Goal: Task Accomplishment & Management: Complete application form

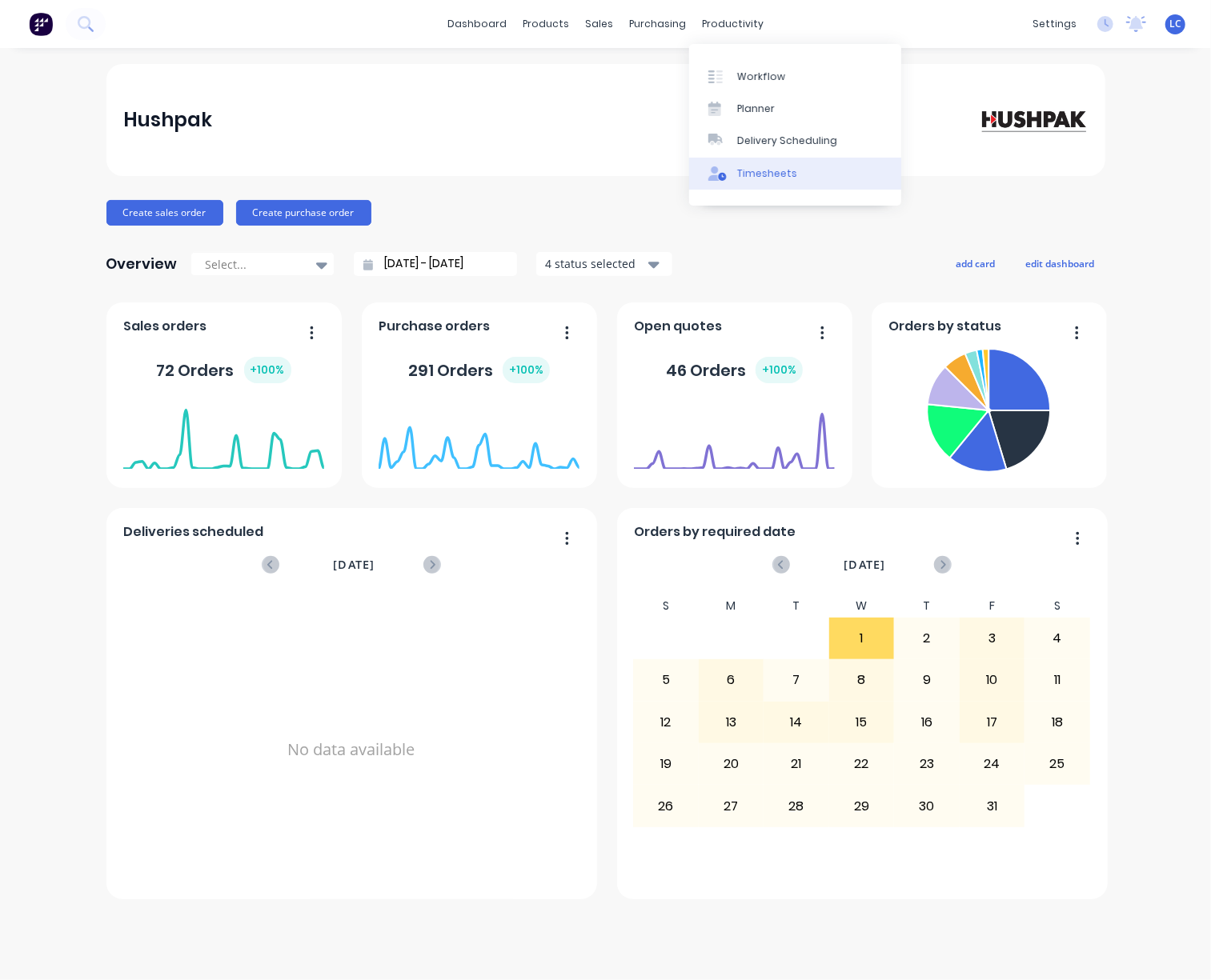
click at [768, 177] on div "Timesheets" at bounding box center [767, 174] width 60 height 15
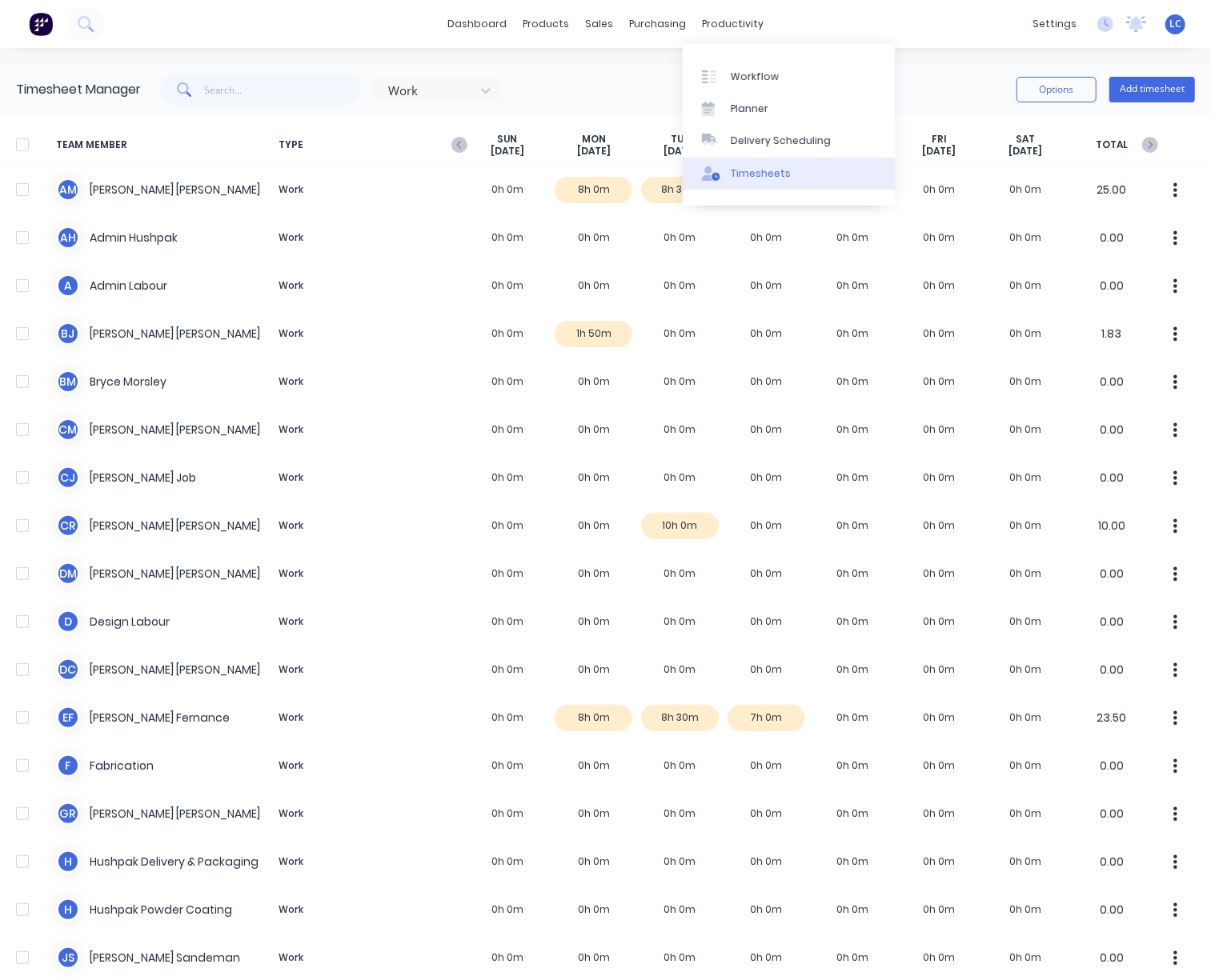
click at [785, 163] on link "Timesheets" at bounding box center [788, 173] width 212 height 32
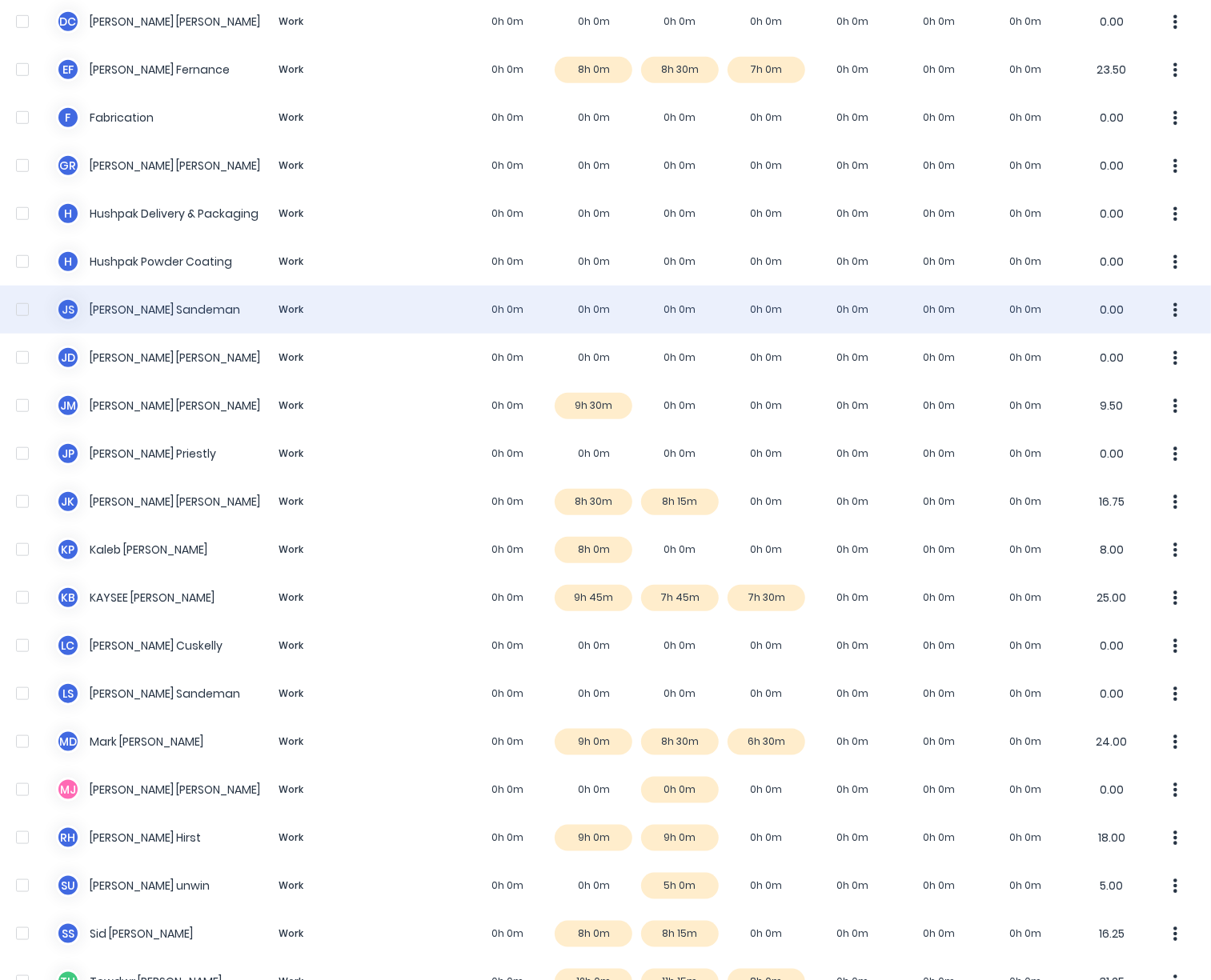
scroll to position [796, 0]
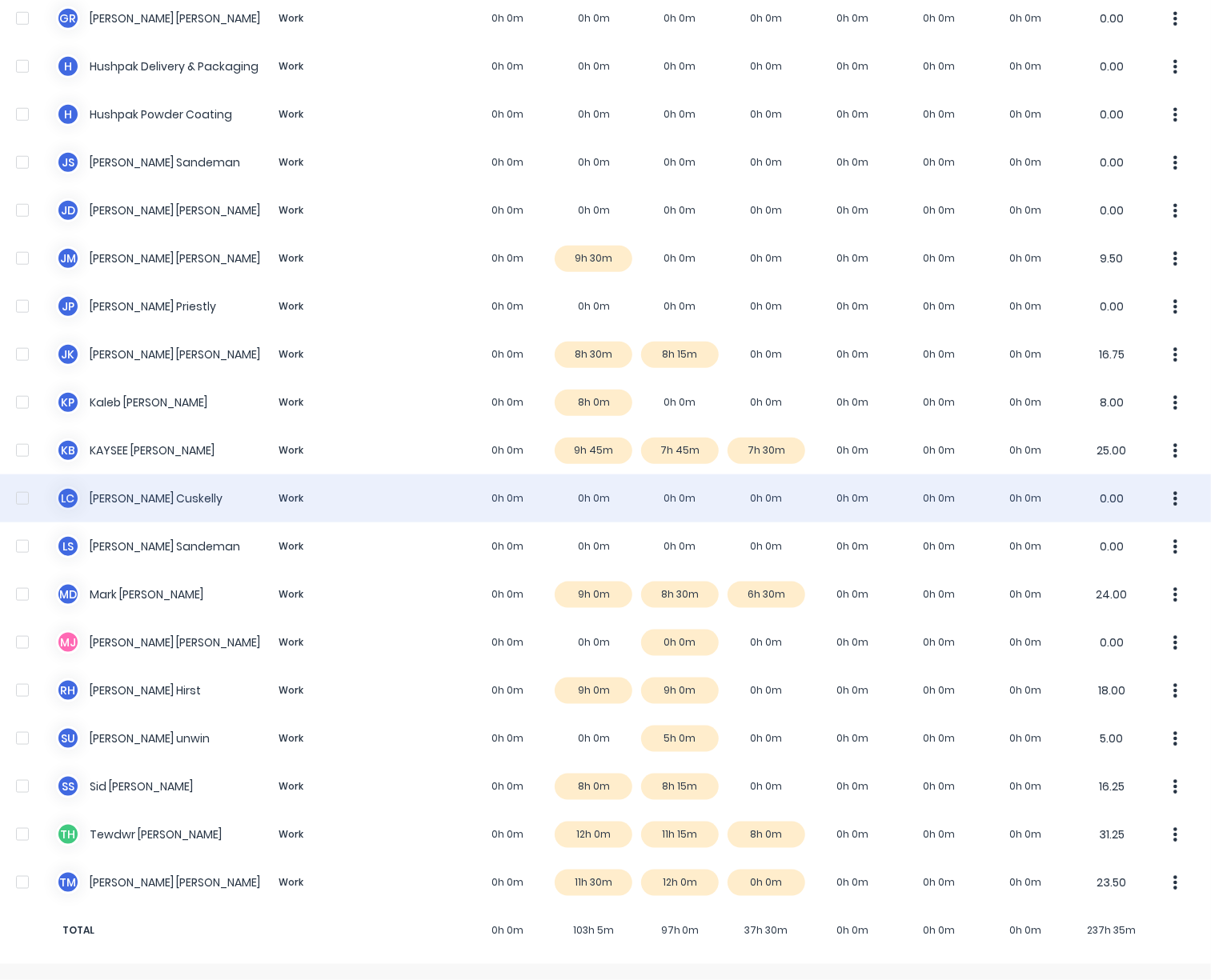
click at [130, 505] on div "L C [PERSON_NAME] Work 0h 0m 0h 0m 0h 0m 0h 0m 0h 0m 0h 0m 0h 0m 0.00" at bounding box center [605, 498] width 1211 height 48
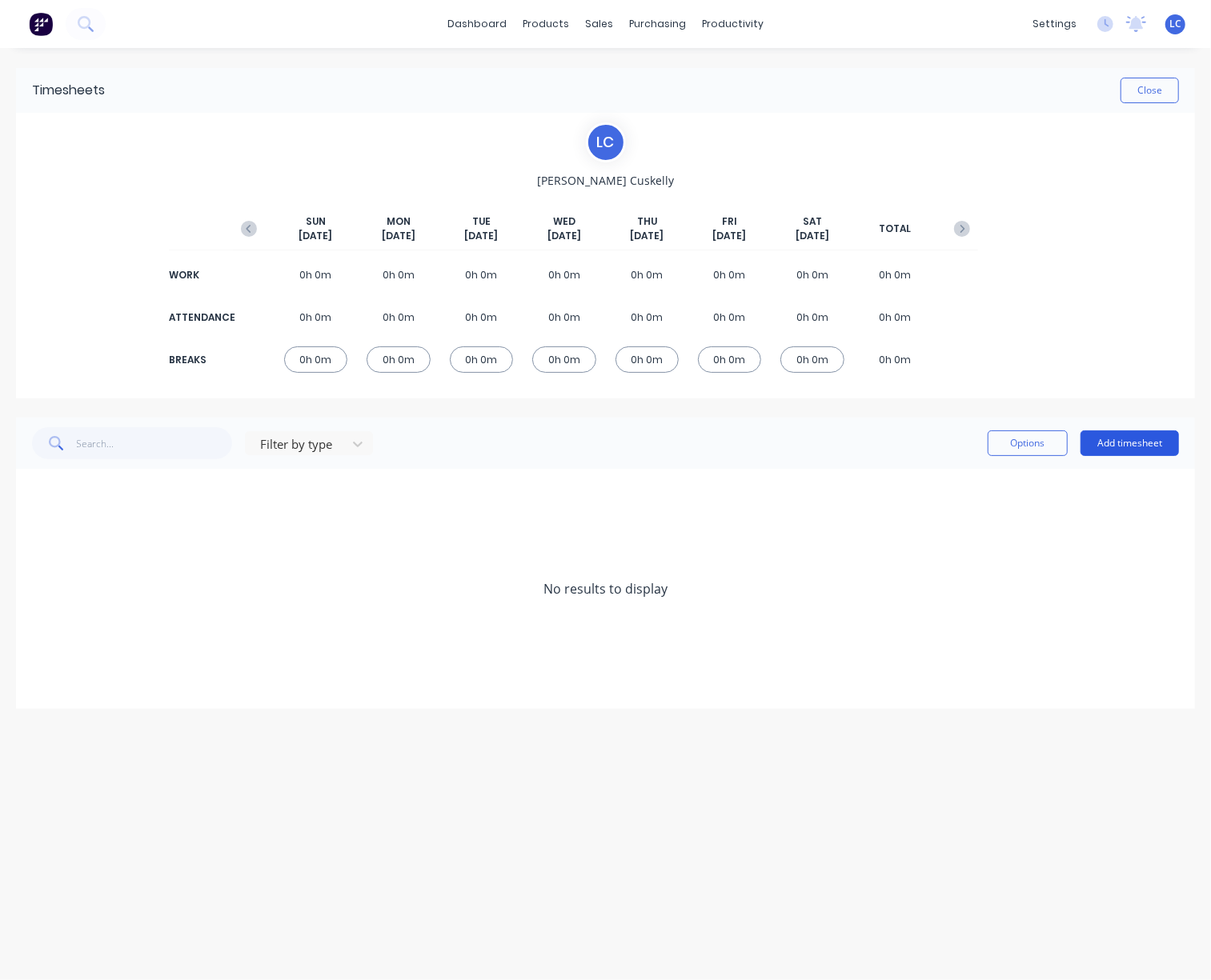
click at [1109, 449] on button "Add timesheet" at bounding box center [1129, 444] width 98 height 26
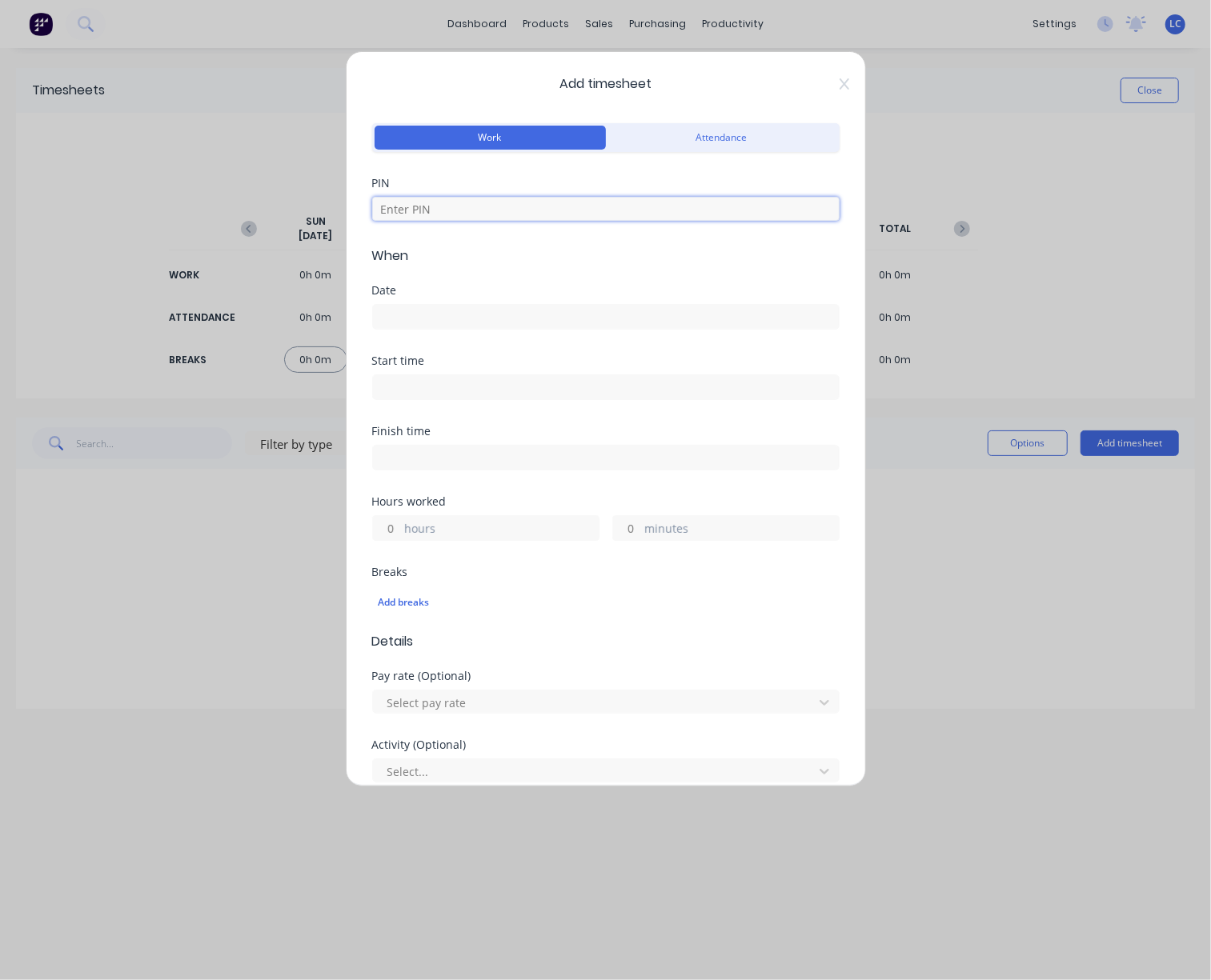
click at [449, 216] on input at bounding box center [606, 209] width 467 height 24
click at [443, 316] on label at bounding box center [606, 317] width 467 height 26
click at [443, 316] on input at bounding box center [606, 317] width 466 height 24
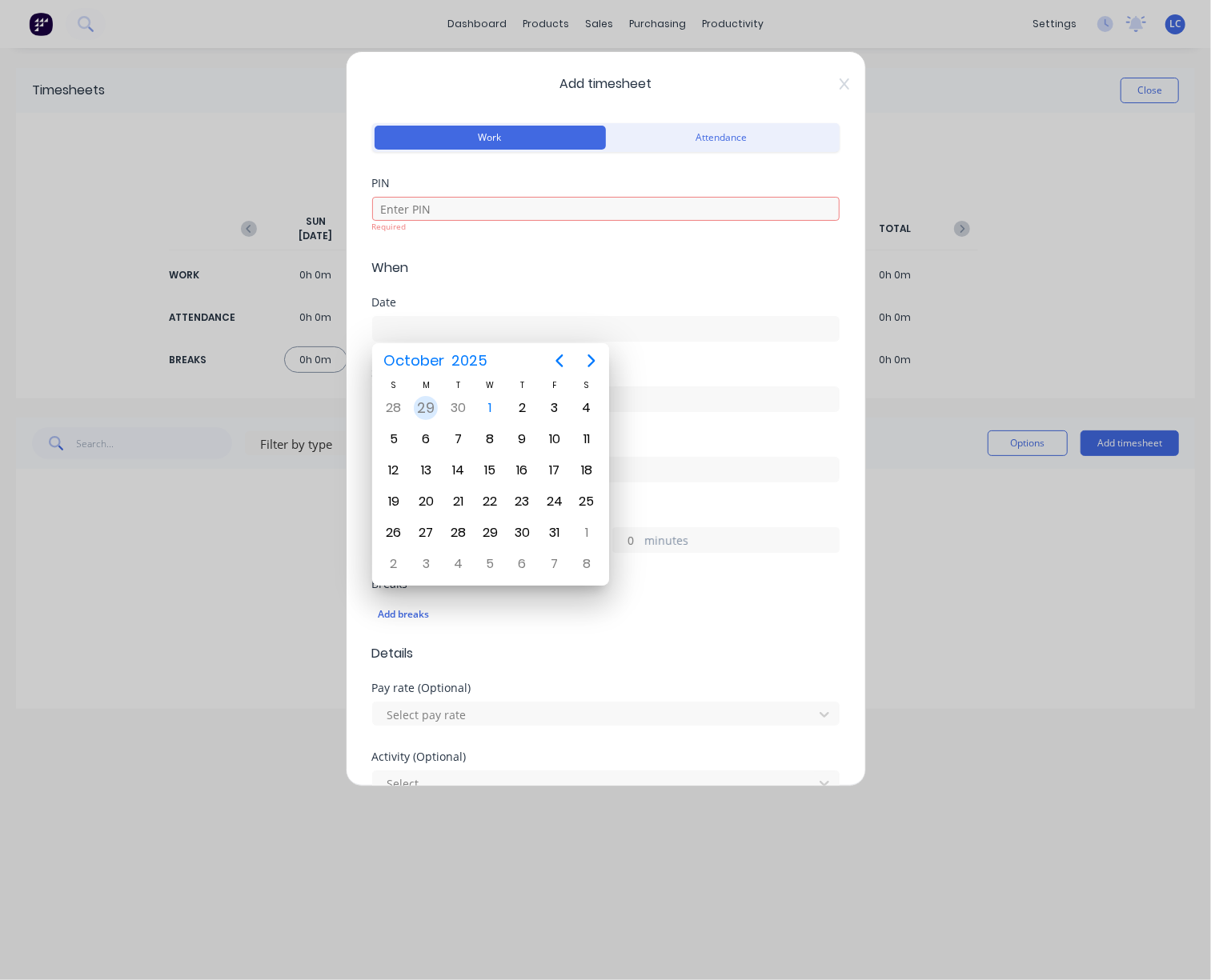
click at [429, 401] on div "29" at bounding box center [426, 408] width 24 height 24
type input "[DATE]"
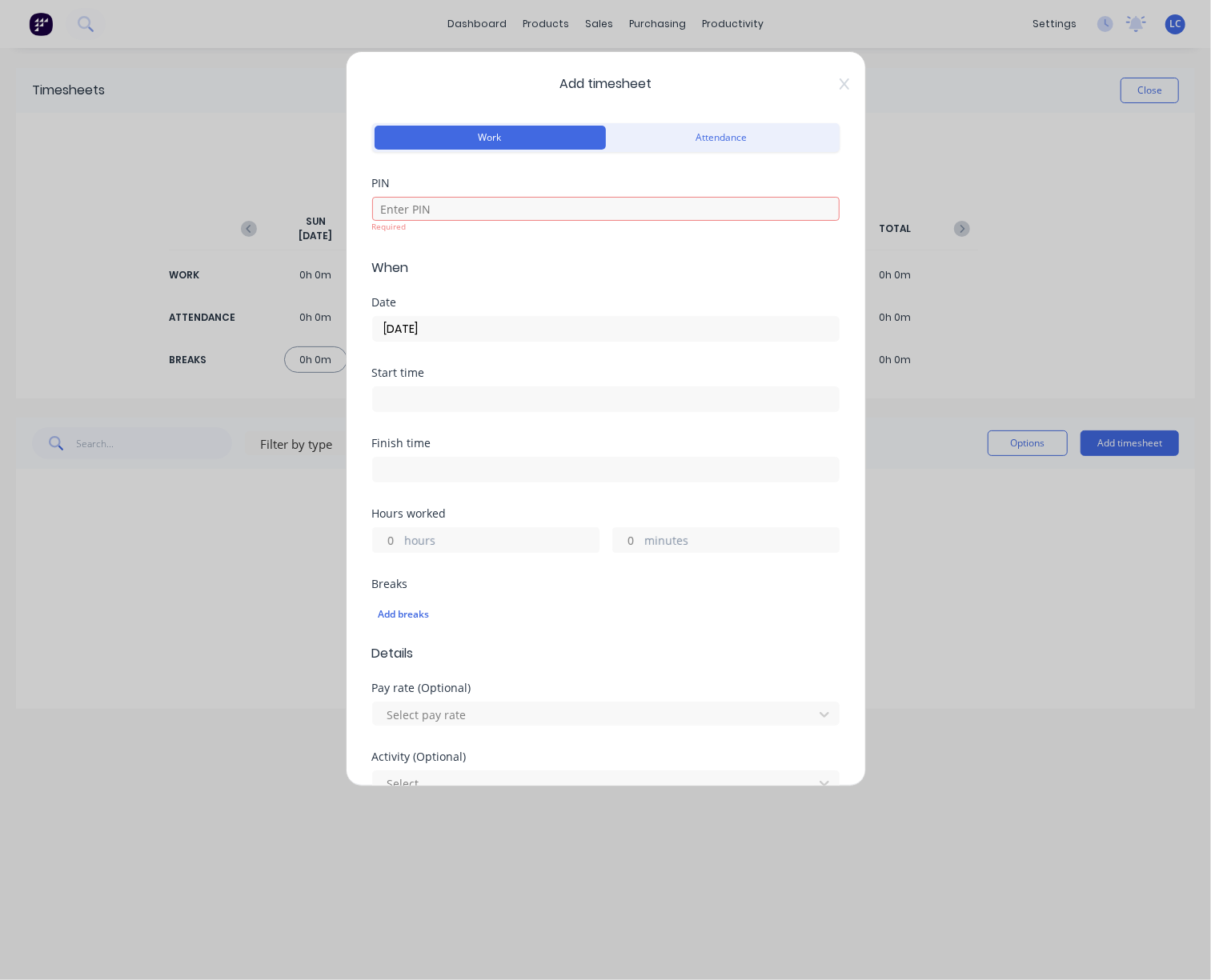
click at [444, 403] on input at bounding box center [606, 399] width 466 height 24
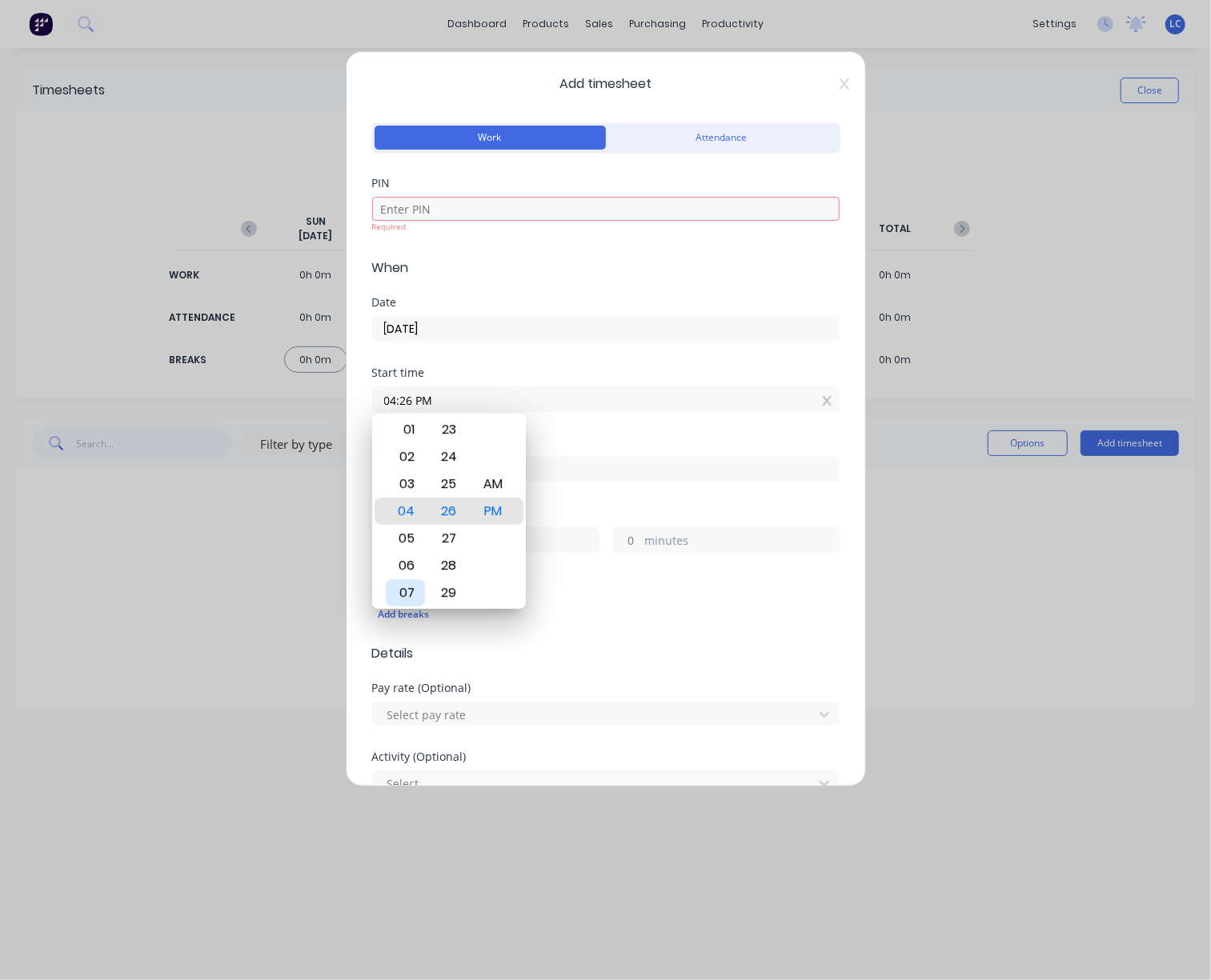
click at [410, 595] on div "07" at bounding box center [405, 592] width 39 height 27
drag, startPoint x: 447, startPoint y: 580, endPoint x: 458, endPoint y: 545, distance: 36.7
click at [458, 545] on div "34" at bounding box center [449, 538] width 39 height 27
click at [458, 590] on div "45" at bounding box center [449, 592] width 39 height 27
click at [502, 476] on div "AM" at bounding box center [493, 484] width 39 height 27
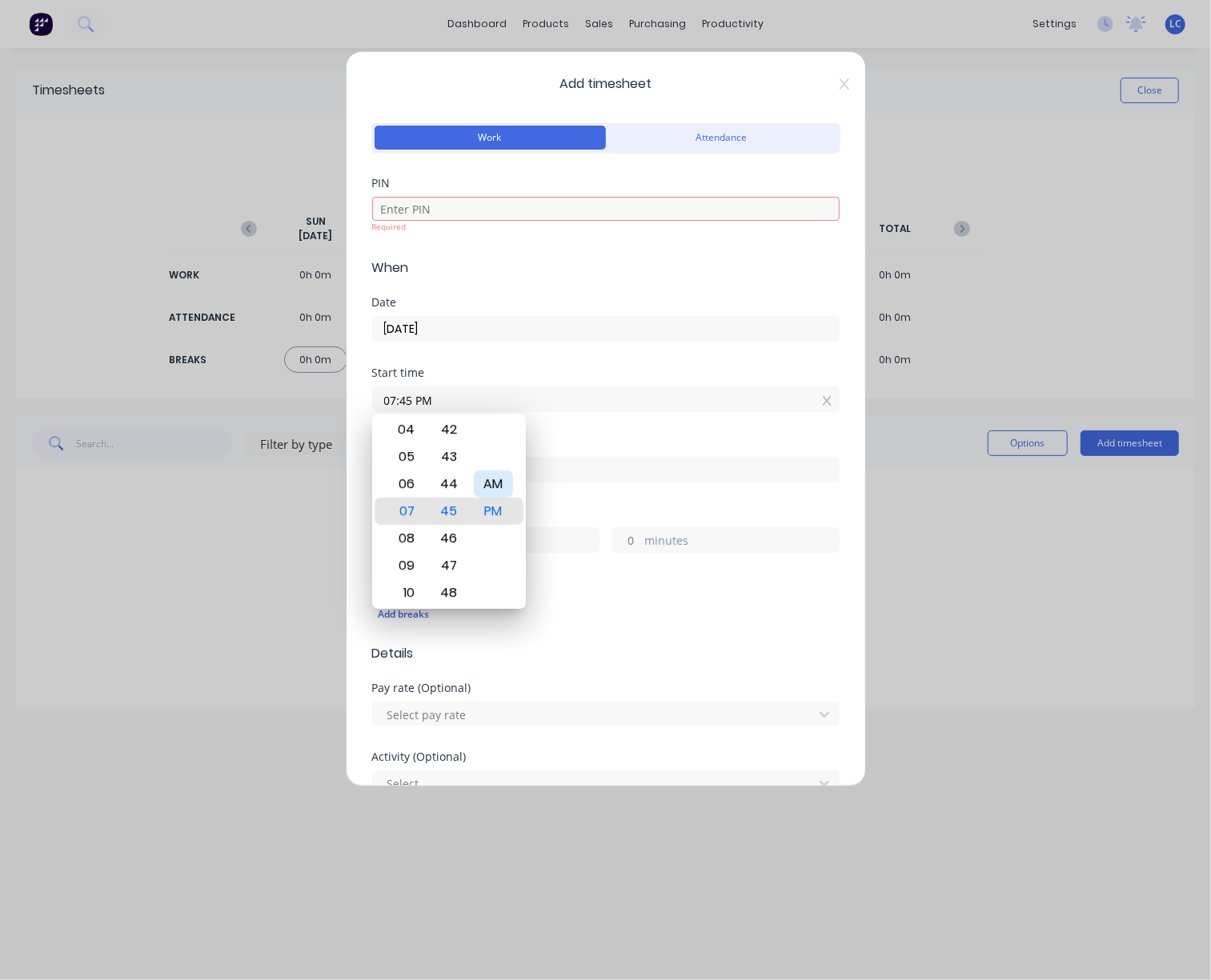
type input "07:45 AM"
click at [667, 586] on div "Breaks" at bounding box center [606, 584] width 467 height 11
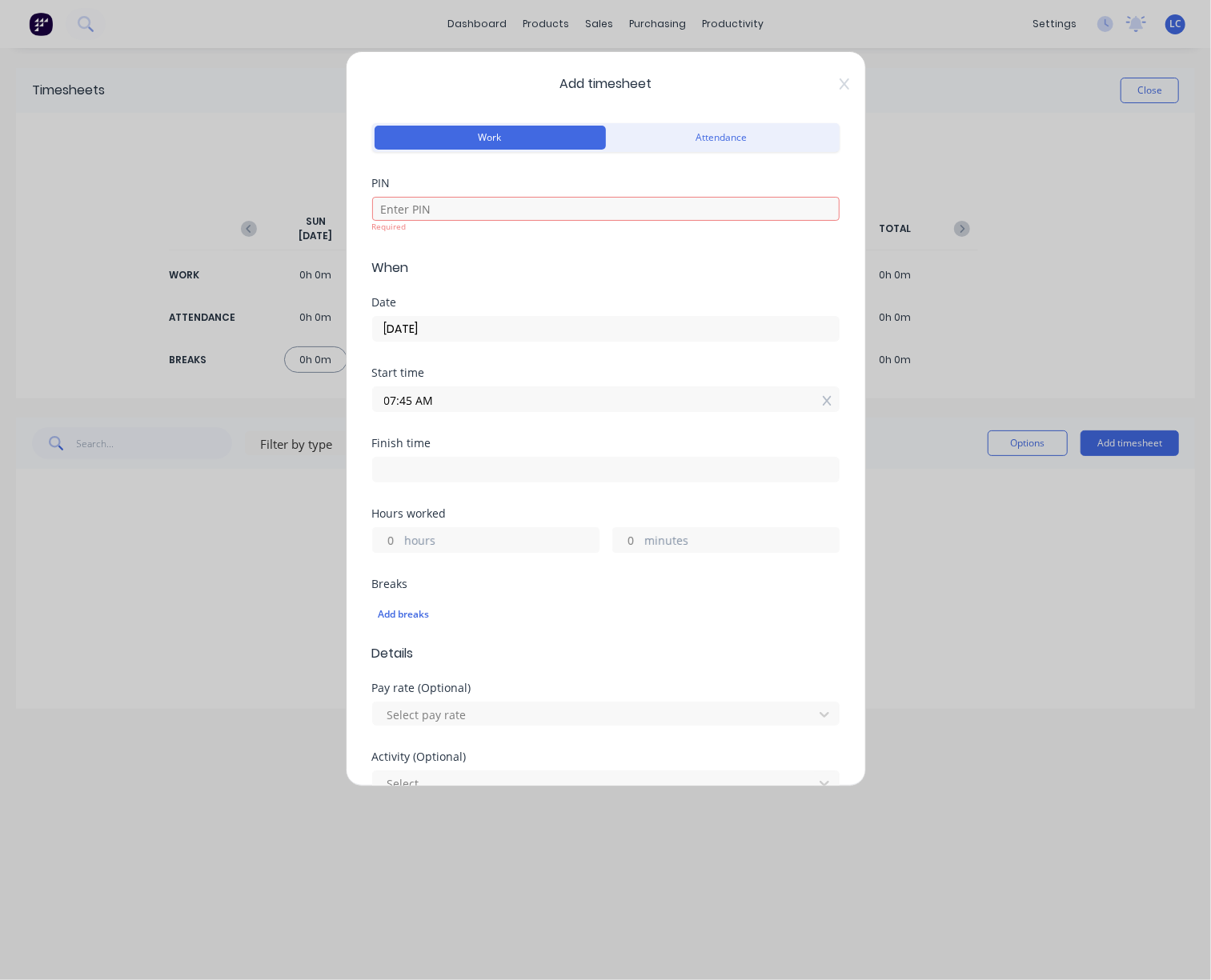
click at [470, 461] on input at bounding box center [606, 470] width 466 height 24
type input "03:27 PM"
type input "7"
type input "42"
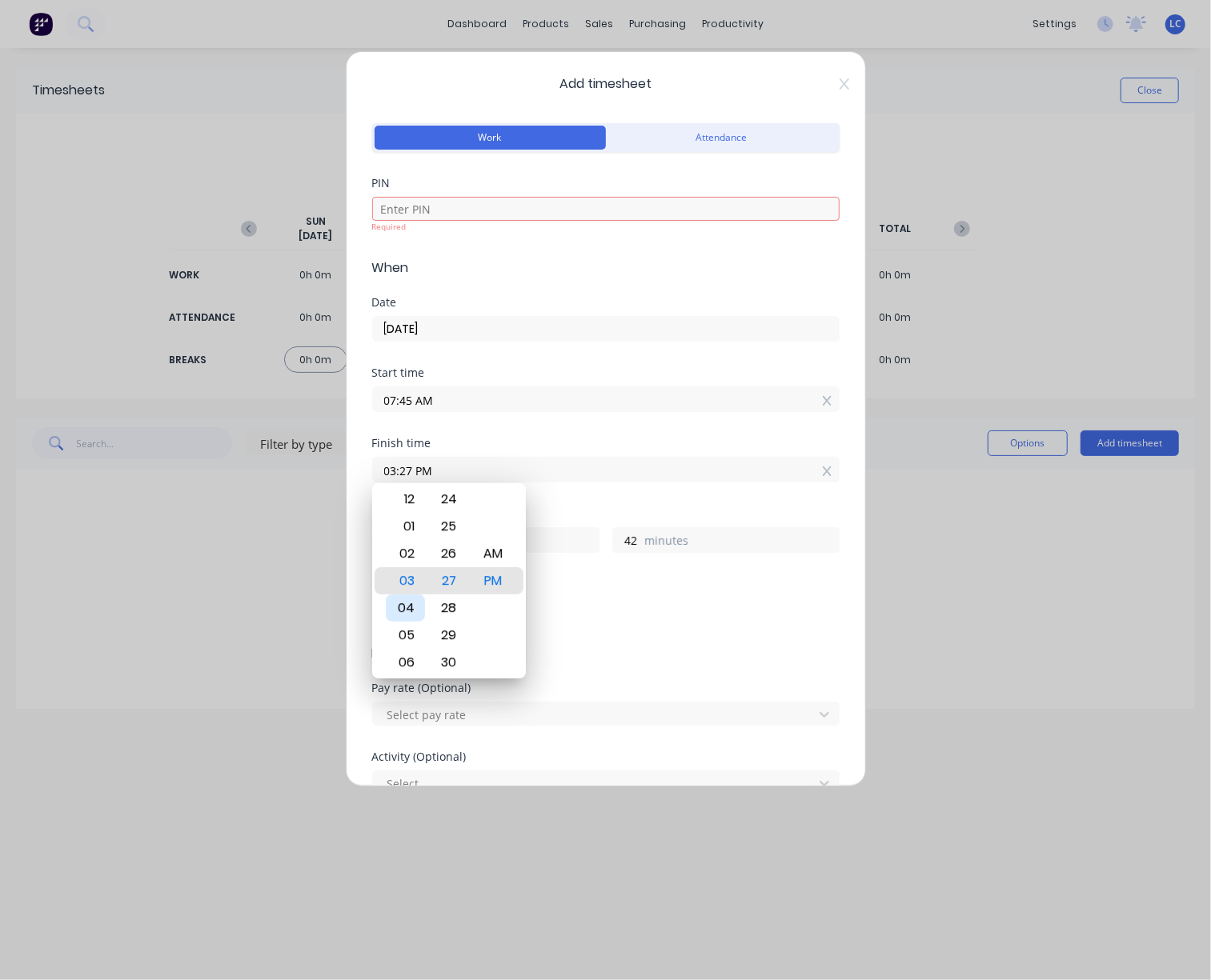
click at [412, 610] on div "04" at bounding box center [405, 608] width 39 height 27
type input "04:27 PM"
type input "8"
click at [442, 667] on div "30" at bounding box center [449, 662] width 39 height 27
type input "04:30 PM"
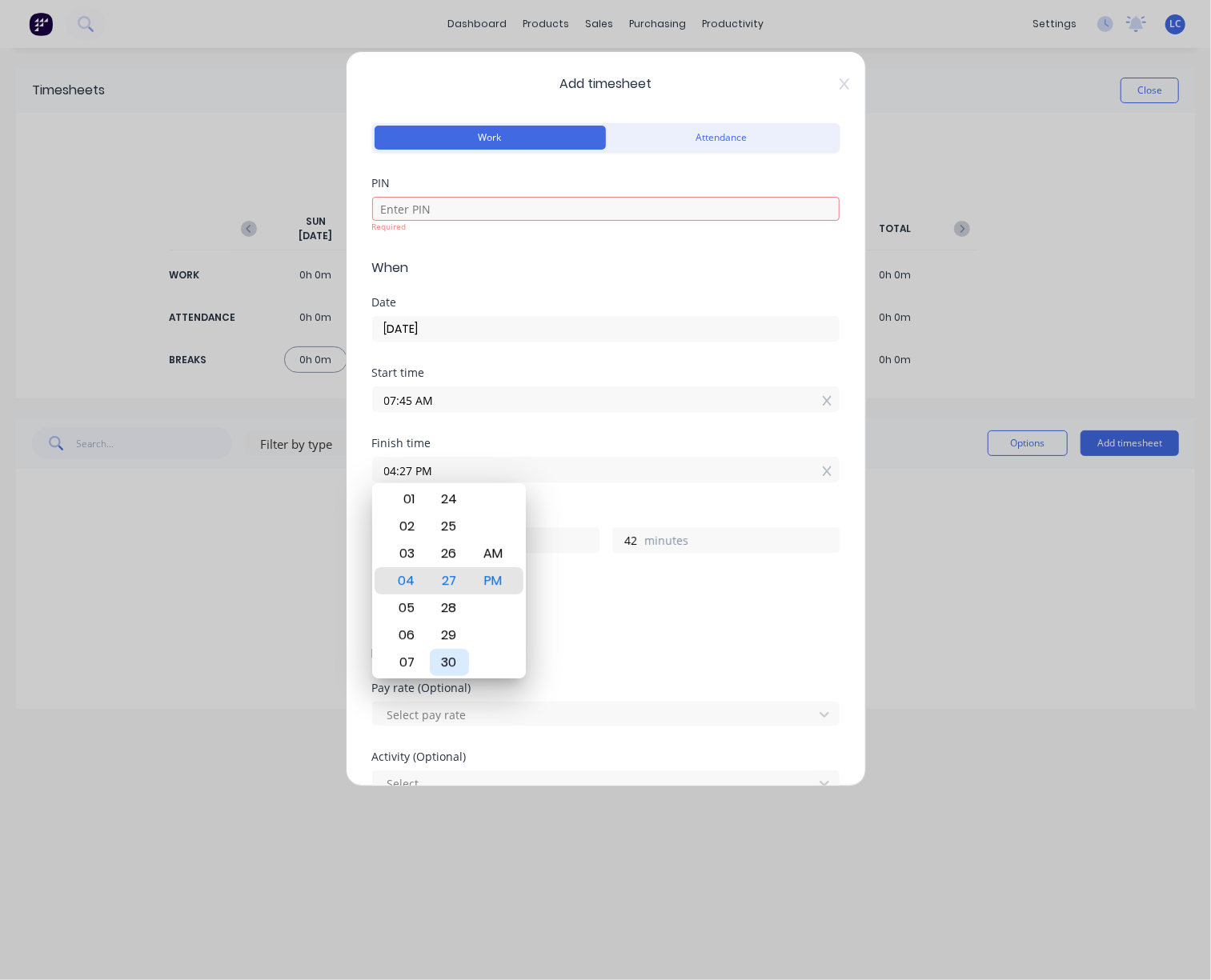
type input "45"
click at [579, 625] on div "Add breaks" at bounding box center [606, 614] width 467 height 33
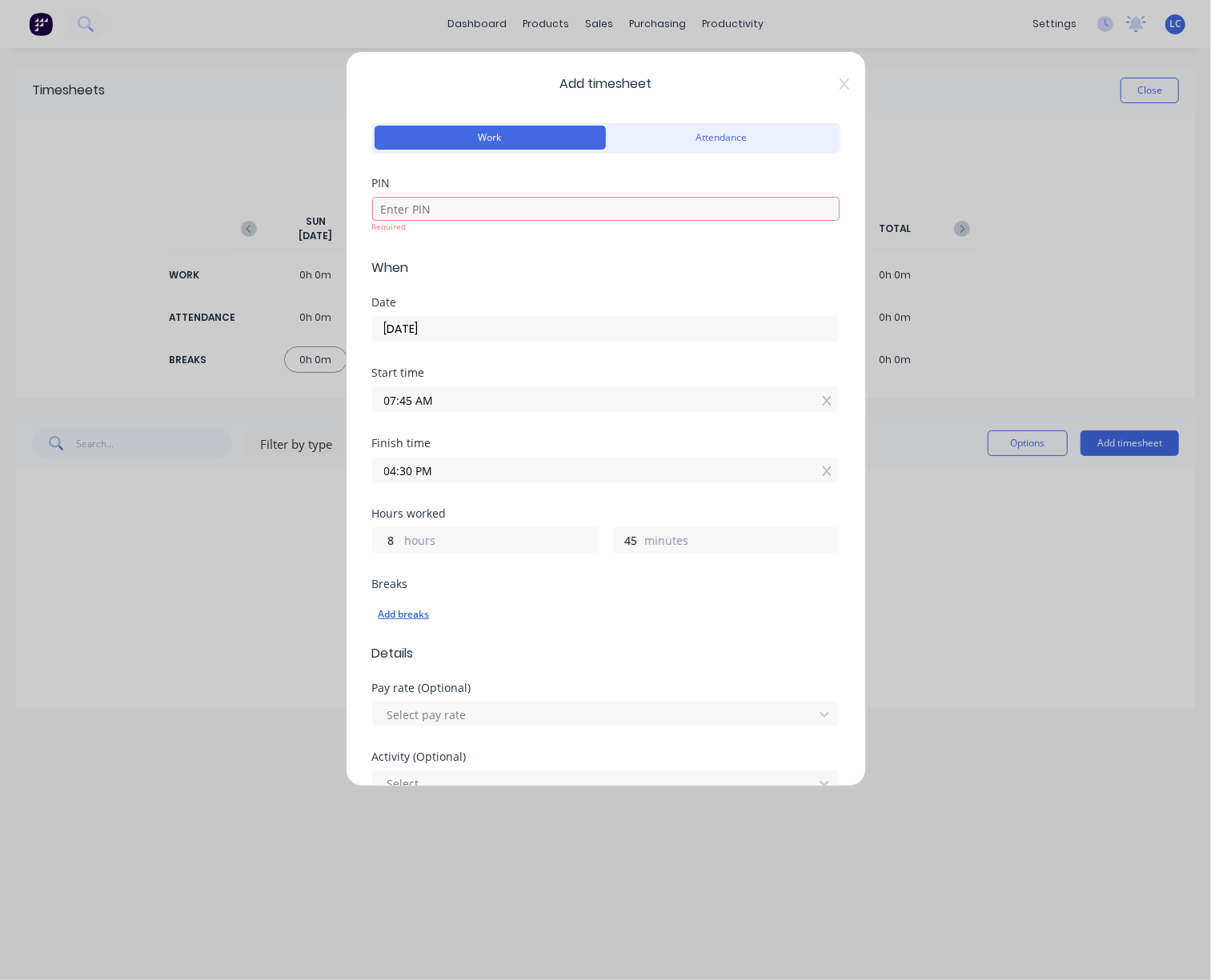
click at [416, 610] on div "Add breaks" at bounding box center [606, 614] width 455 height 20
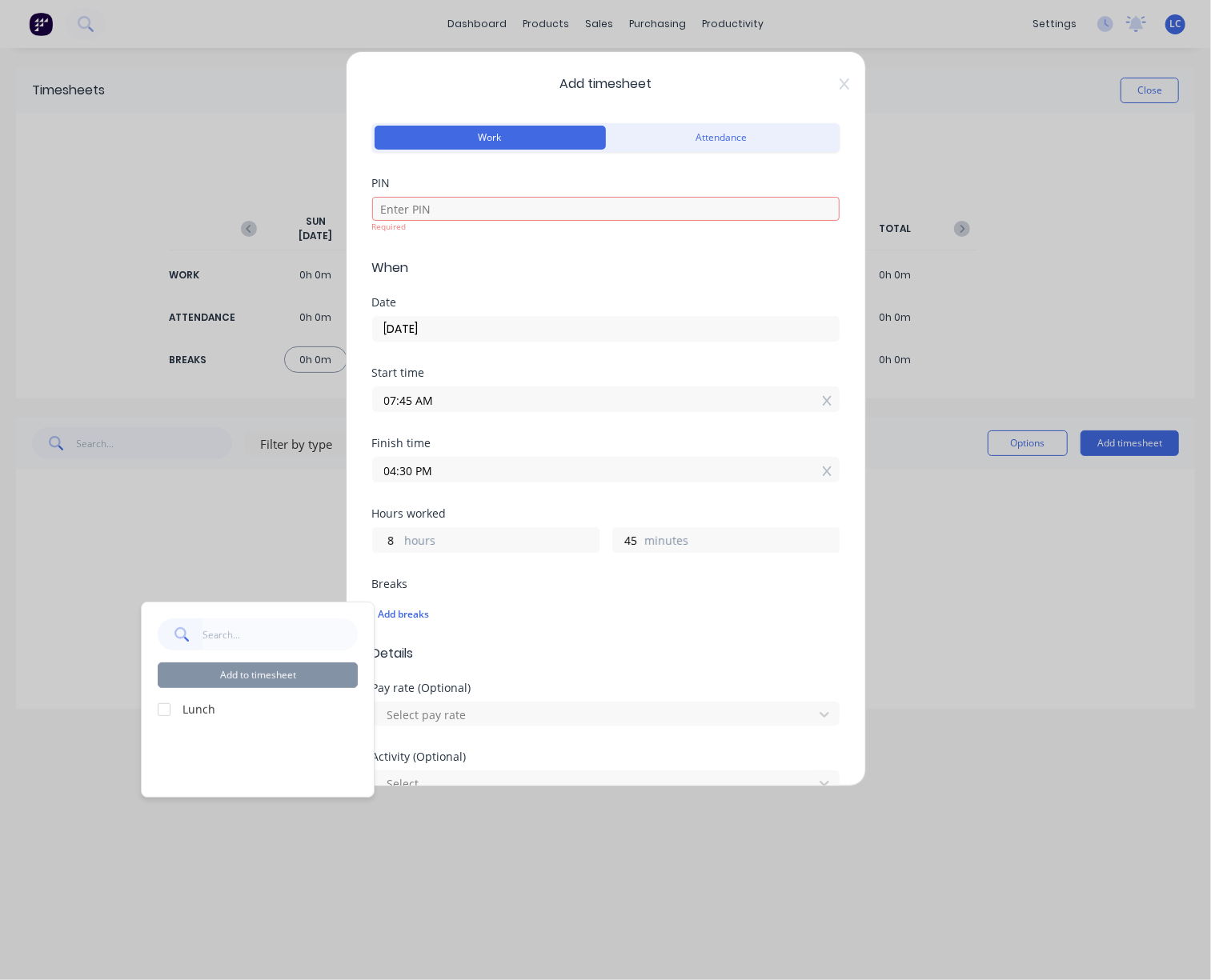
click at [176, 706] on div at bounding box center [164, 710] width 32 height 32
click at [252, 679] on button "Add to timesheet" at bounding box center [258, 675] width 200 height 26
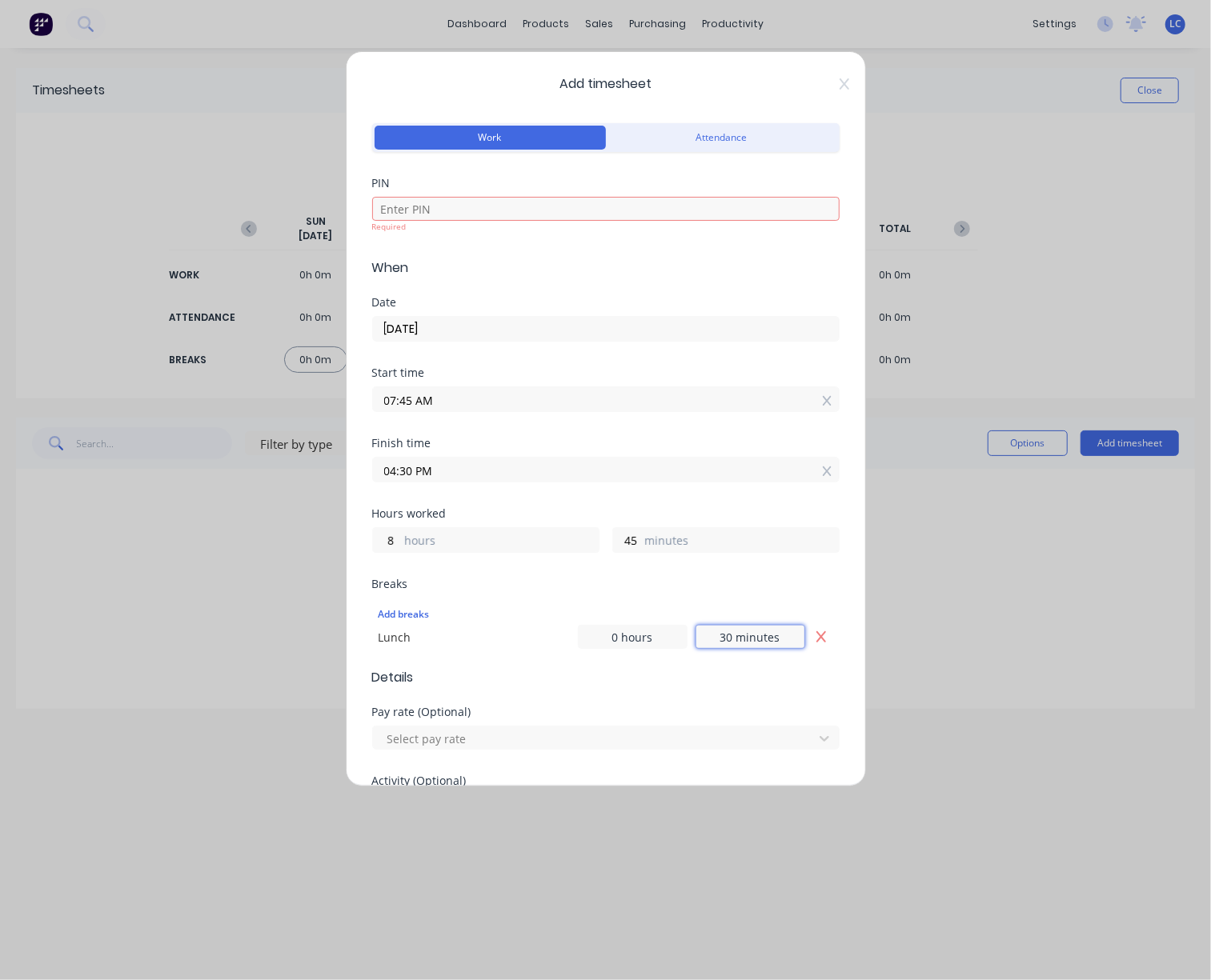
click at [752, 646] on input "30 minutes" at bounding box center [751, 637] width 109 height 24
type input "3 minutes"
type input "45 minutes"
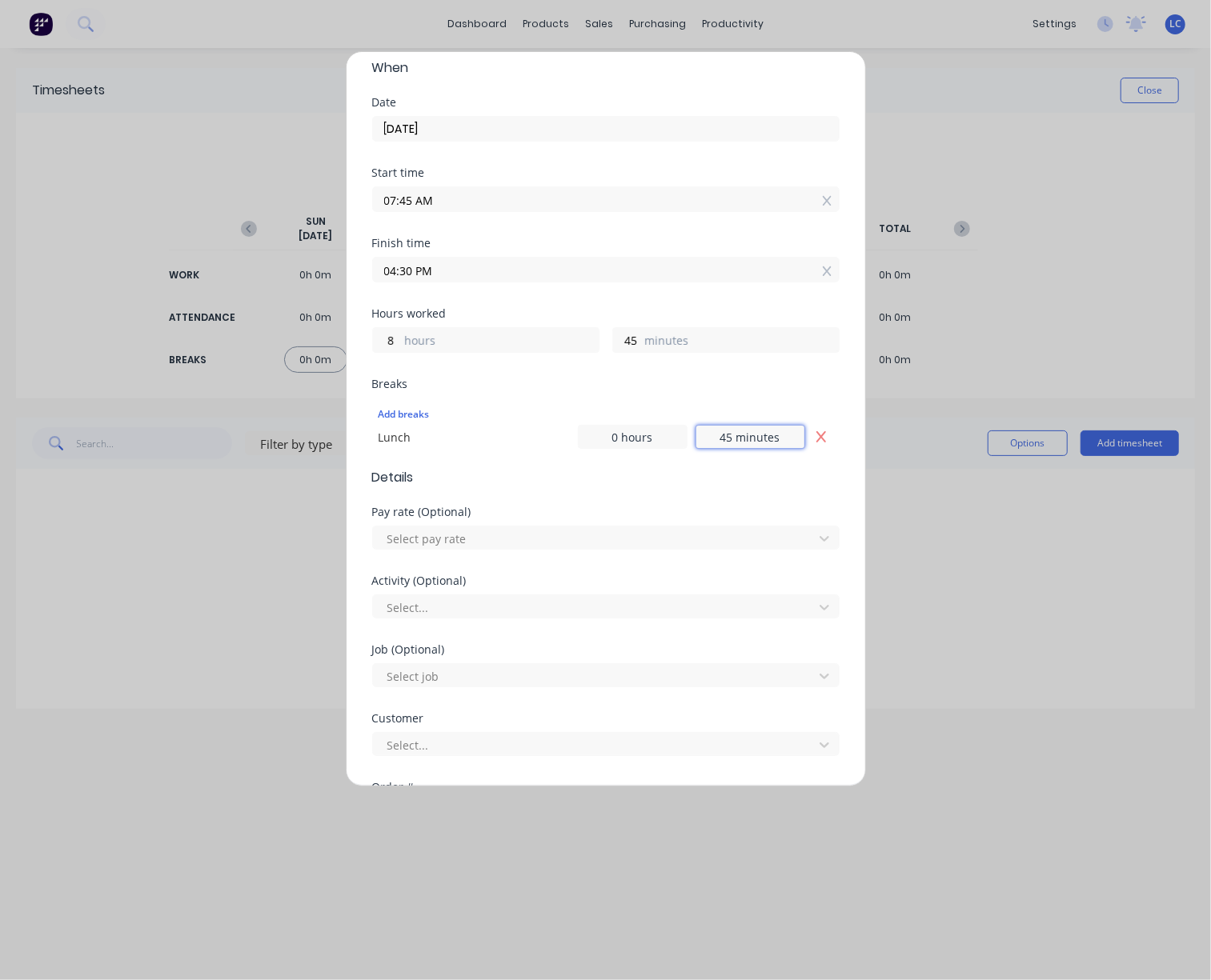
scroll to position [240, 0]
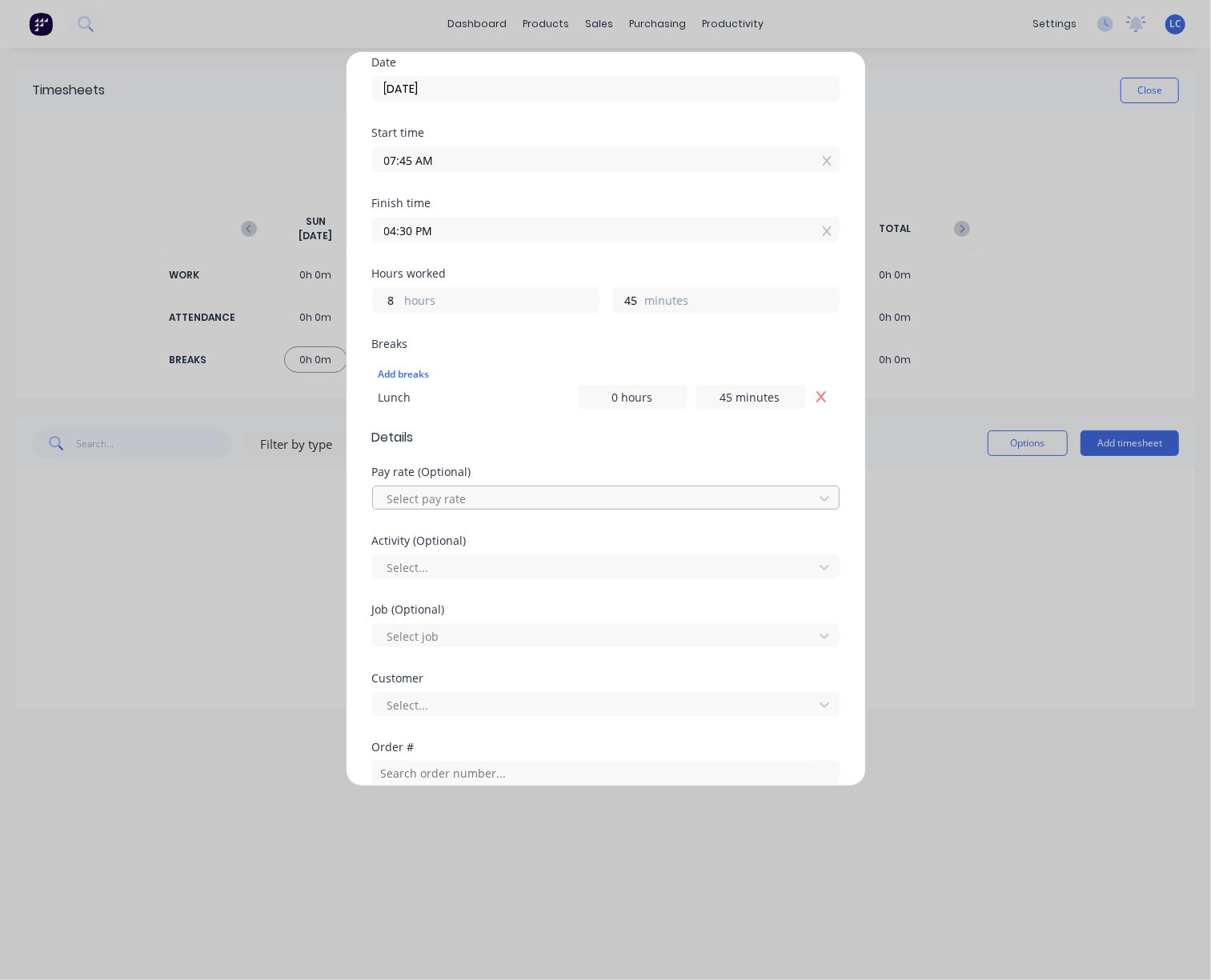
click at [533, 502] on div at bounding box center [595, 499] width 420 height 20
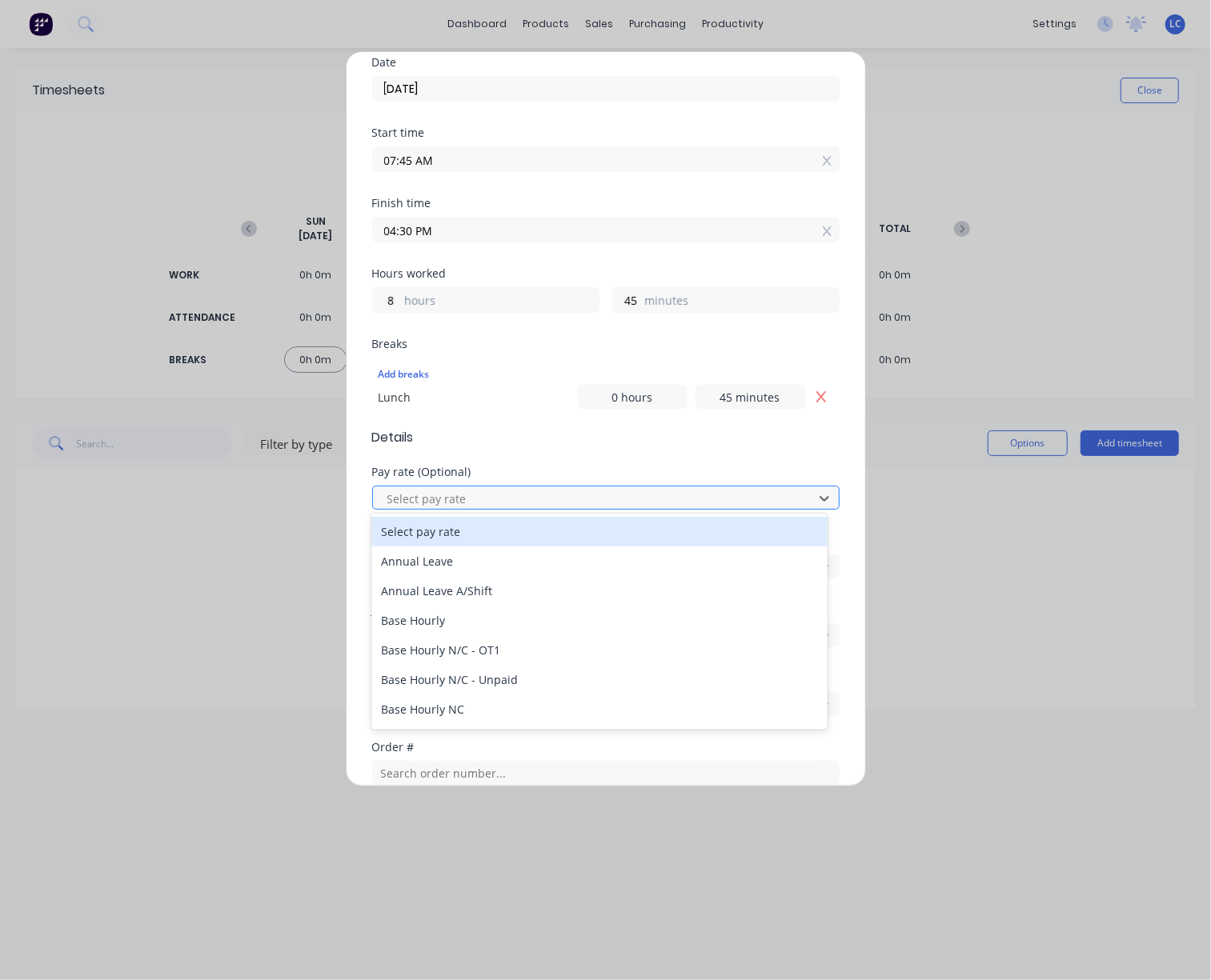
click at [525, 508] on div "Select pay rate" at bounding box center [595, 498] width 429 height 24
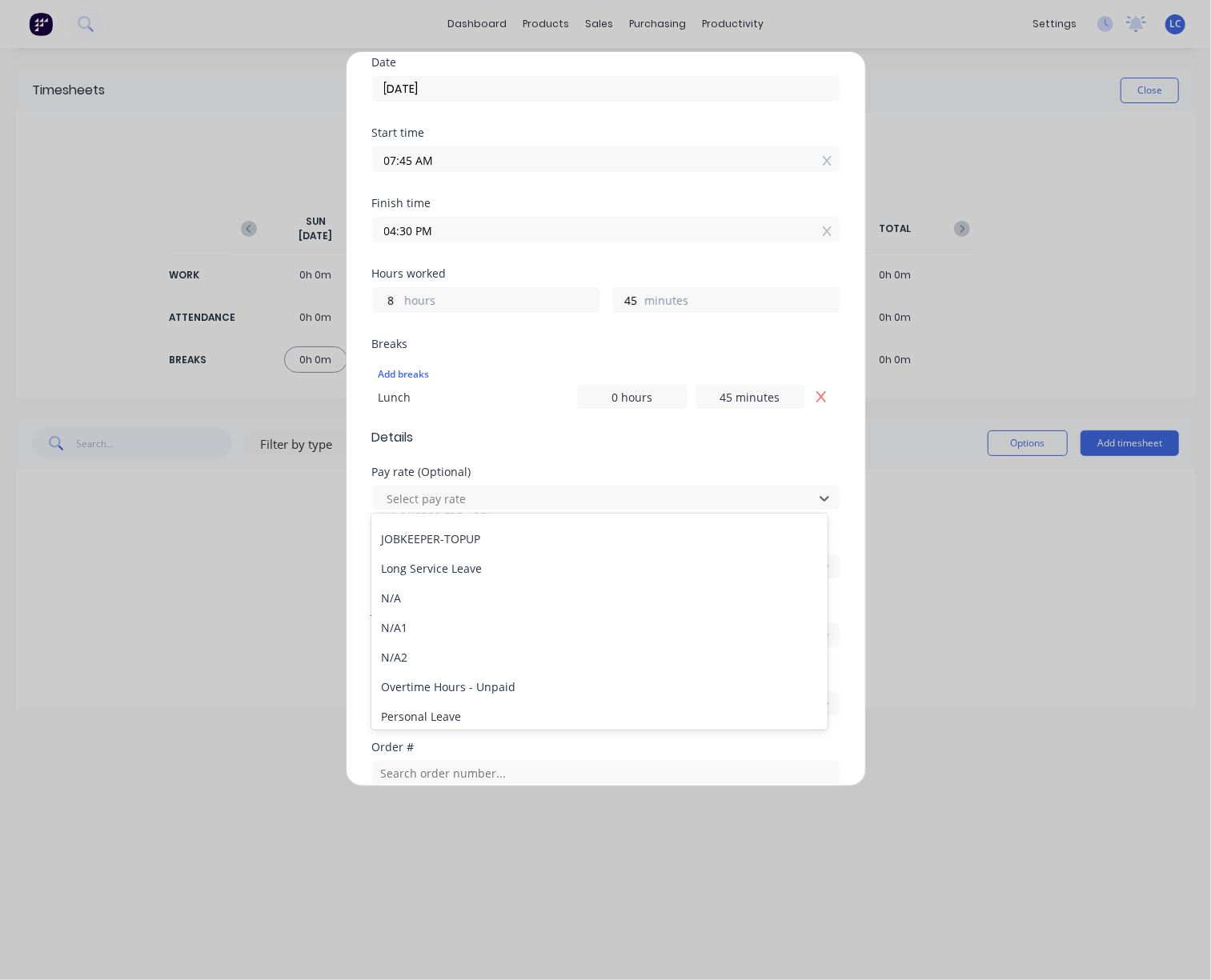
scroll to position [1833, 0]
click at [612, 443] on span "Details" at bounding box center [606, 437] width 467 height 19
click at [499, 572] on div at bounding box center [595, 568] width 420 height 20
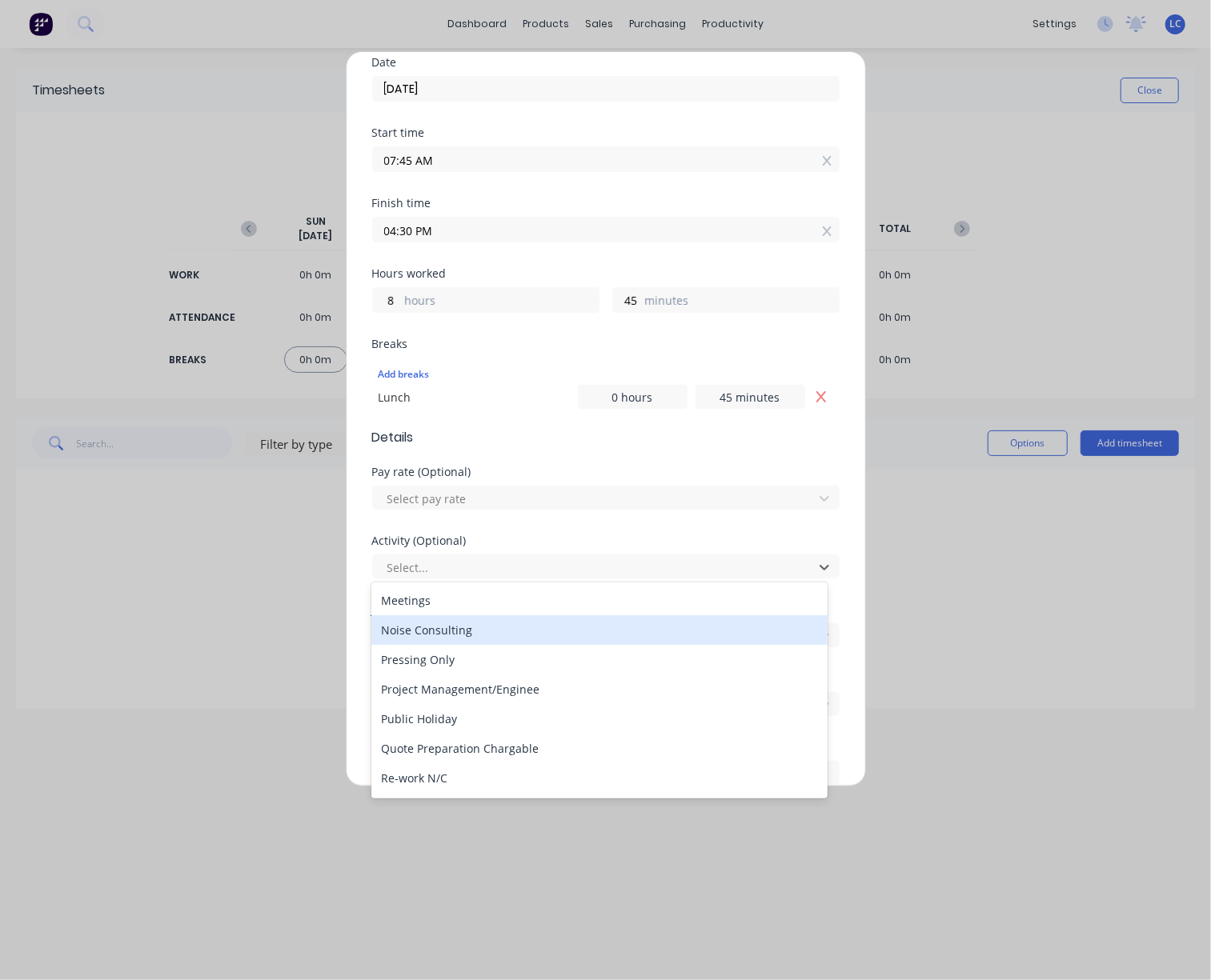
scroll to position [400, 0]
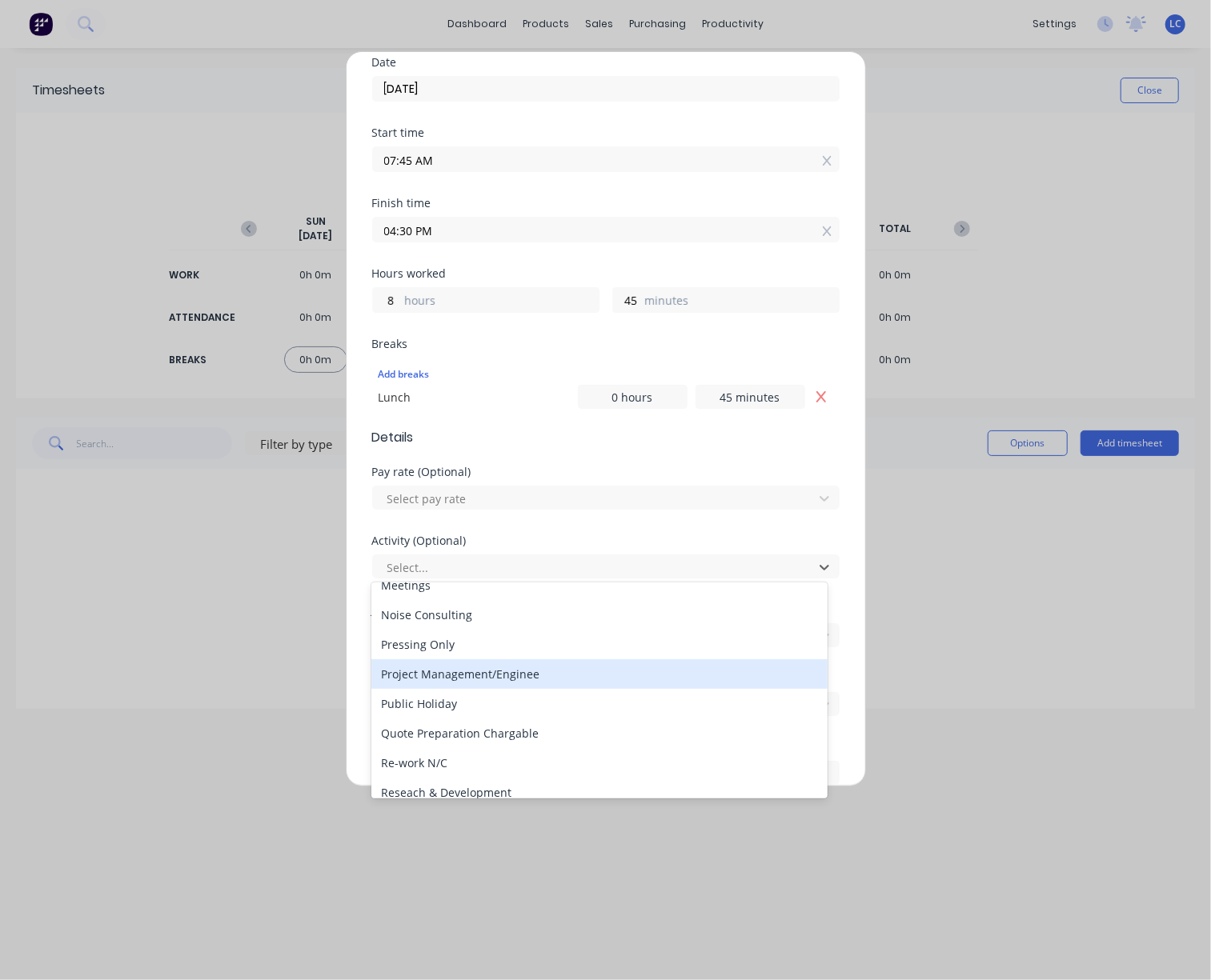
click at [517, 673] on div "Project Management/Enginee" at bounding box center [599, 674] width 456 height 30
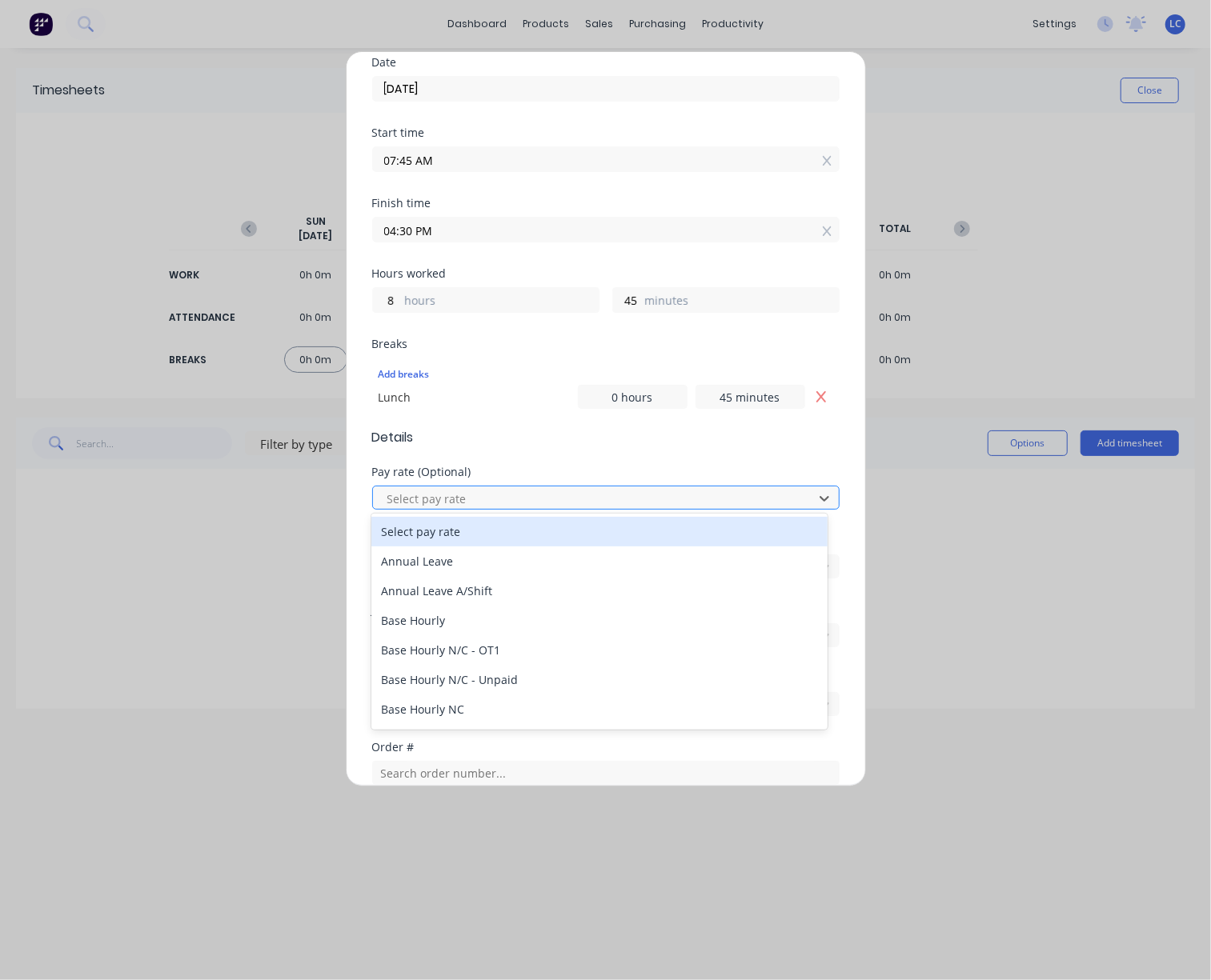
click at [570, 491] on div at bounding box center [595, 499] width 420 height 20
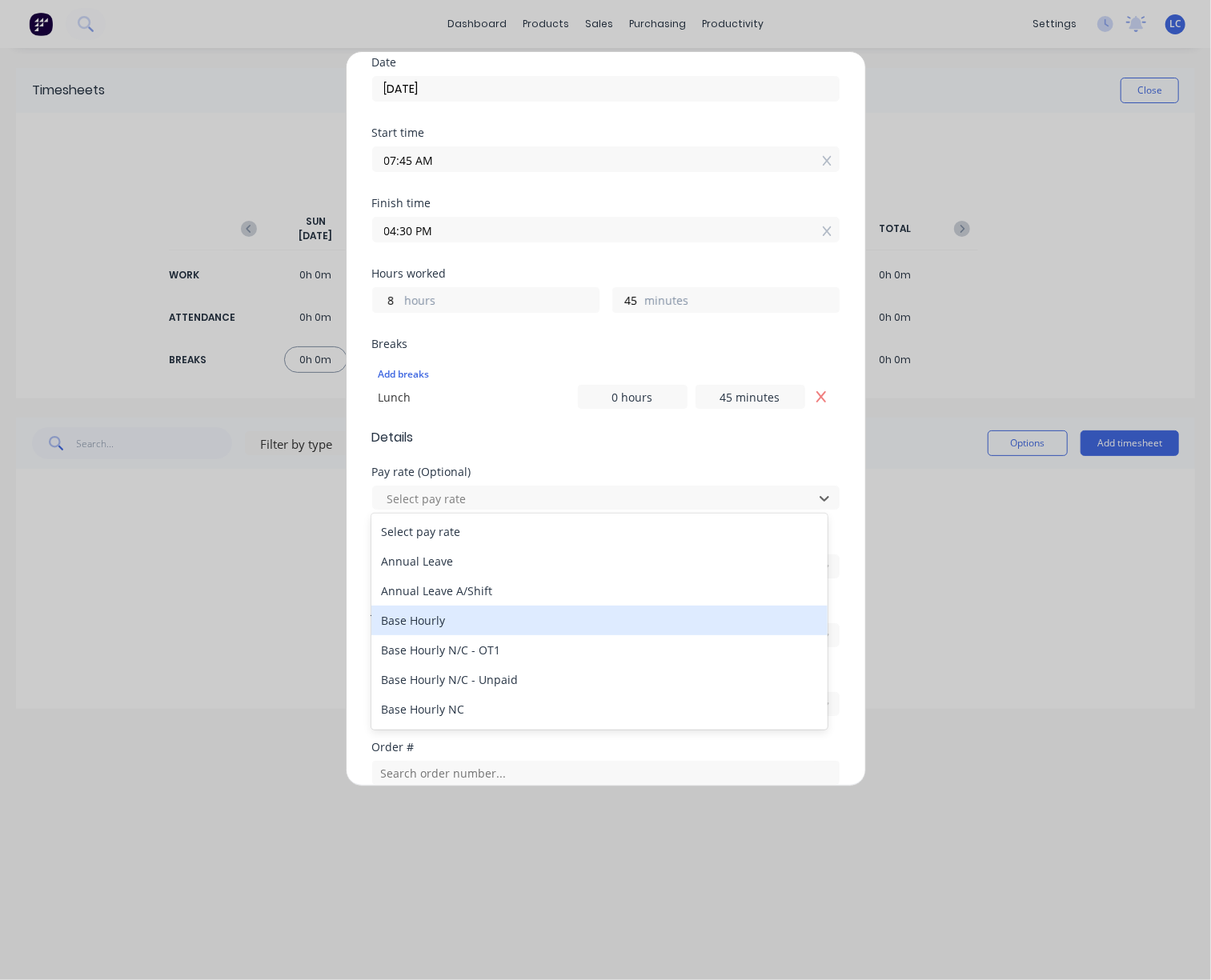
click at [514, 618] on div "Base Hourly" at bounding box center [599, 621] width 456 height 30
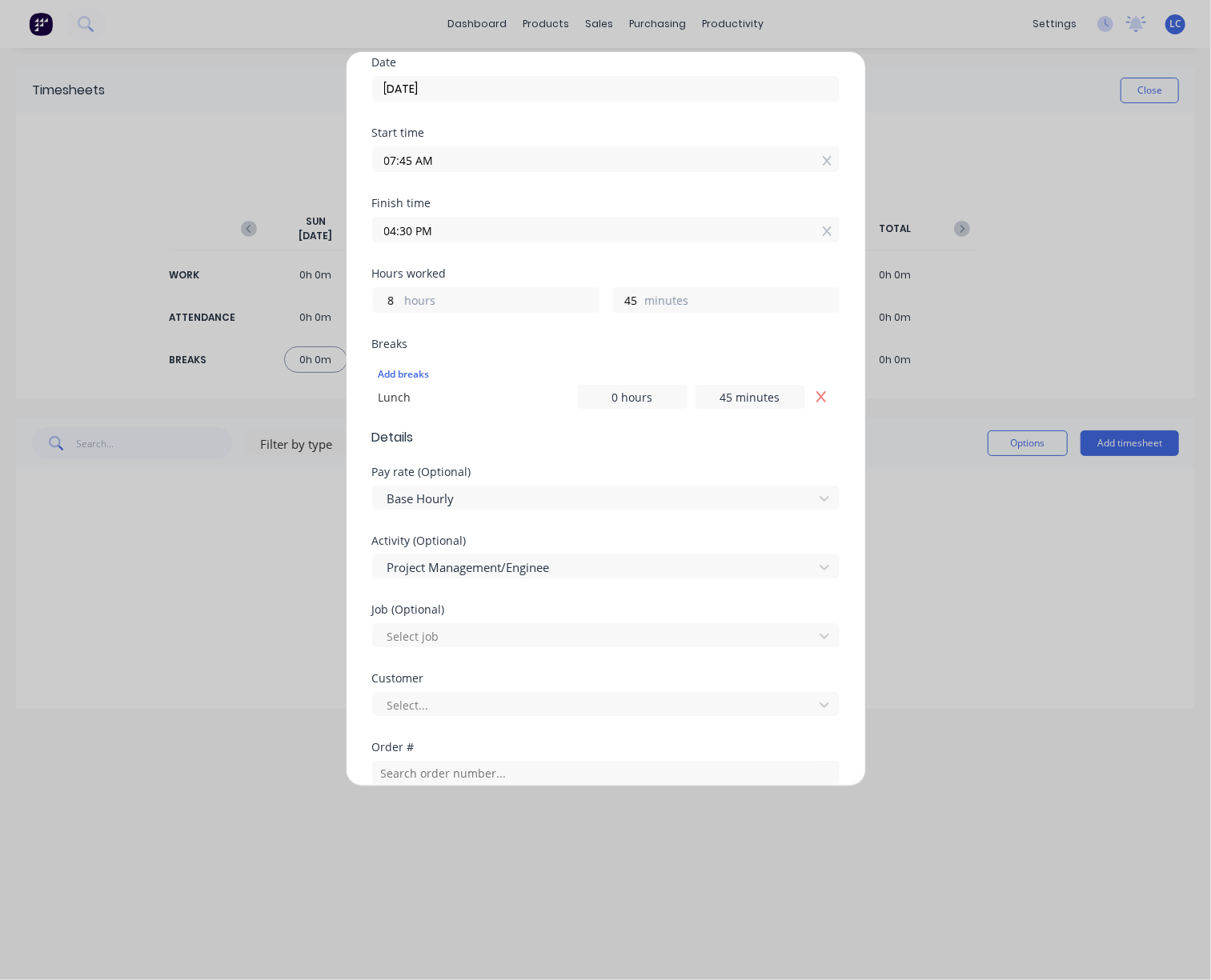
click at [599, 443] on span "Details" at bounding box center [606, 437] width 467 height 19
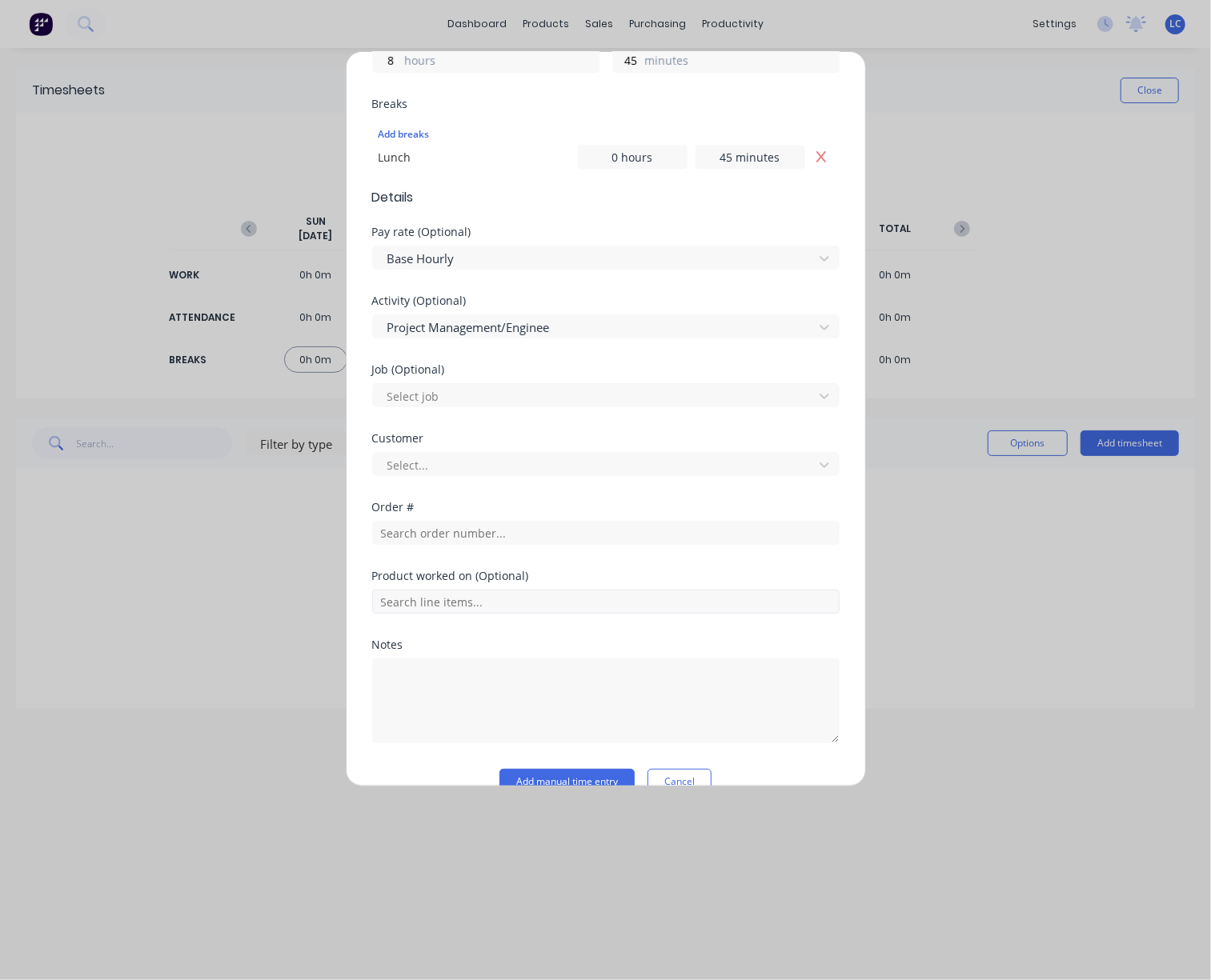
scroll to position [508, 0]
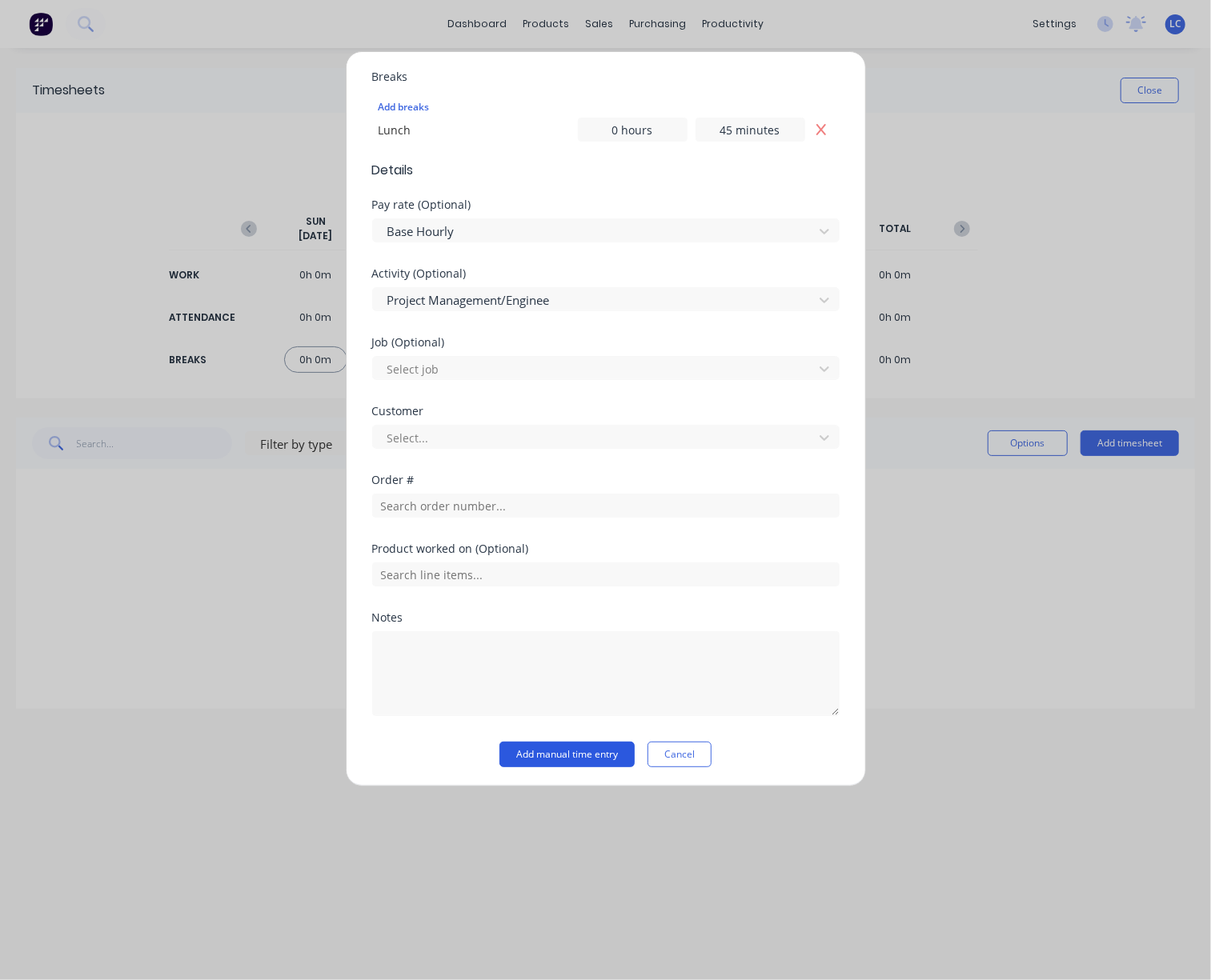
click at [565, 756] on button "Add manual time entry" at bounding box center [567, 755] width 135 height 26
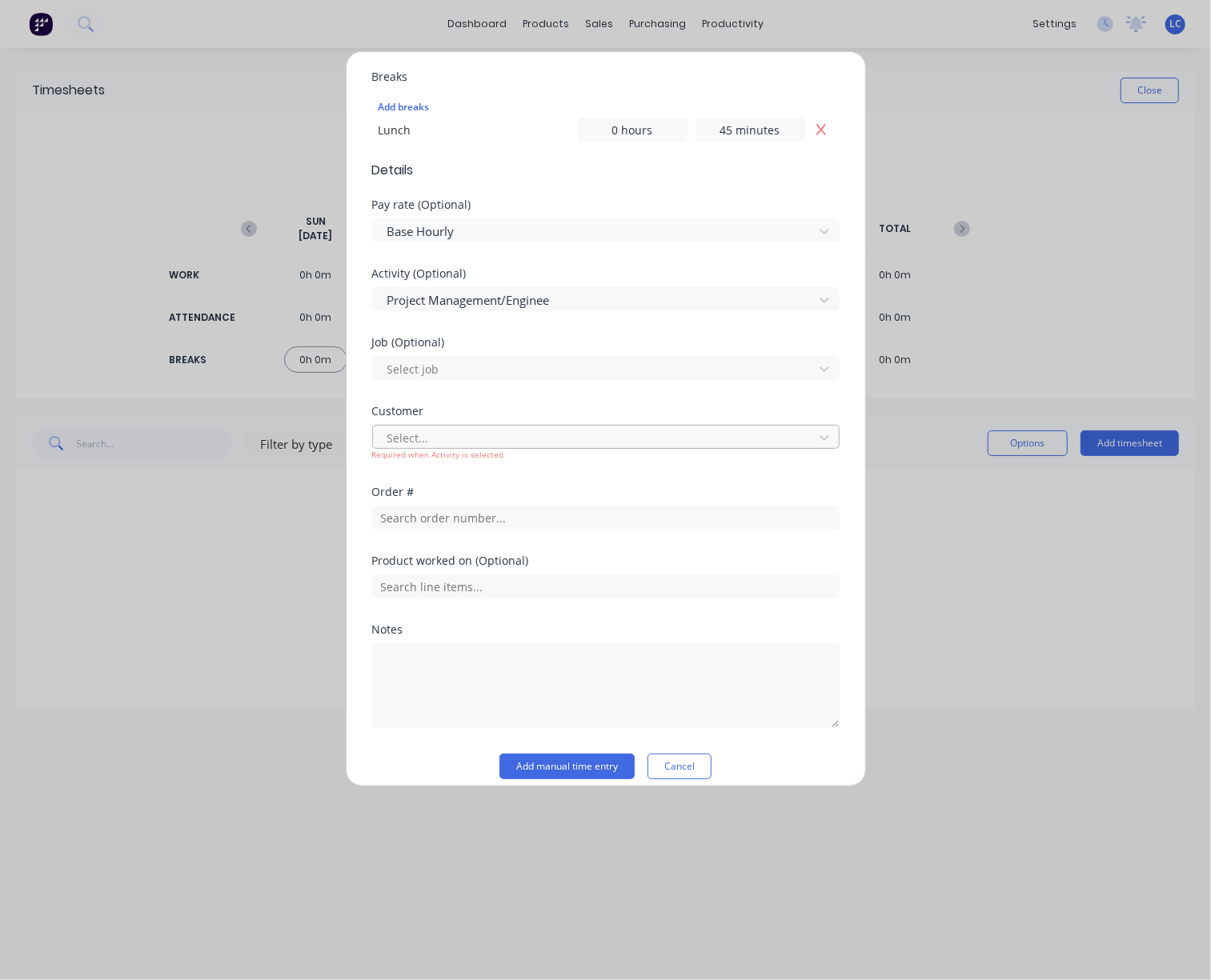
click at [481, 441] on div at bounding box center [595, 438] width 420 height 20
click at [484, 446] on div "Select..." at bounding box center [595, 438] width 429 height 24
click at [484, 438] on div at bounding box center [595, 438] width 420 height 20
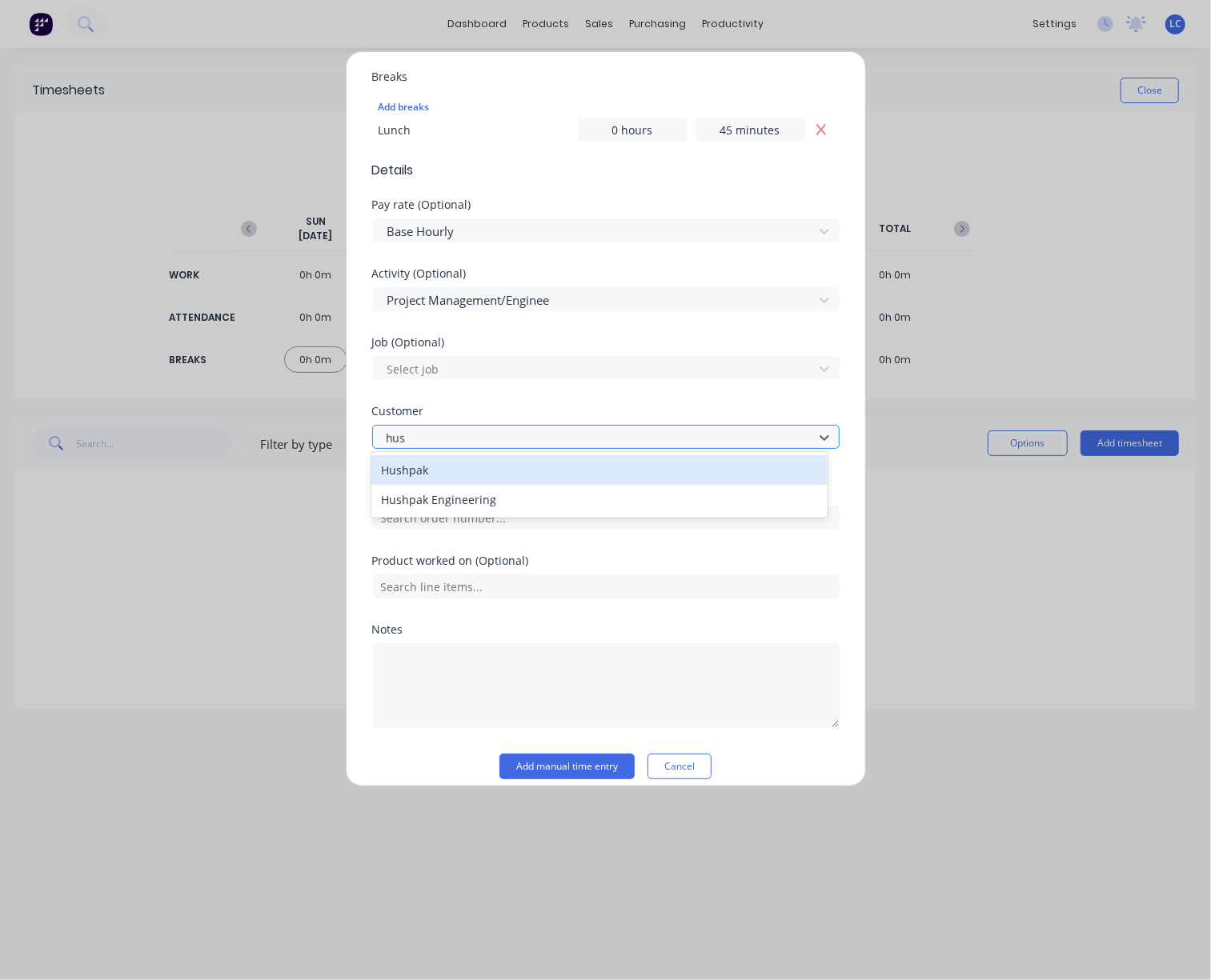
type input "hush"
click at [443, 461] on div "Hushpak" at bounding box center [599, 471] width 456 height 30
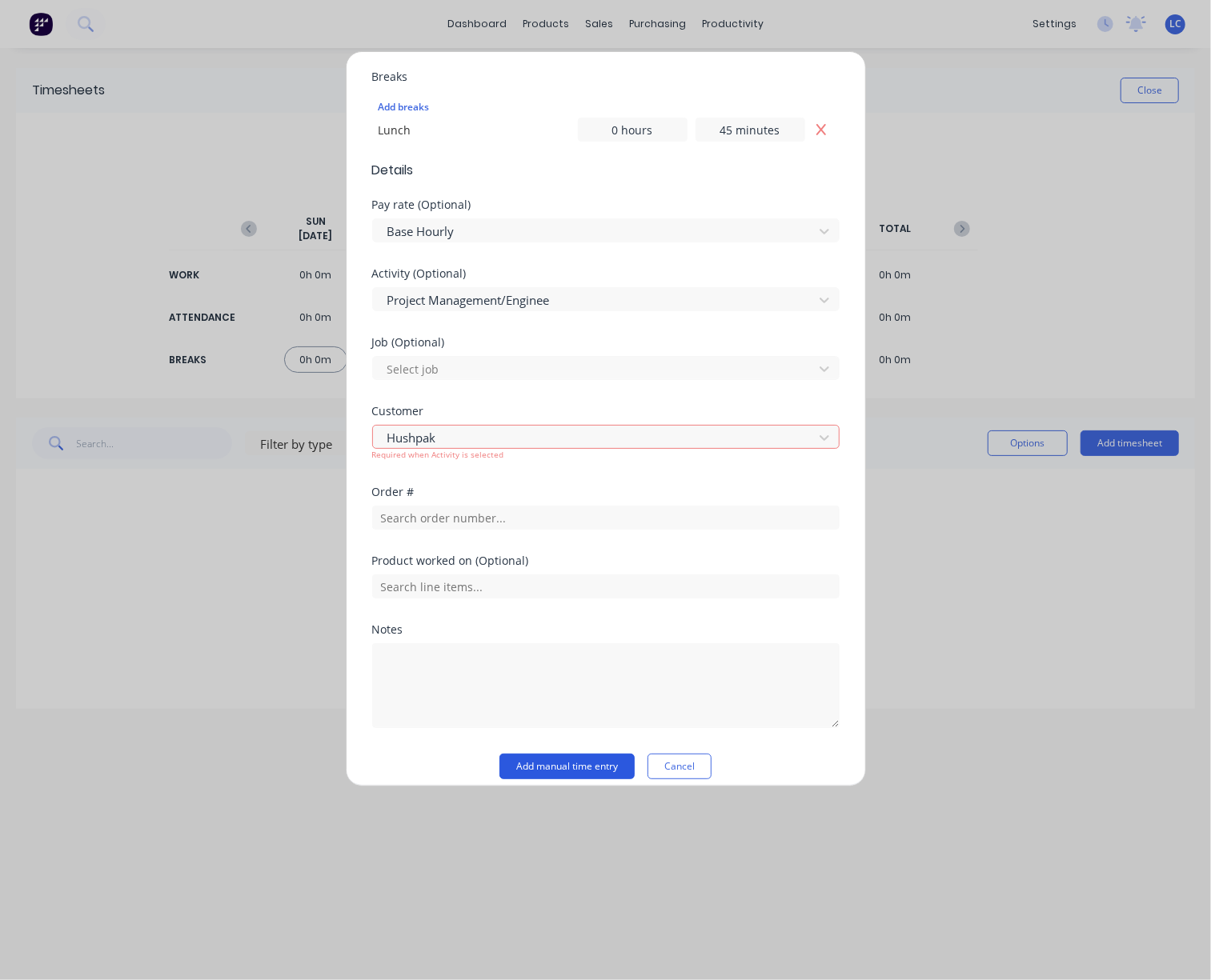
click at [561, 761] on button "Add manual time entry" at bounding box center [567, 767] width 135 height 26
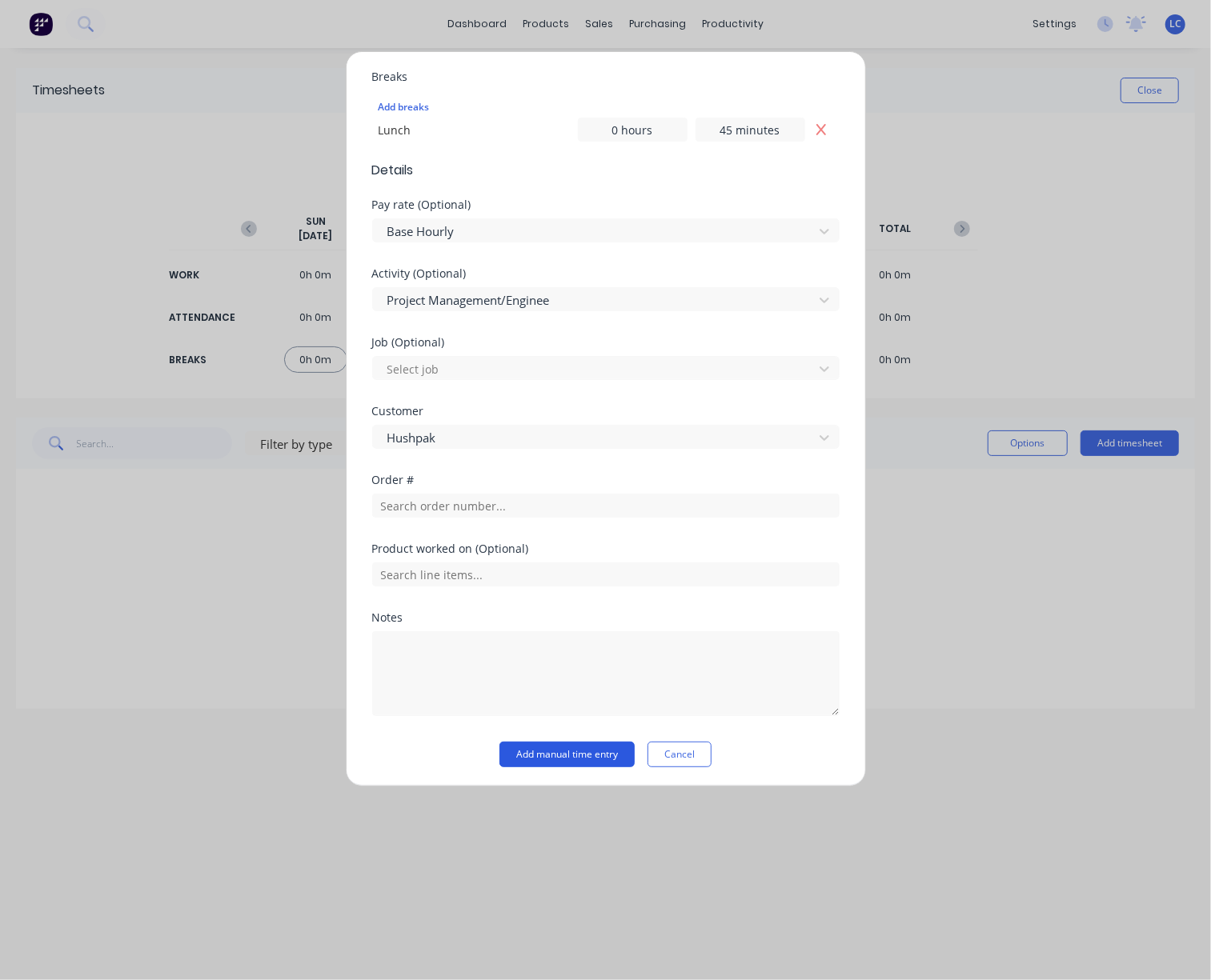
click at [548, 755] on button "Add manual time entry" at bounding box center [567, 755] width 135 height 26
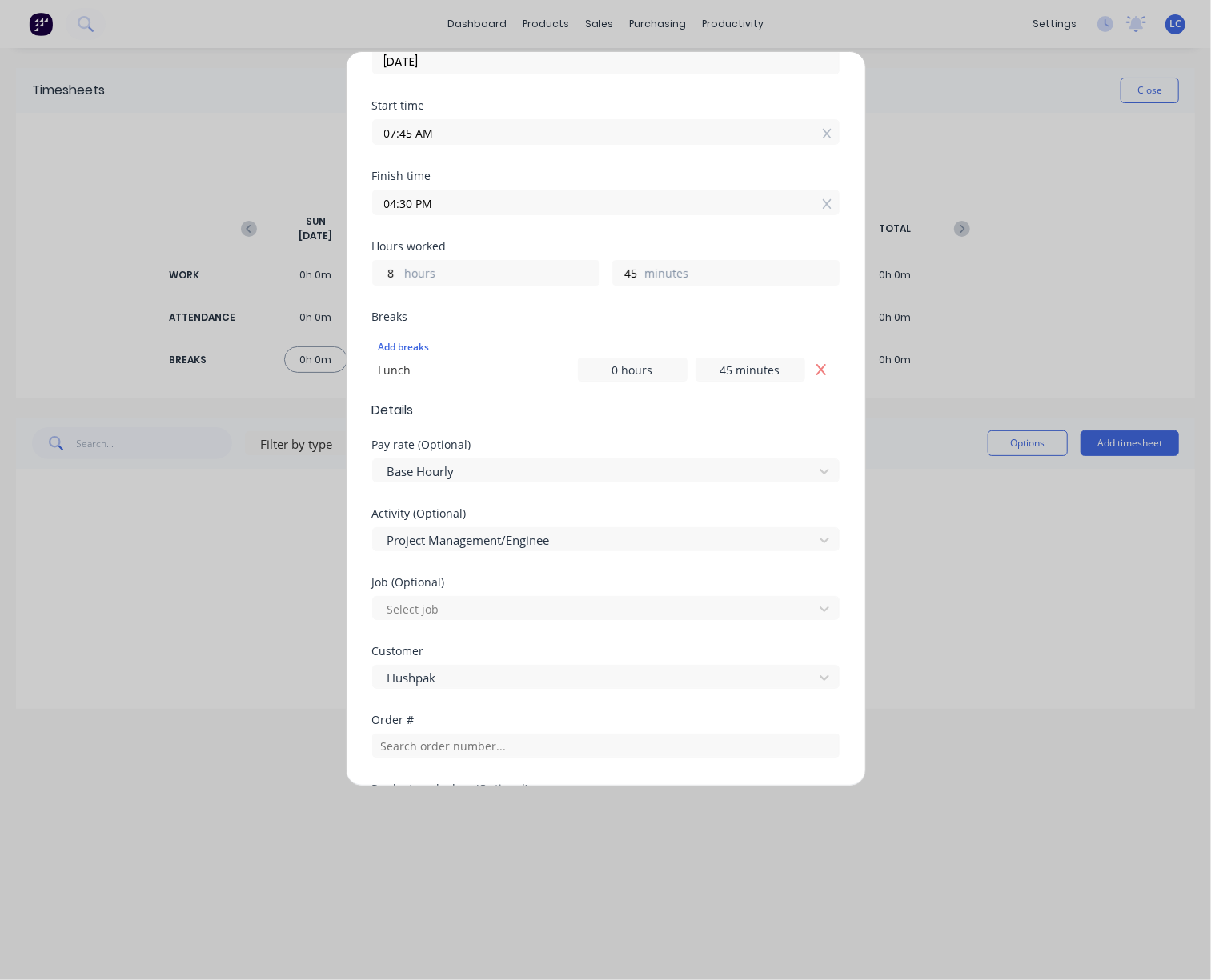
scroll to position [0, 0]
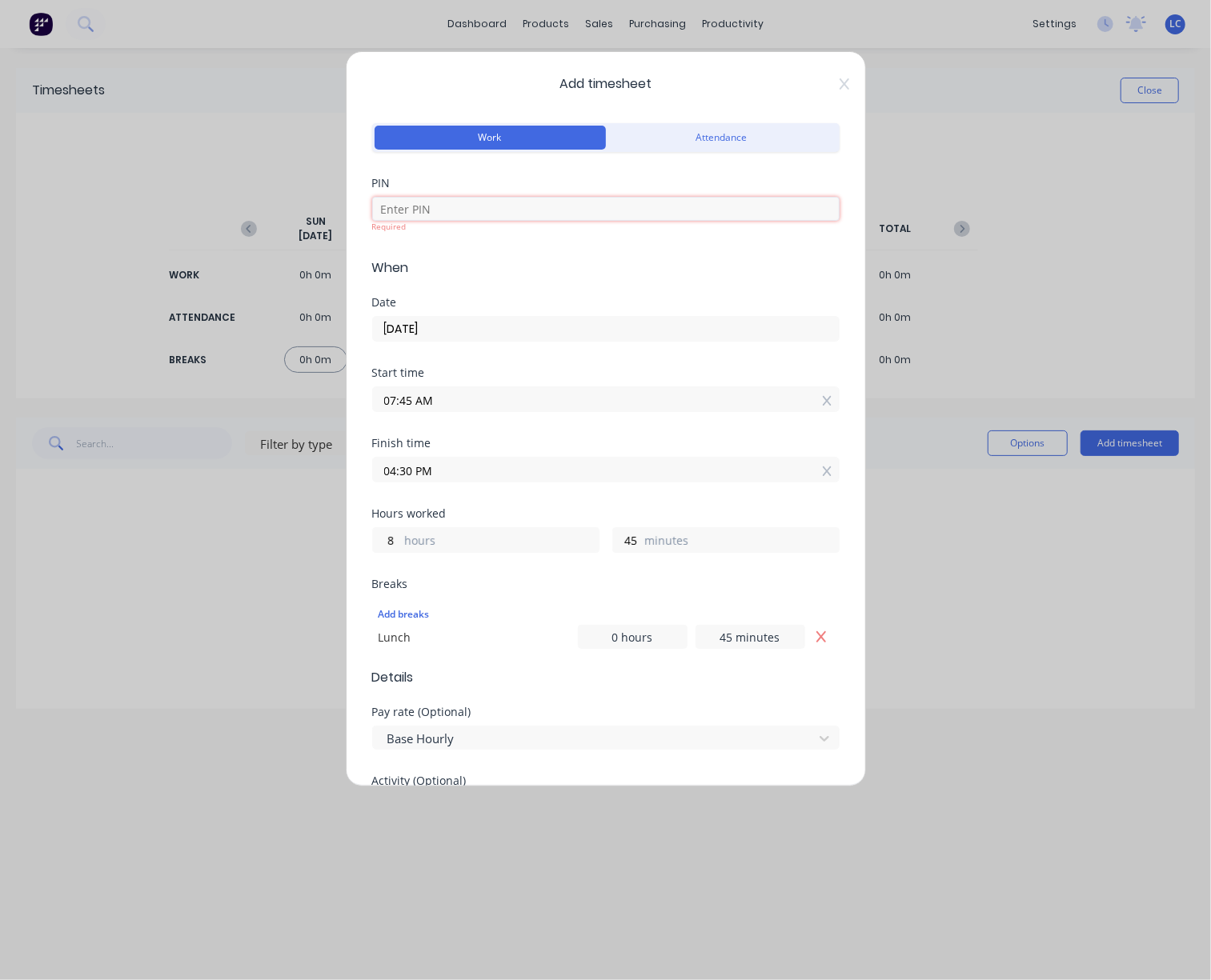
drag, startPoint x: 505, startPoint y: 204, endPoint x: 493, endPoint y: 214, distance: 15.6
click at [505, 204] on input at bounding box center [606, 209] width 467 height 24
type input "2886"
type input "S02267"
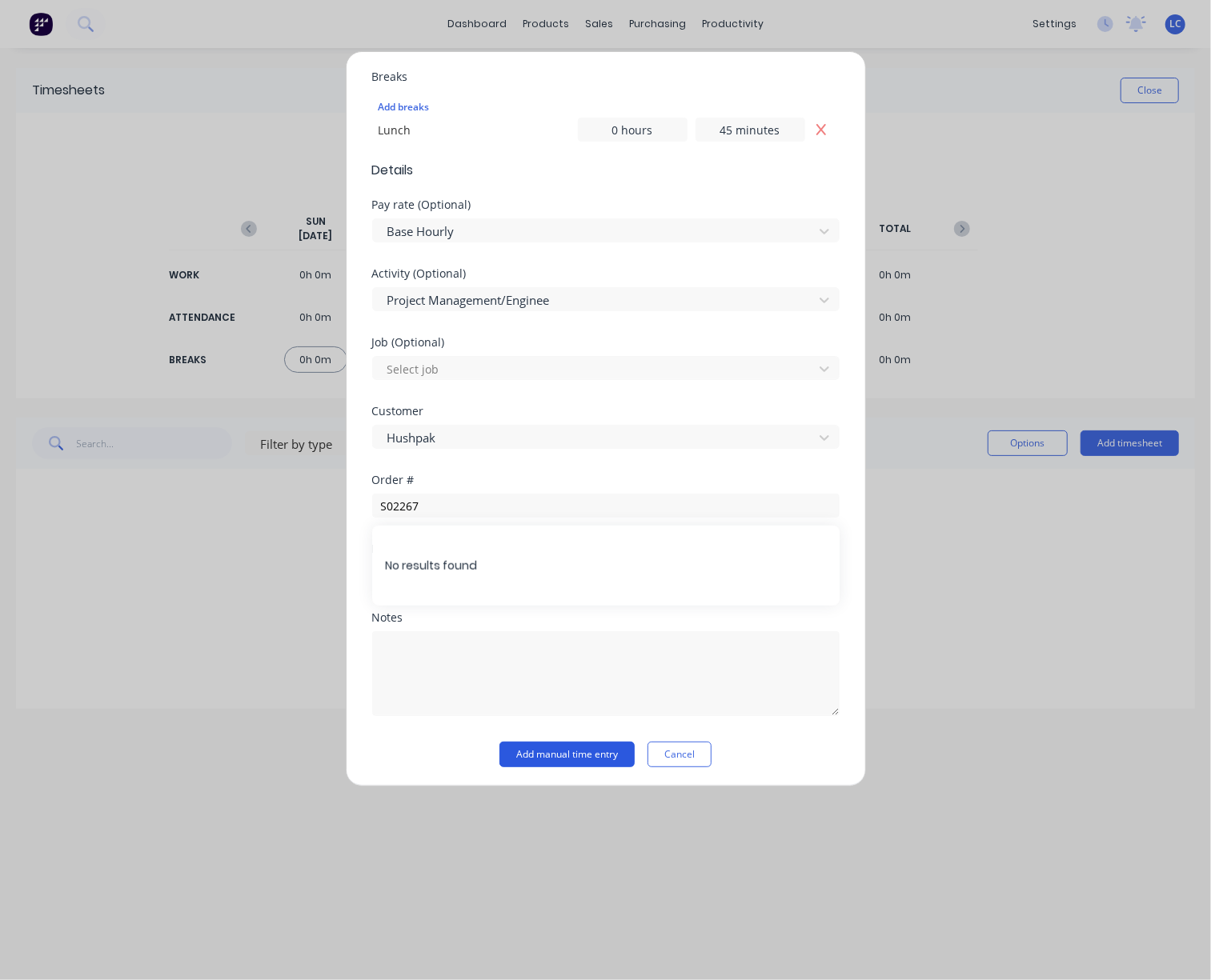
click at [595, 760] on button "Add manual time entry" at bounding box center [567, 755] width 135 height 26
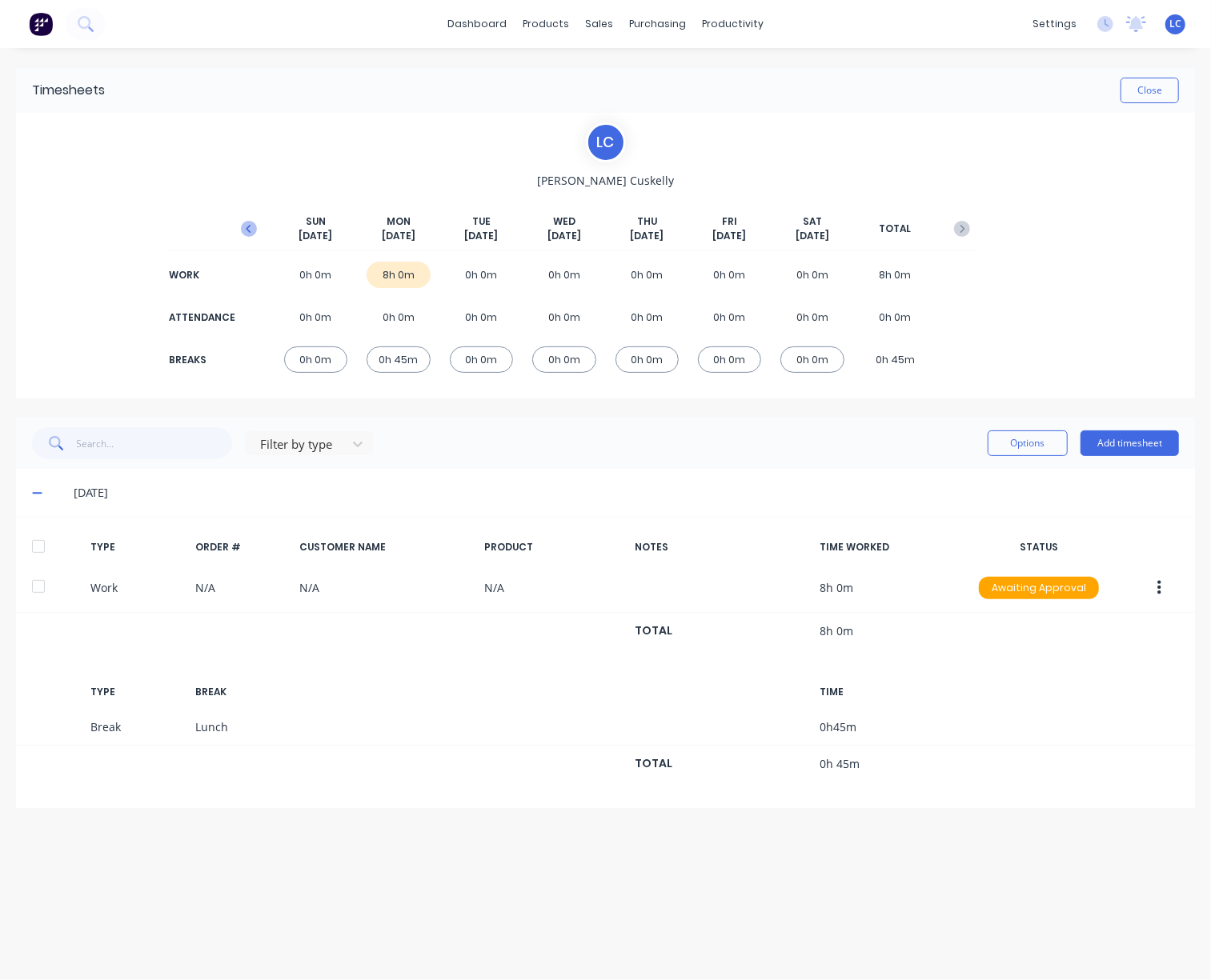
click at [246, 226] on icon "button" at bounding box center [248, 228] width 16 height 16
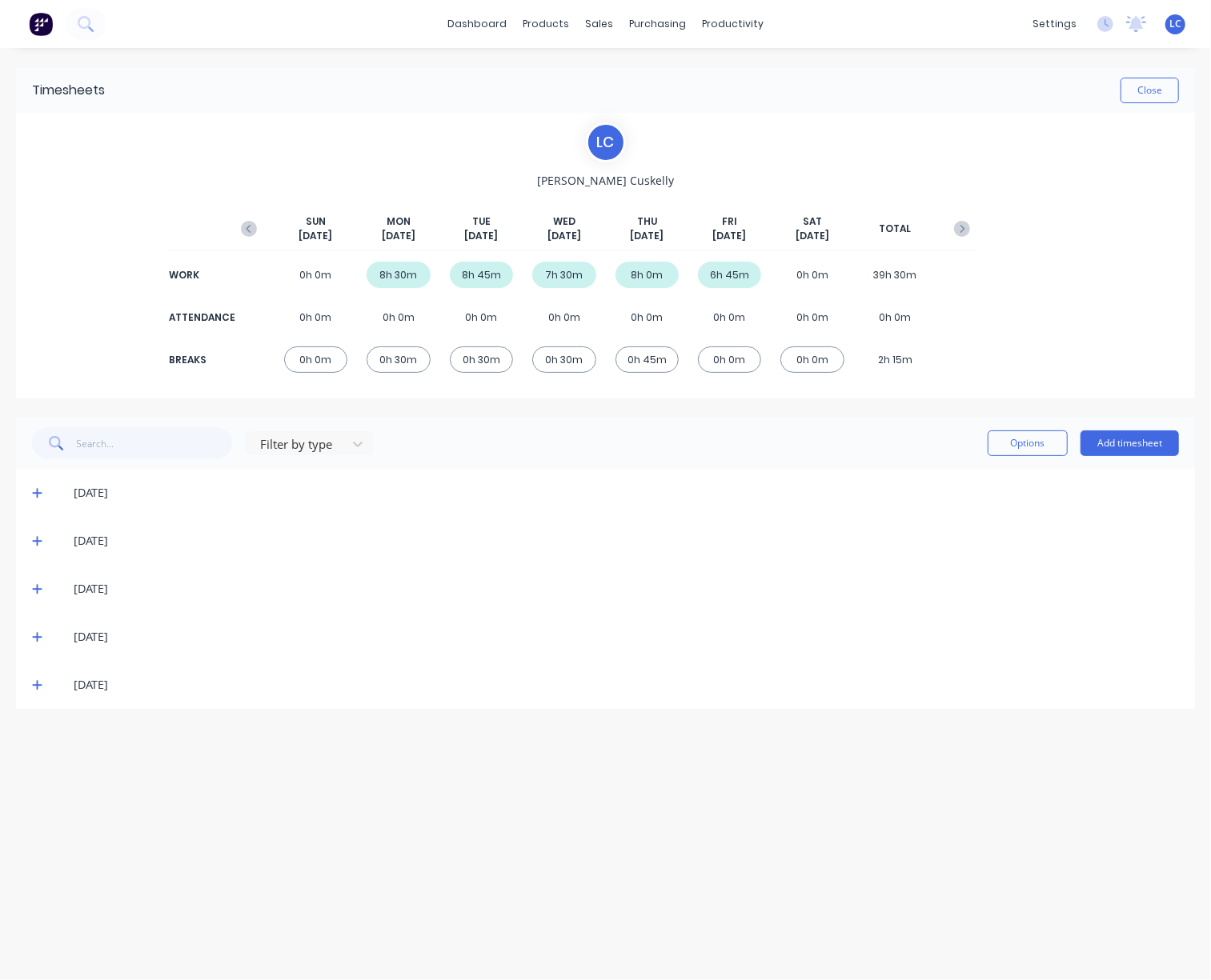
click at [42, 533] on span at bounding box center [40, 540] width 16 height 16
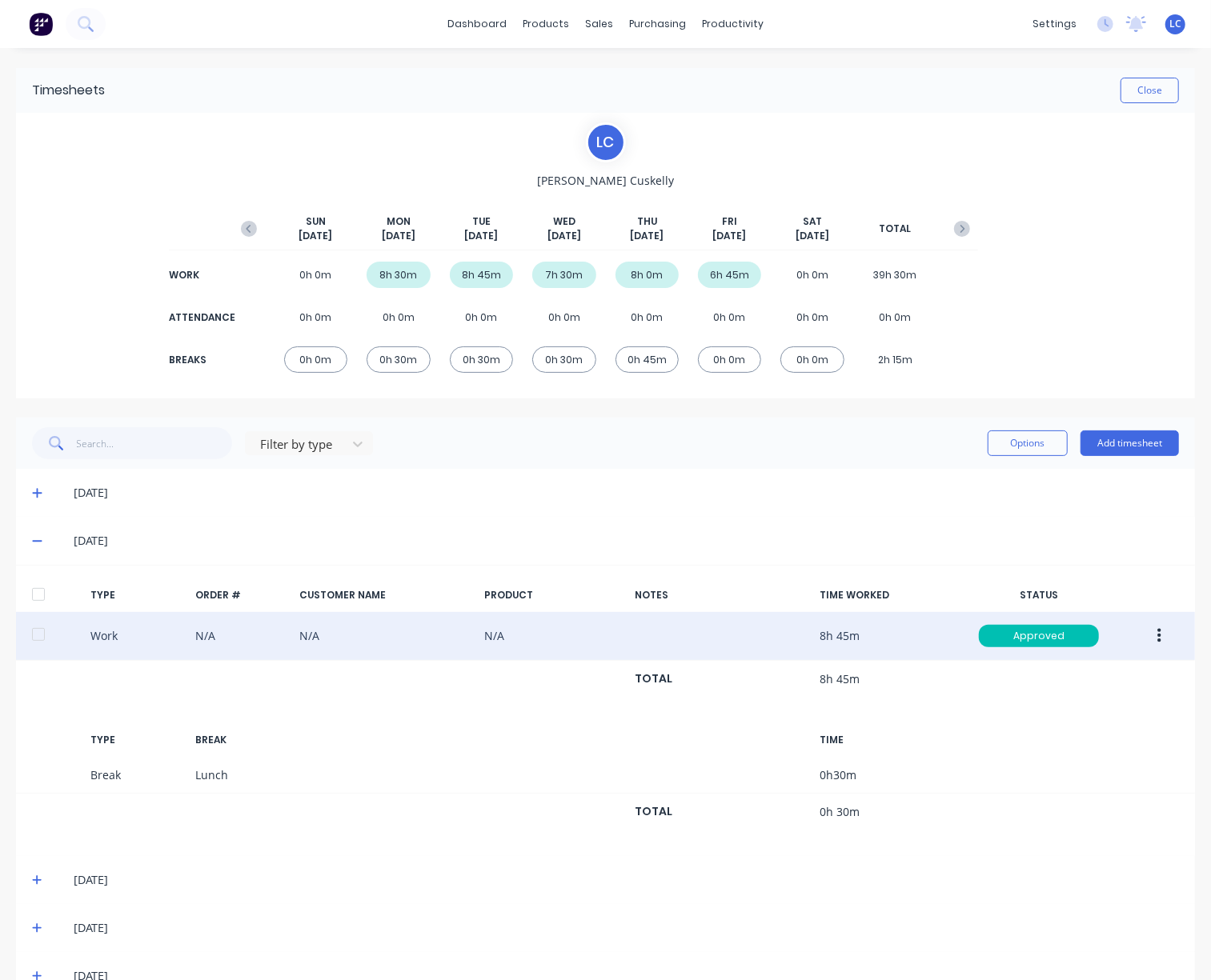
click at [1154, 644] on button "button" at bounding box center [1159, 635] width 38 height 29
click at [1094, 580] on div "Edit" at bounding box center [1102, 575] width 123 height 23
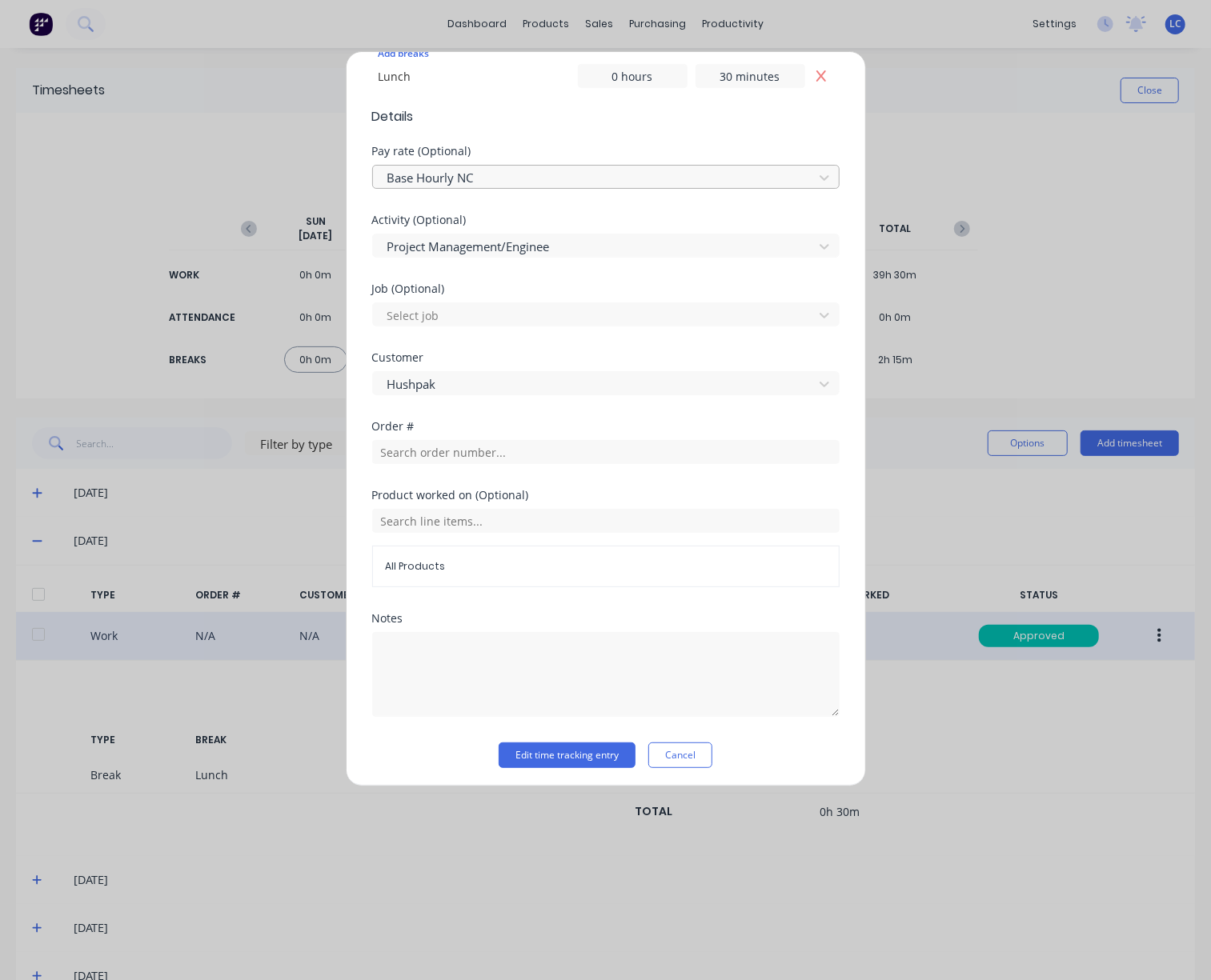
scroll to position [549, 0]
click at [684, 754] on button "Cancel" at bounding box center [680, 755] width 64 height 26
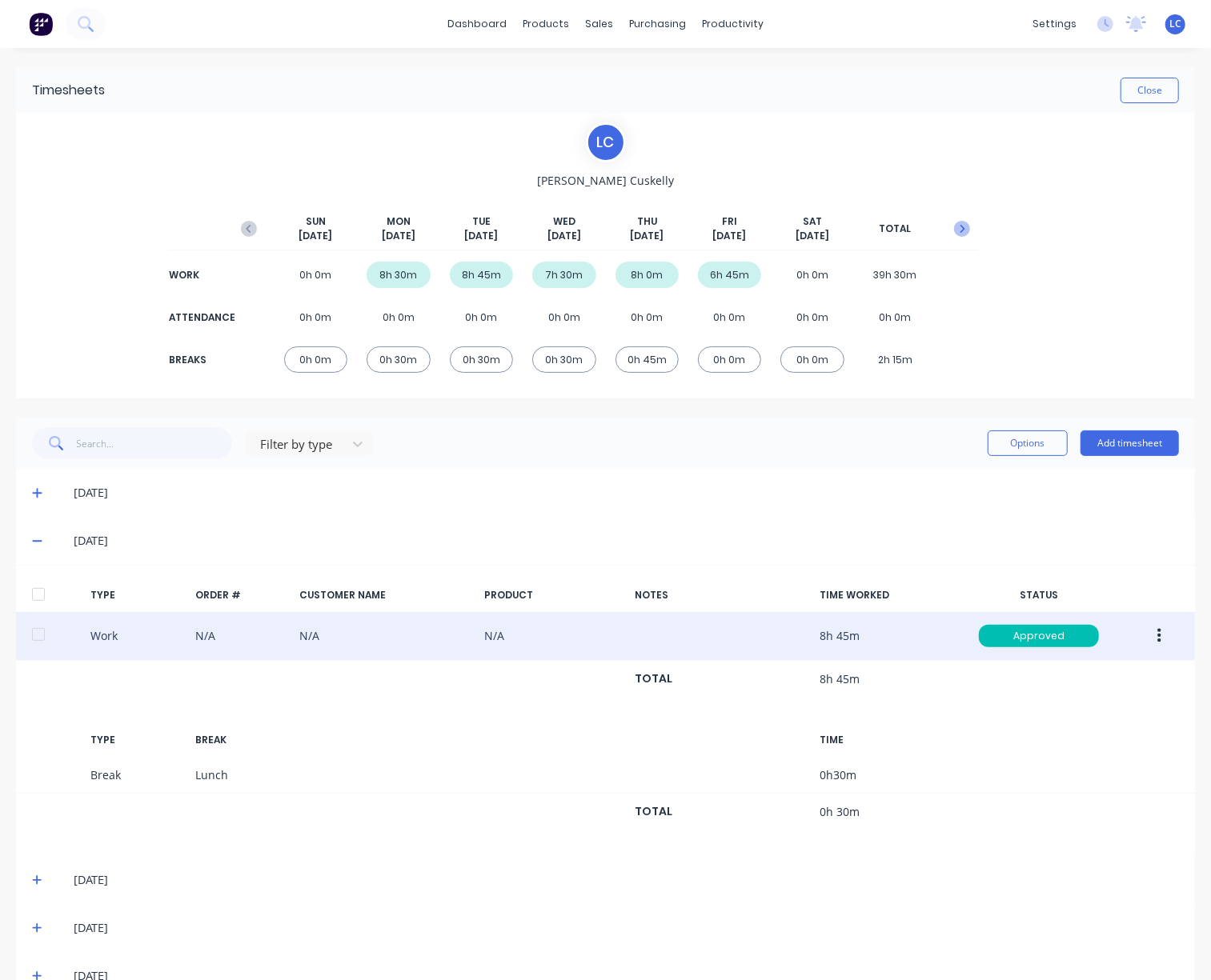
click at [954, 223] on icon "button" at bounding box center [962, 228] width 16 height 16
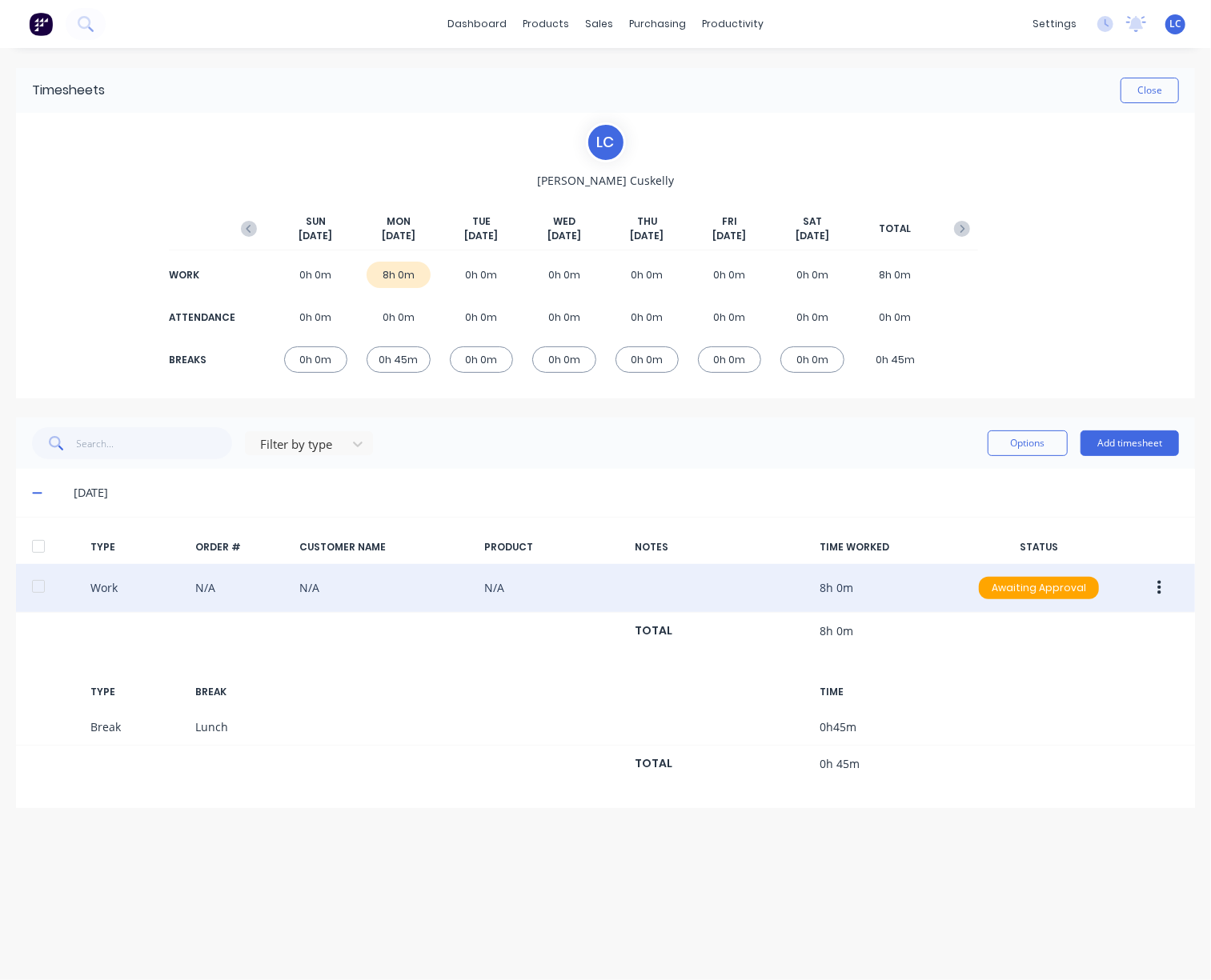
click at [1156, 592] on button "button" at bounding box center [1159, 587] width 38 height 29
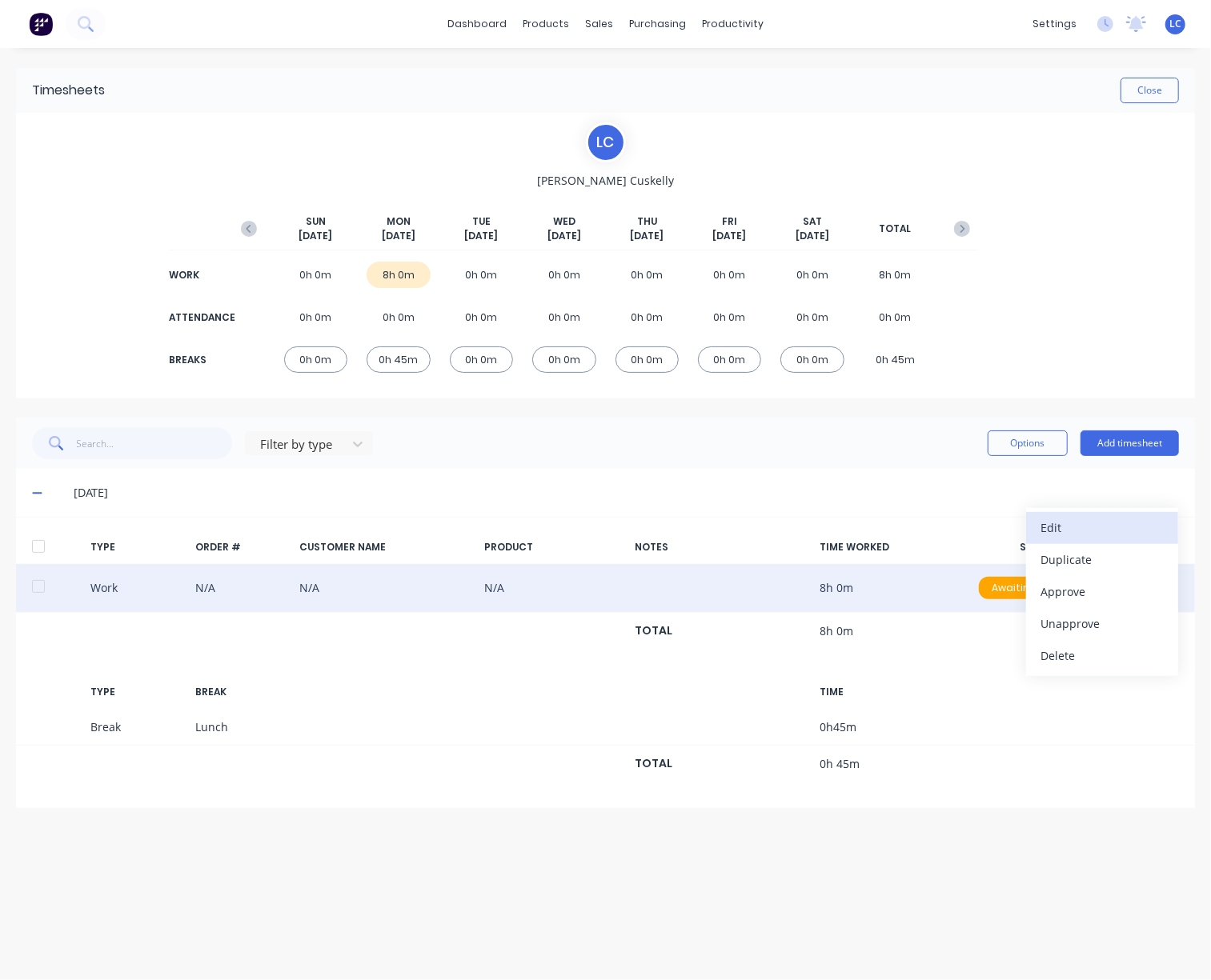
click at [1074, 518] on div "Edit" at bounding box center [1102, 527] width 123 height 23
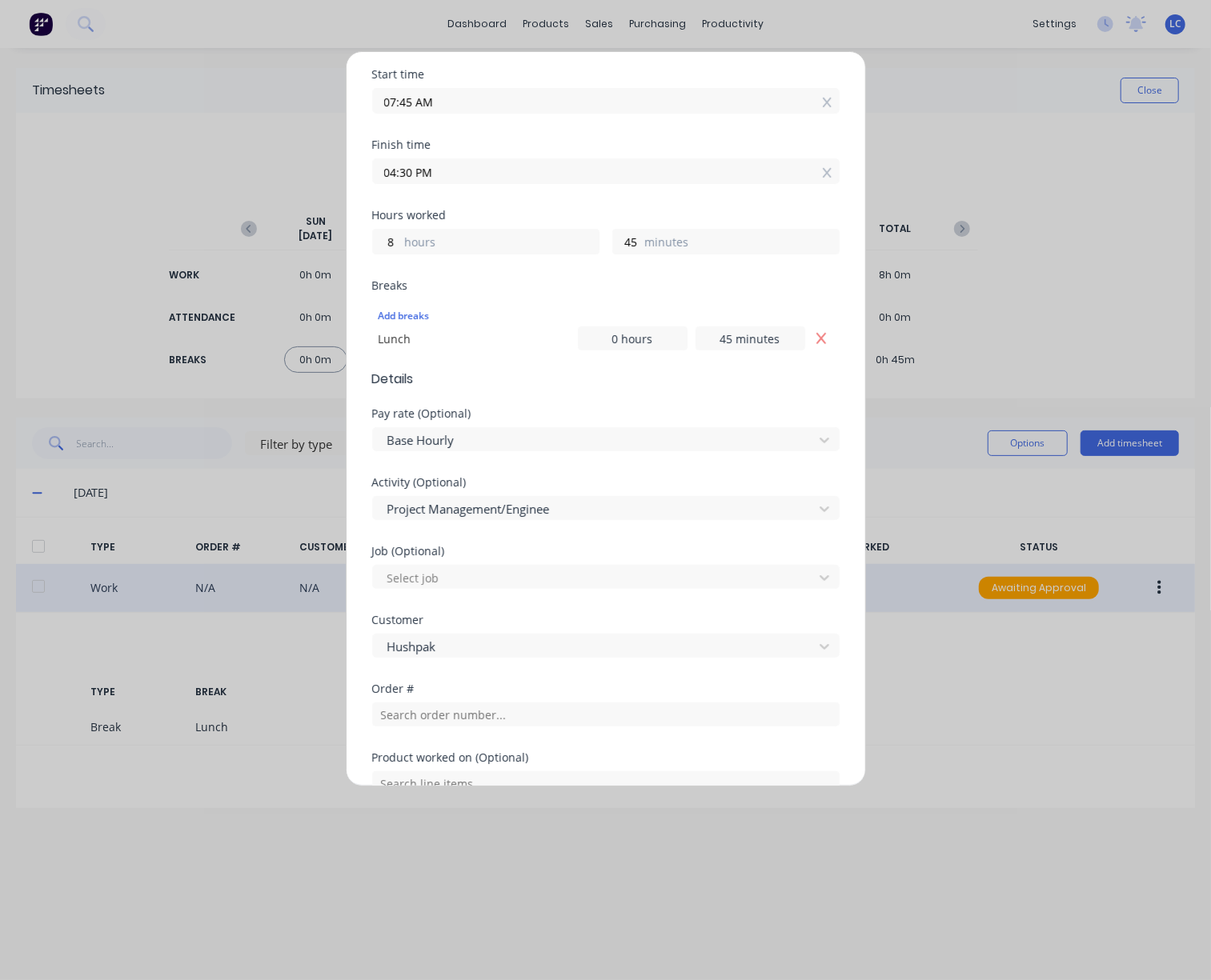
scroll to position [320, 0]
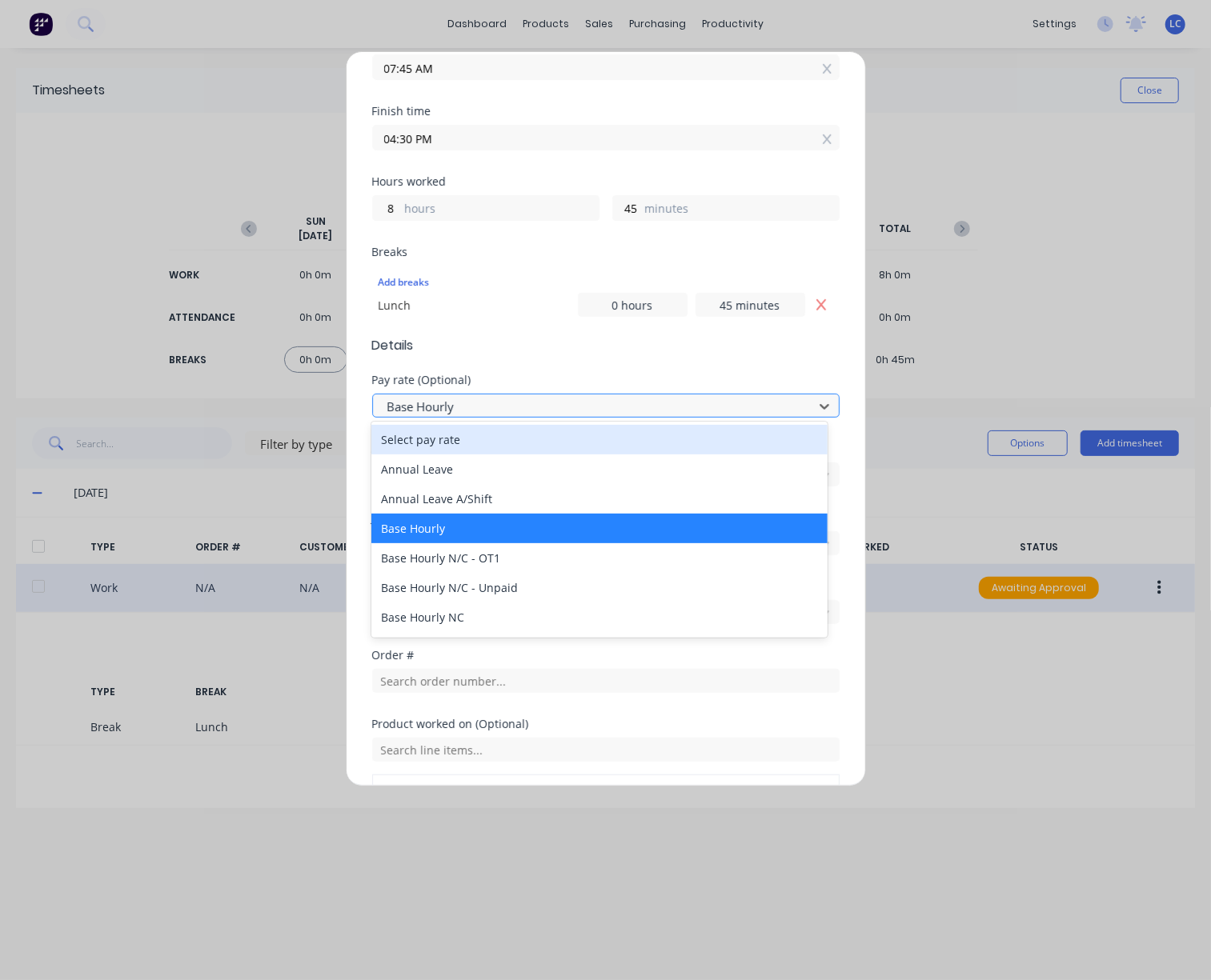
click at [700, 414] on div "Base Hourly" at bounding box center [595, 407] width 429 height 24
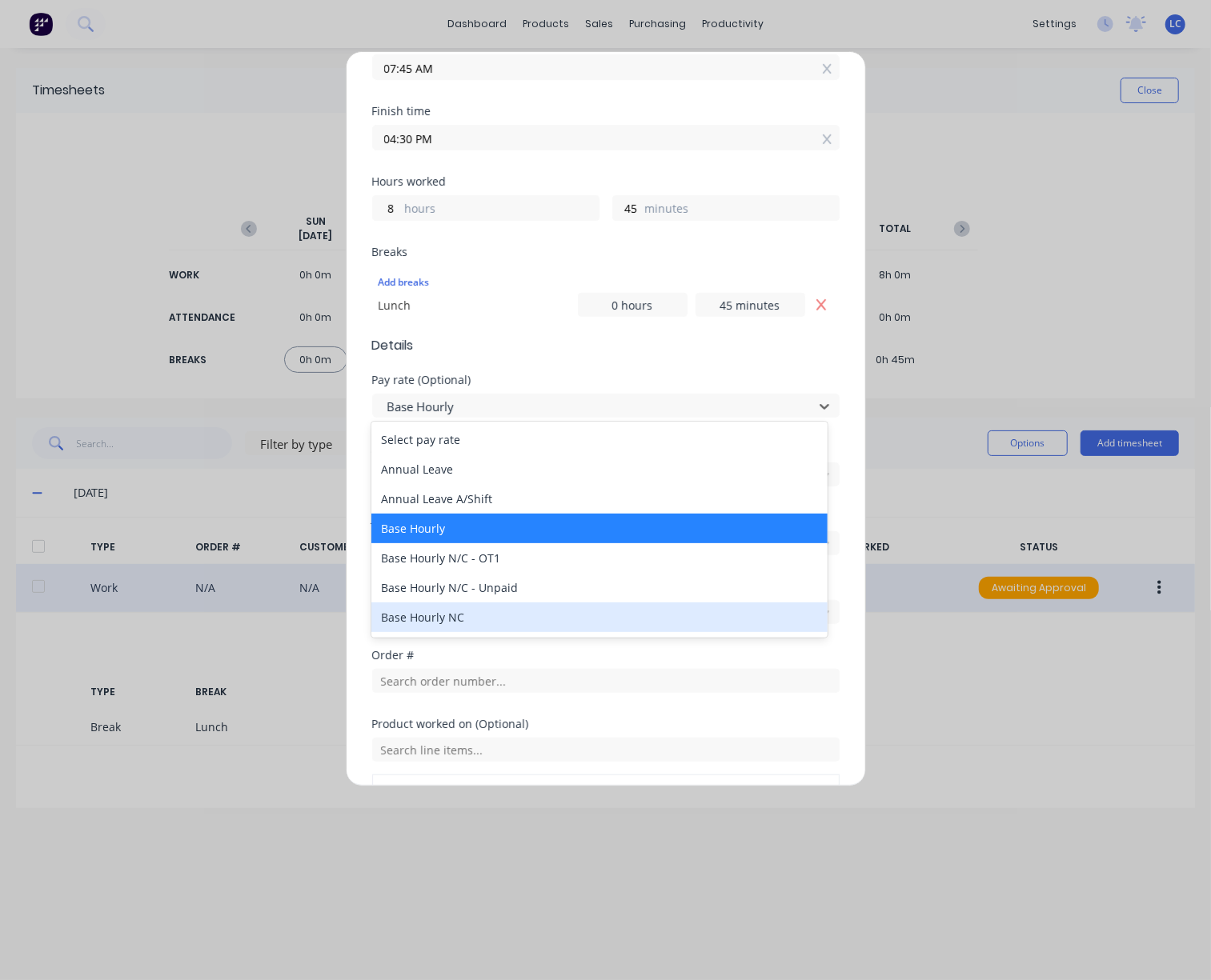
click at [502, 626] on div "Base Hourly NC" at bounding box center [599, 617] width 456 height 30
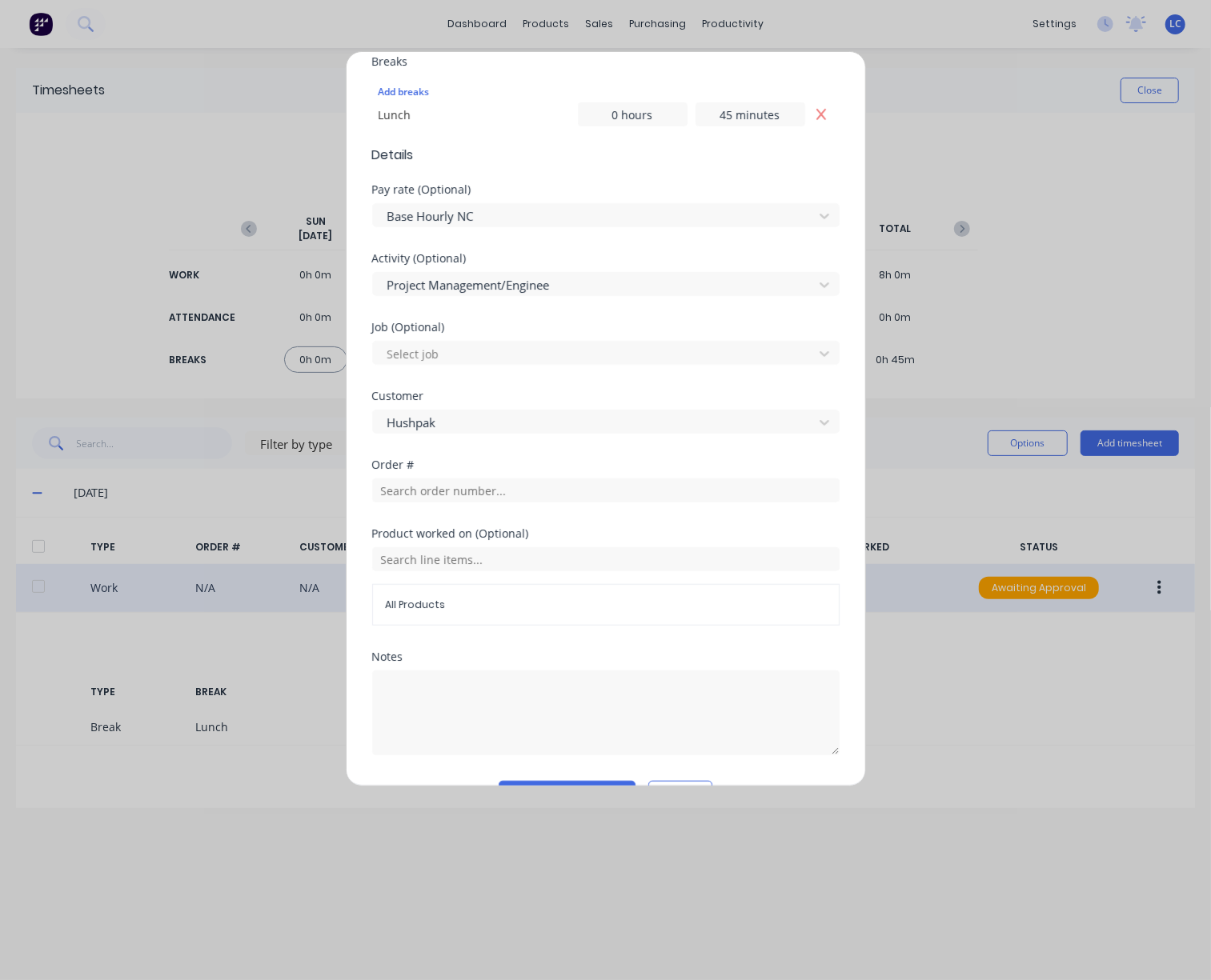
scroll to position [549, 0]
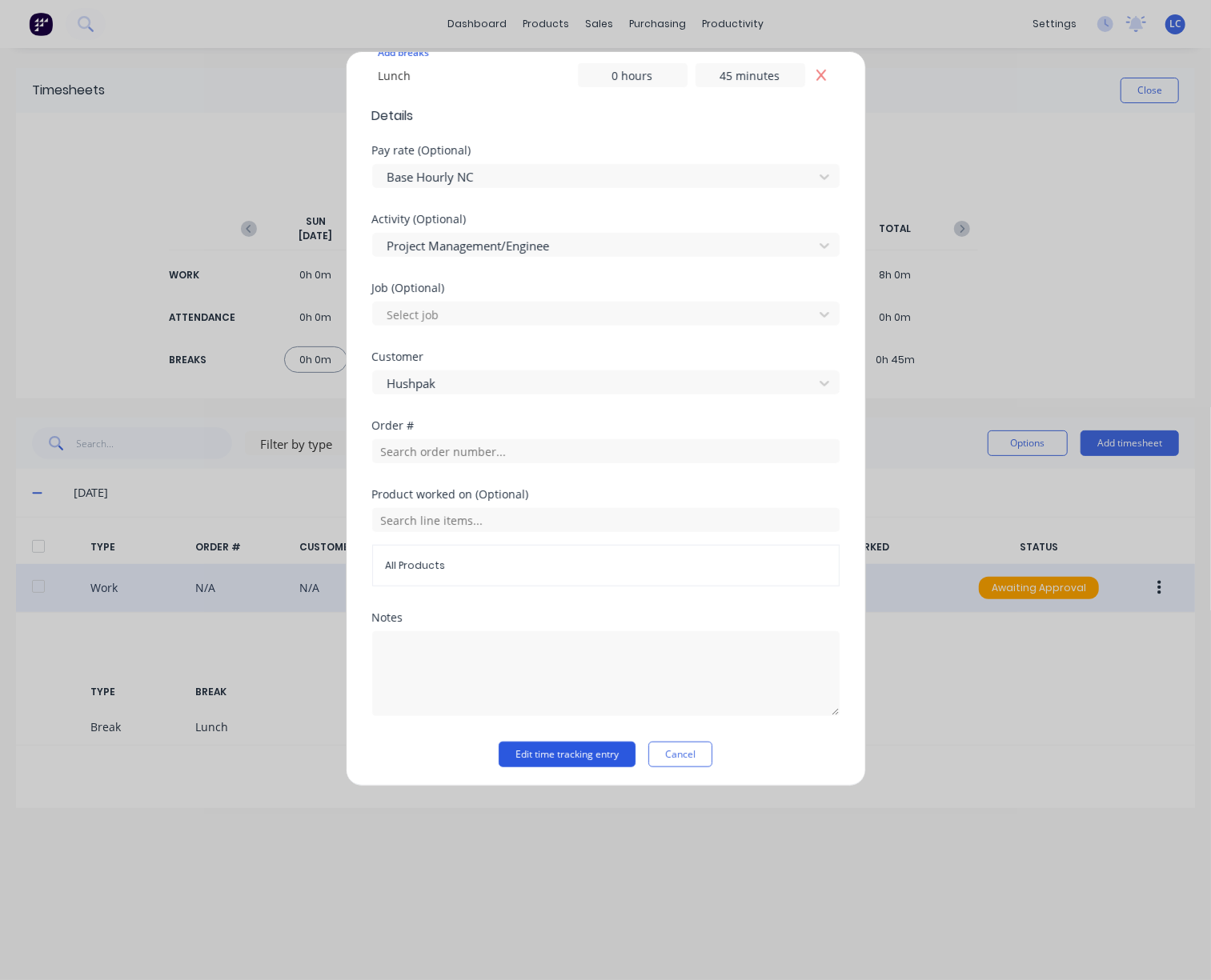
click at [602, 751] on button "Edit time tracking entry" at bounding box center [567, 755] width 137 height 26
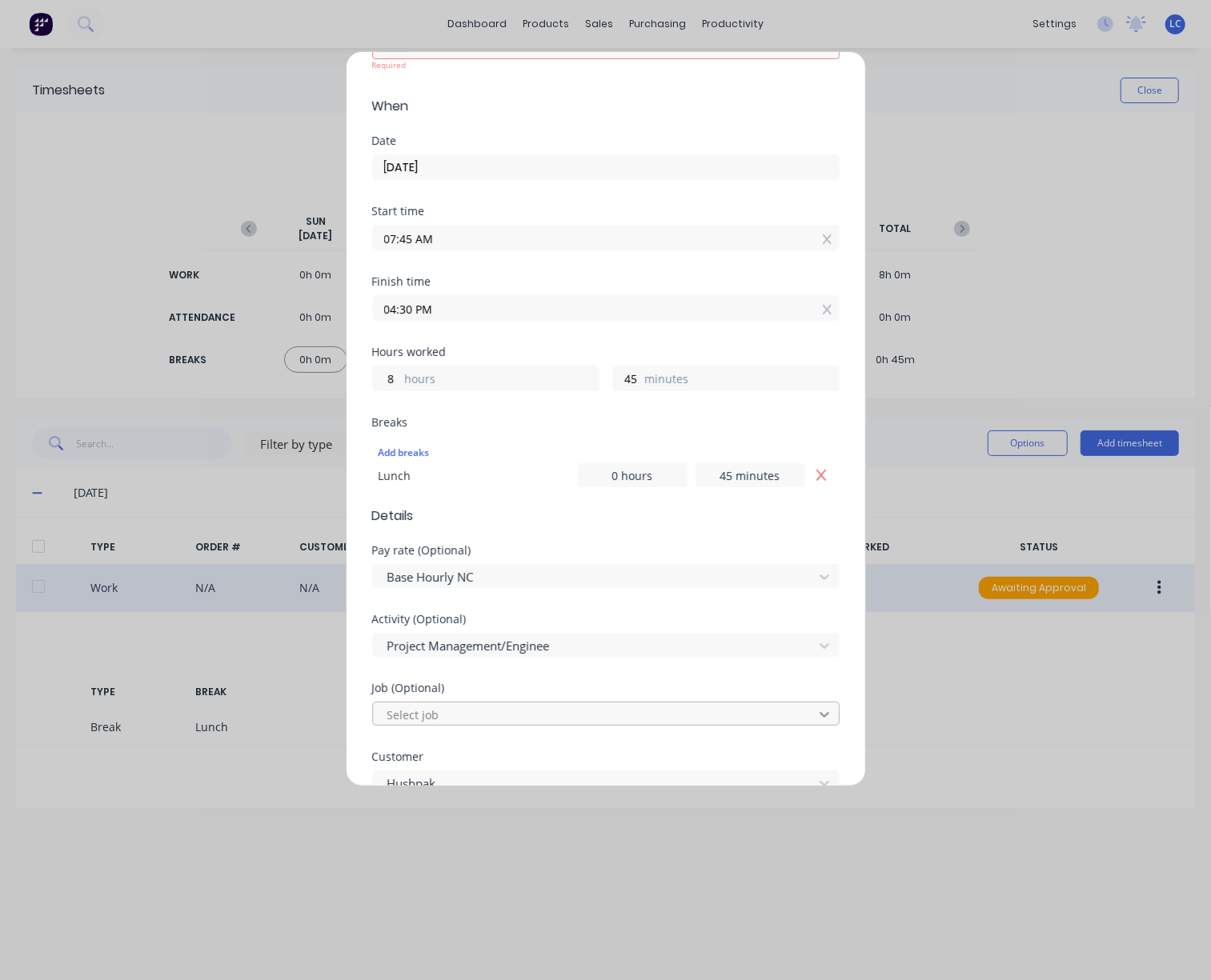
scroll to position [0, 0]
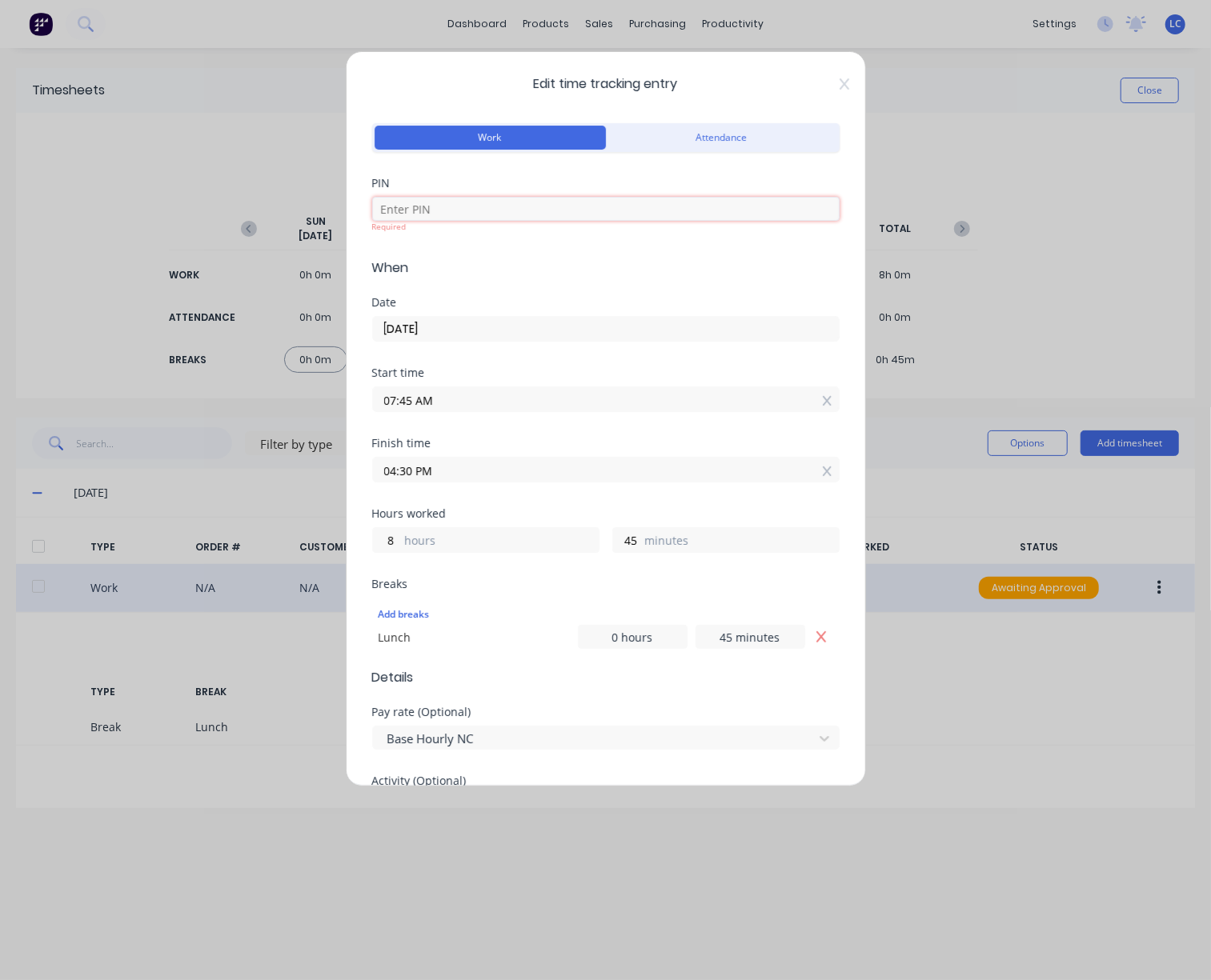
click at [541, 208] on input at bounding box center [606, 209] width 467 height 24
type input "2886"
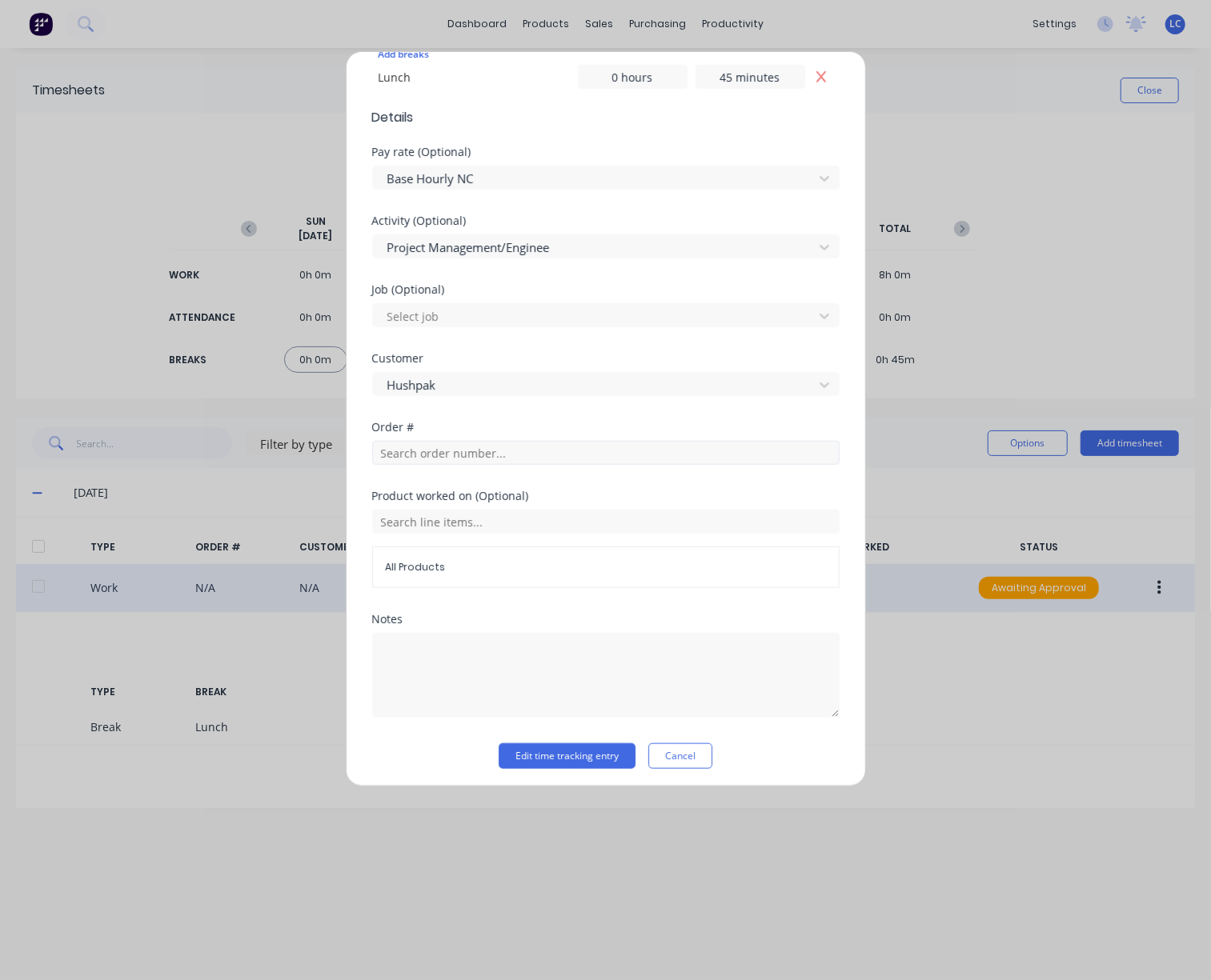
scroll to position [561, 0]
click at [586, 756] on button "Edit time tracking entry" at bounding box center [567, 755] width 137 height 26
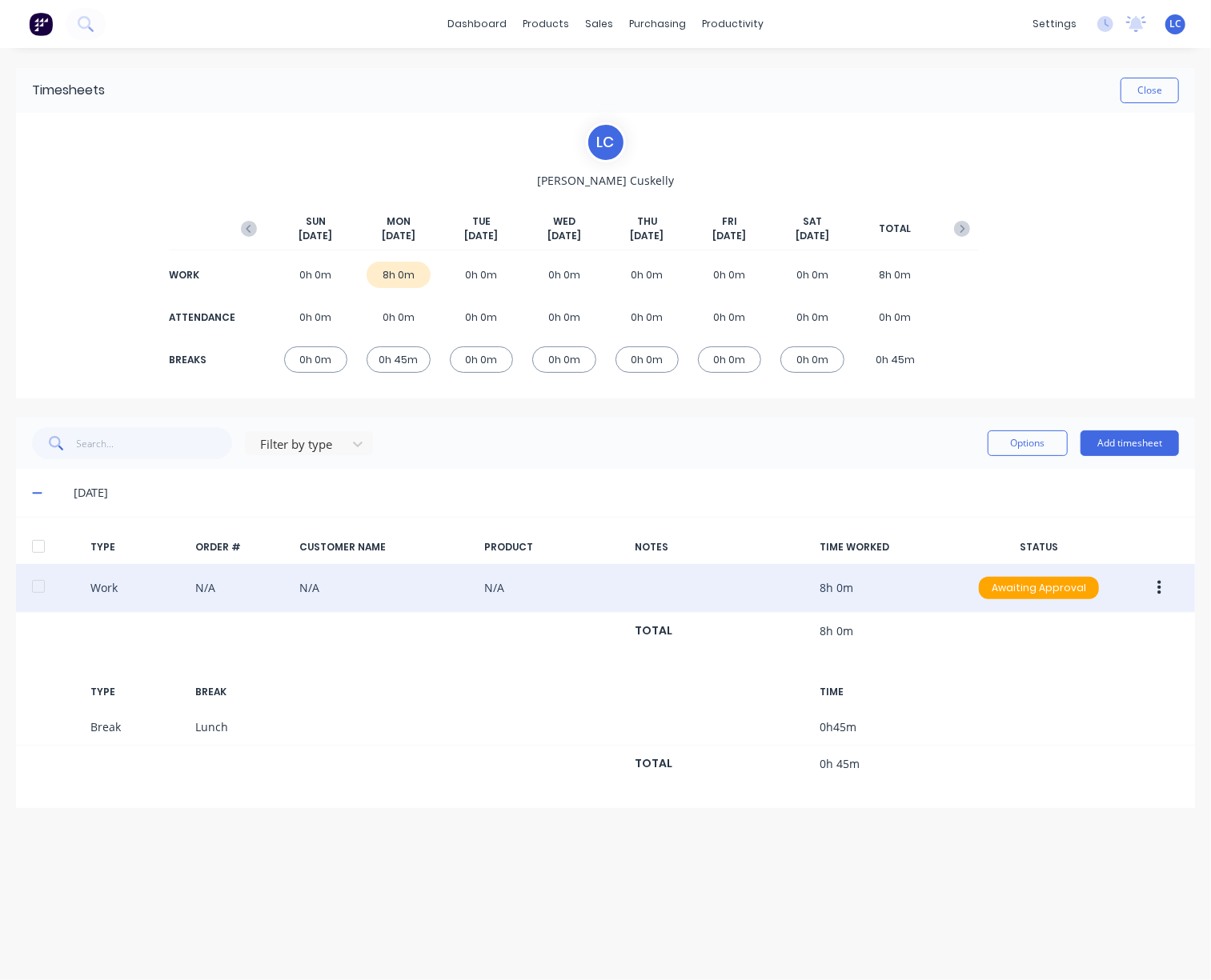
click at [1157, 590] on icon "button" at bounding box center [1159, 587] width 4 height 18
click at [1091, 564] on div "Duplicate" at bounding box center [1102, 559] width 123 height 23
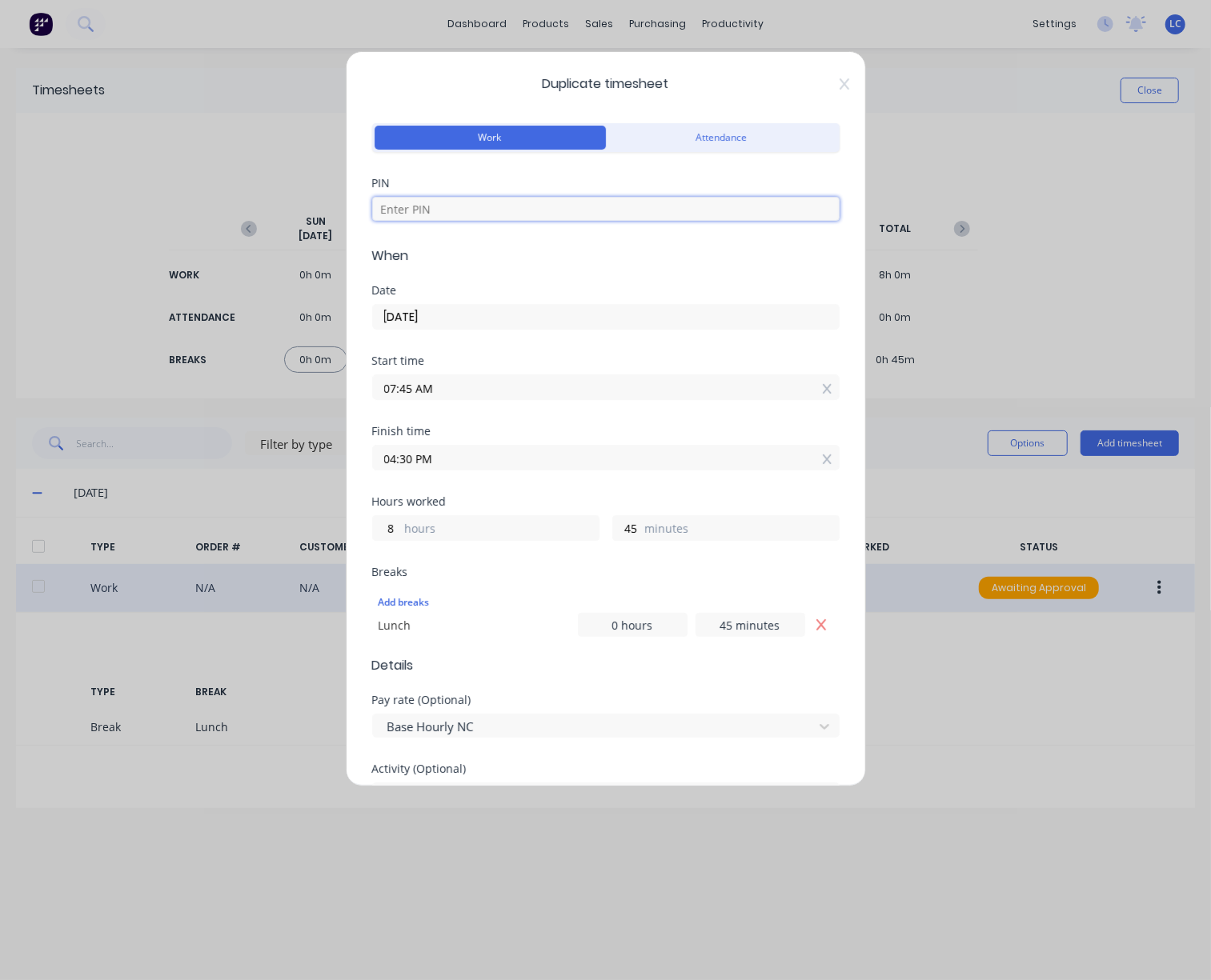
click at [522, 212] on input at bounding box center [606, 209] width 467 height 24
type input "2886"
click at [460, 318] on input "[DATE]" at bounding box center [606, 317] width 466 height 24
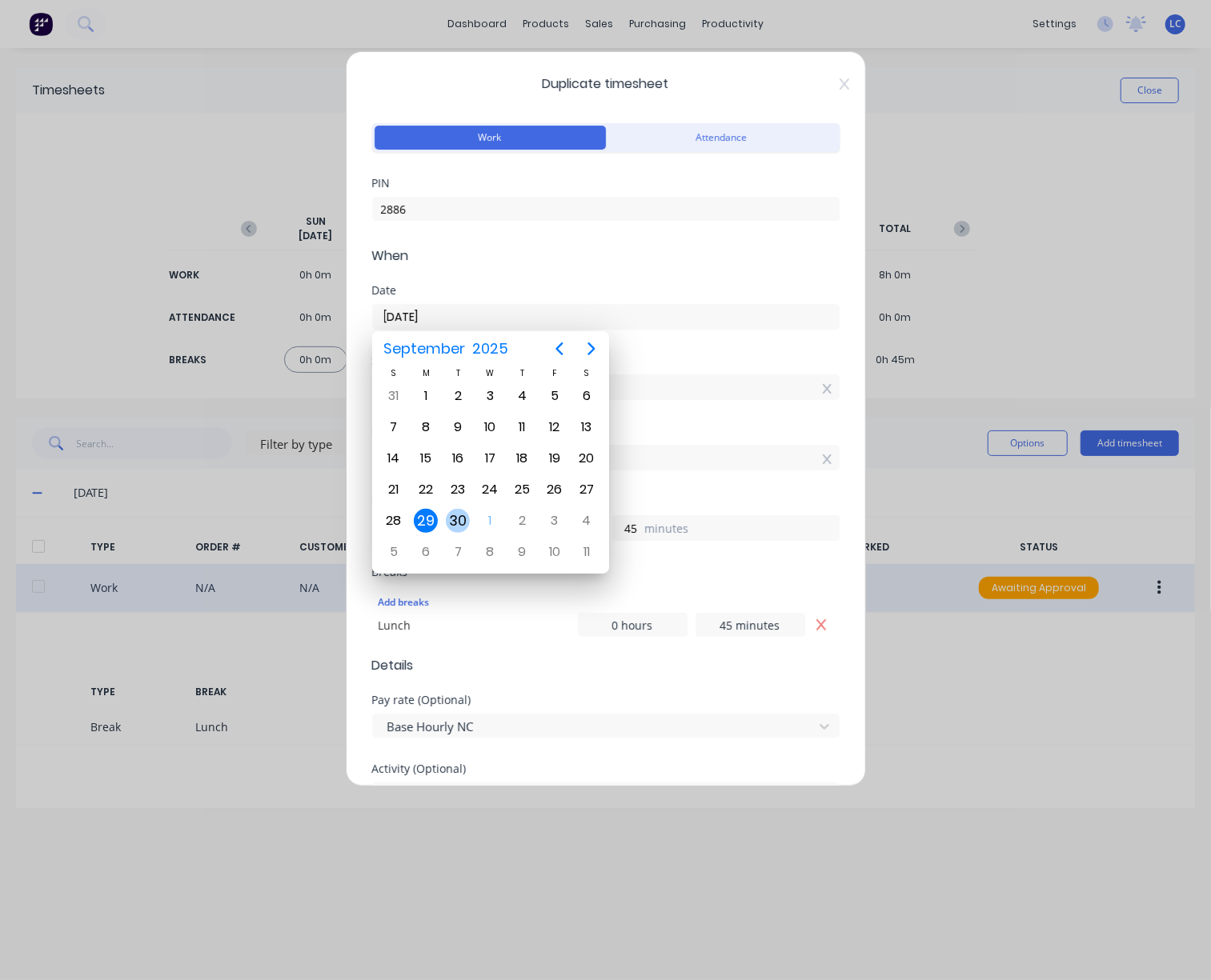
click at [452, 529] on div "30" at bounding box center [458, 521] width 32 height 31
type input "[DATE]"
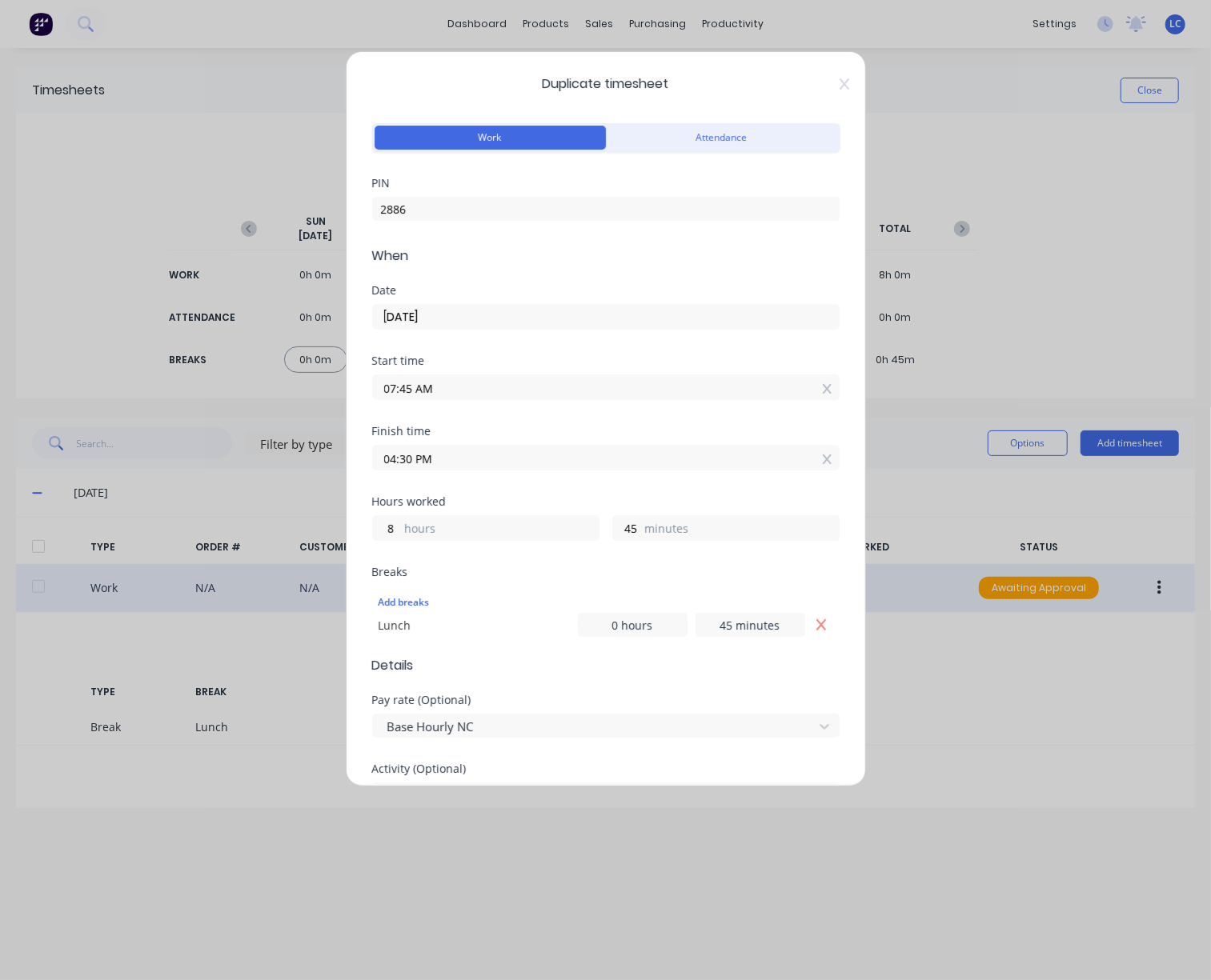
click at [480, 384] on input "07:45 AM" at bounding box center [606, 387] width 466 height 24
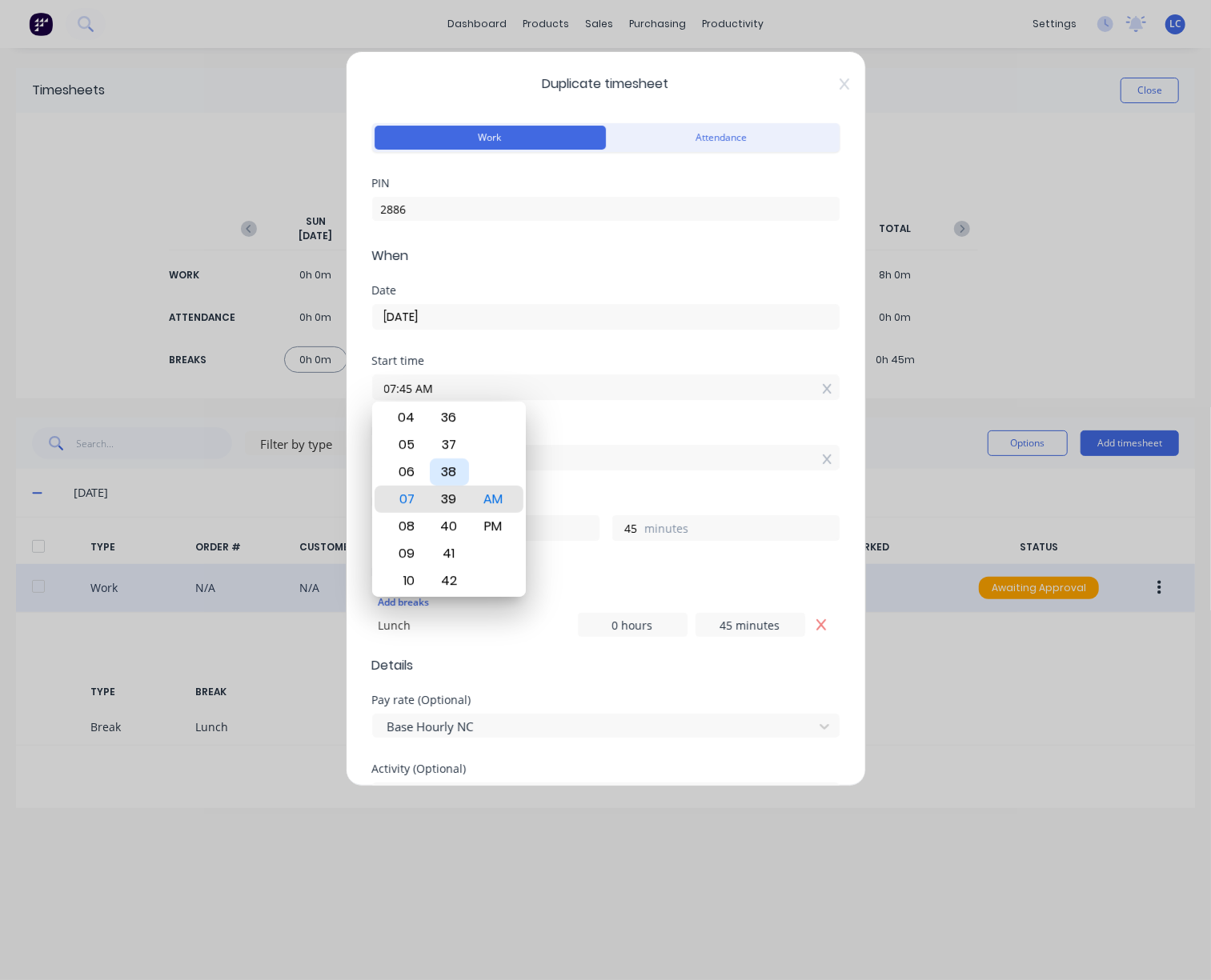
type input "07:39 AM"
type input "51"
type input "07:34 AM"
type input "56"
type input "07:28 AM"
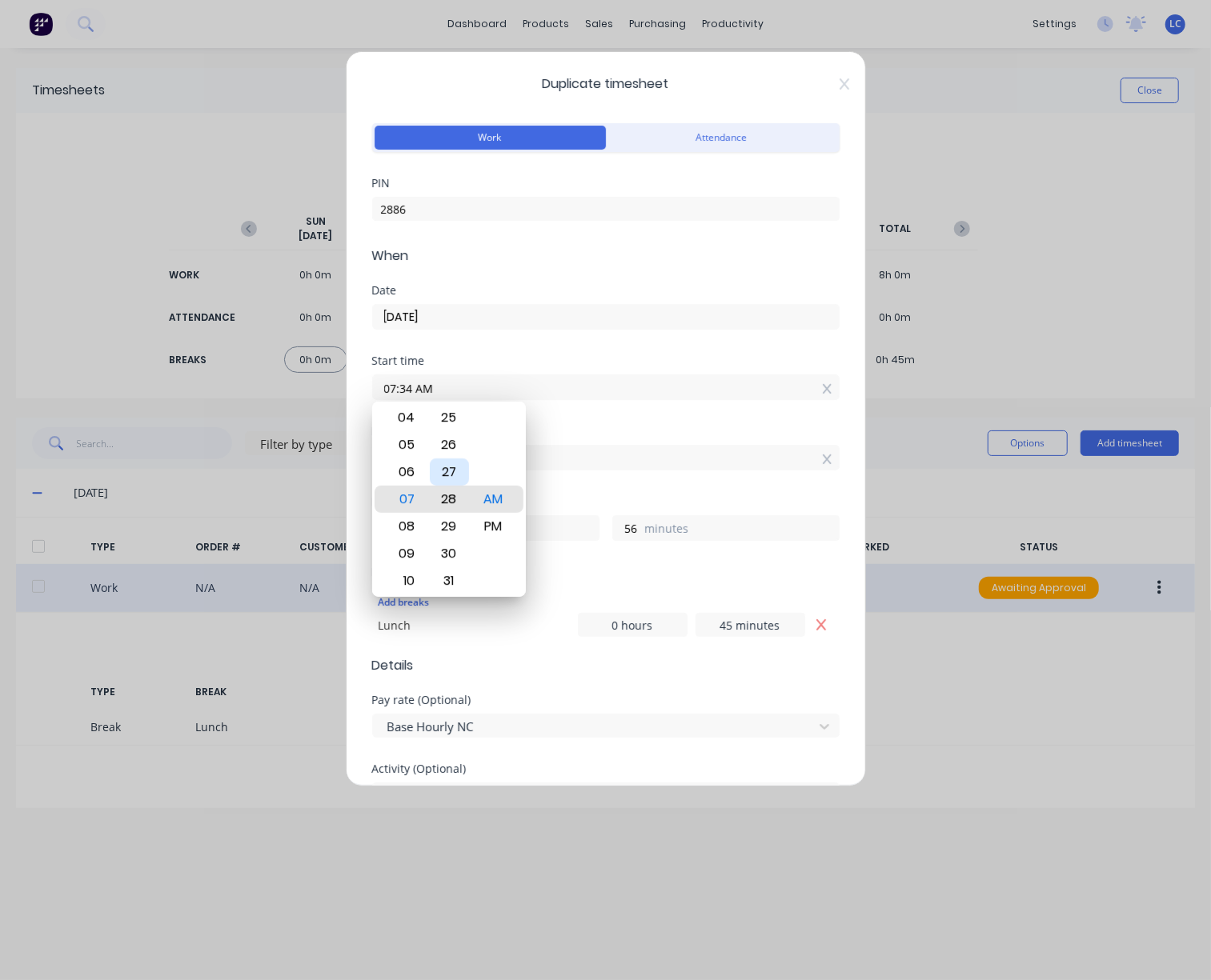
type input "9"
type input "2"
type input "07:23 AM"
type input "7"
type input "07:18 AM"
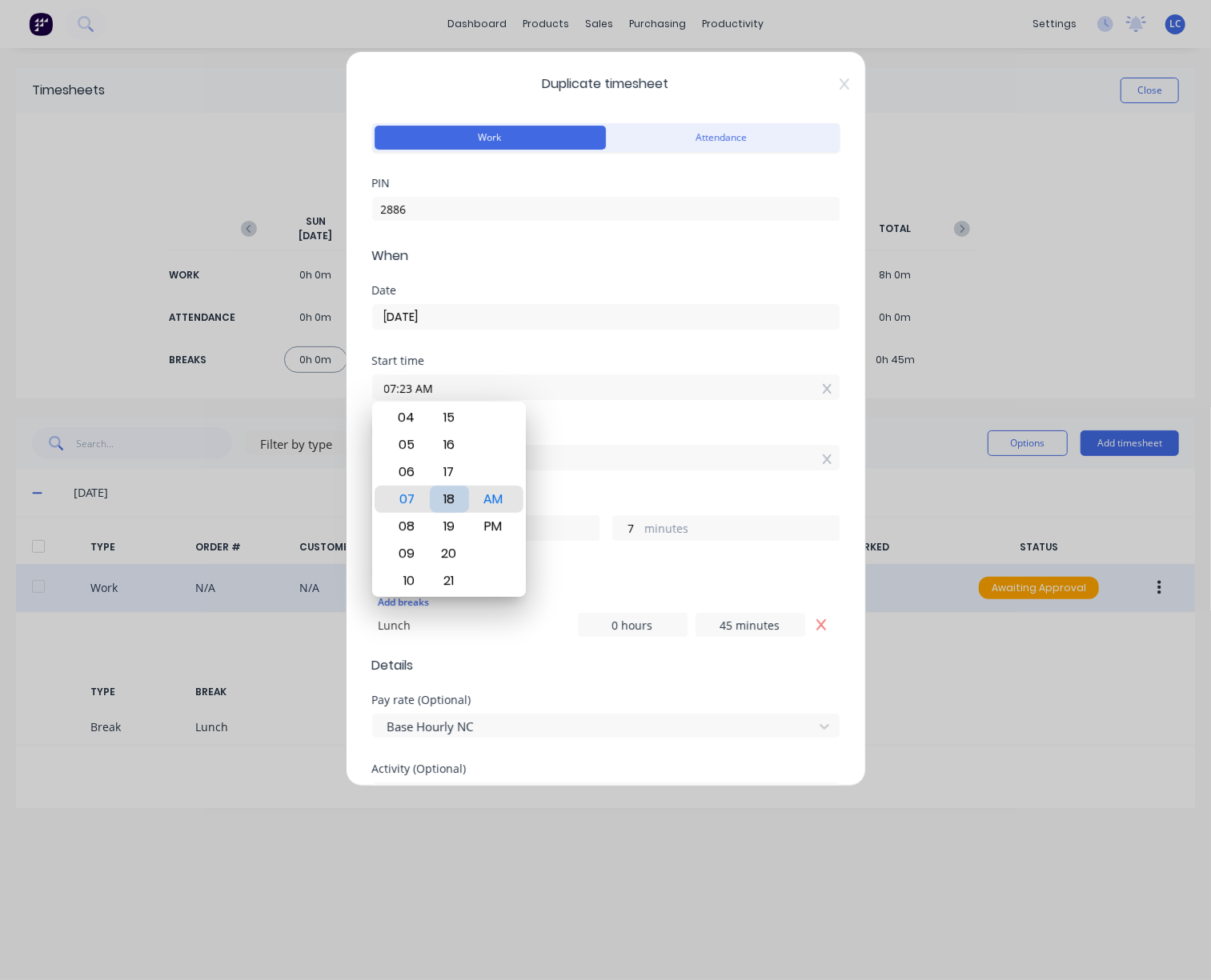
type input "12"
click at [448, 427] on div "15" at bounding box center [449, 417] width 39 height 27
type input "07:15 AM"
type input "15"
click at [677, 487] on div "Finish time 04:30 PM" at bounding box center [606, 461] width 467 height 70
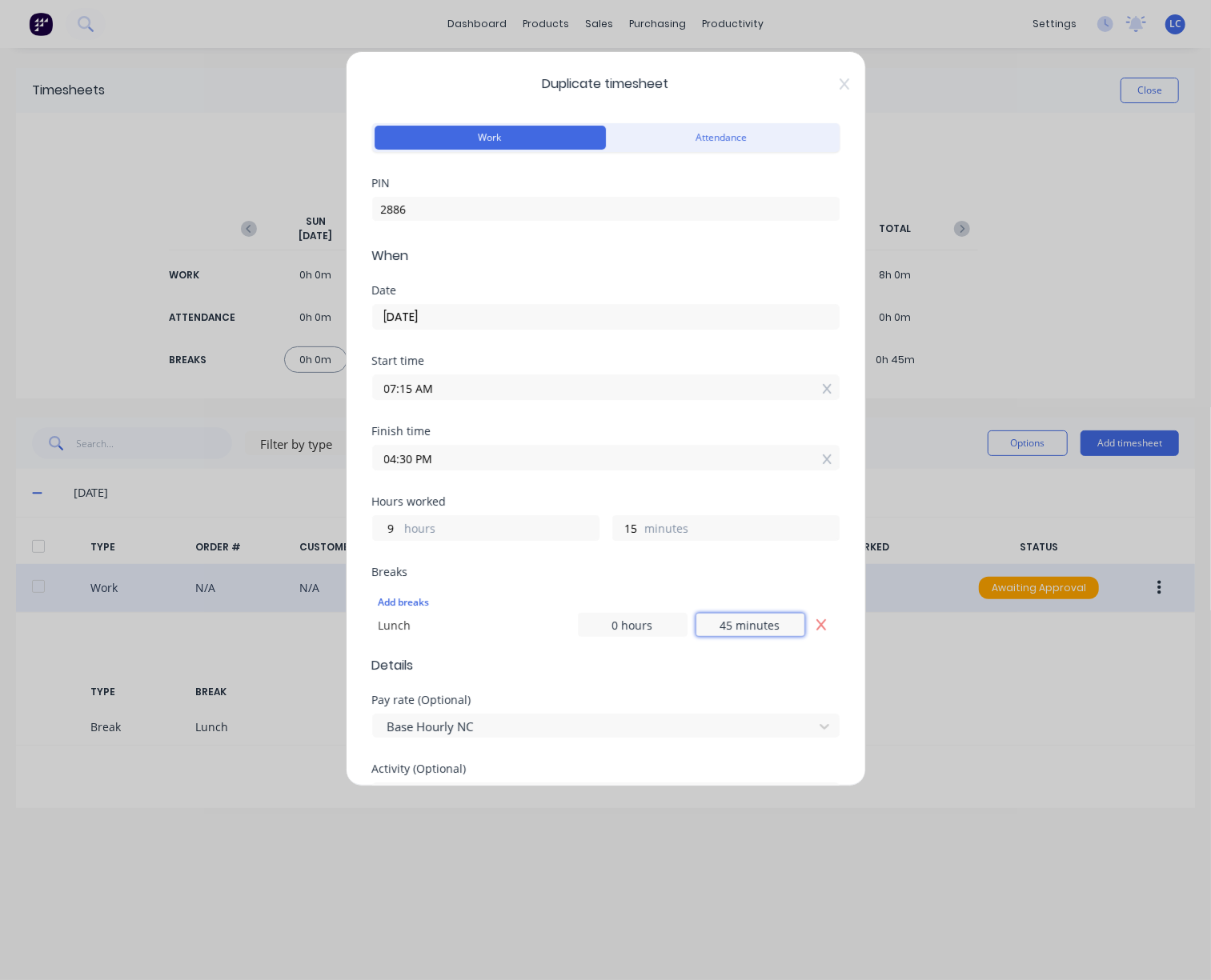
click at [748, 625] on input "45 minutes" at bounding box center [751, 625] width 109 height 24
drag, startPoint x: 723, startPoint y: 620, endPoint x: 662, endPoint y: 631, distance: 62.0
click at [662, 631] on div "0 hours 45 minutes" at bounding box center [691, 625] width 227 height 24
type input "30 minutes"
click at [776, 678] on form "Work Attendance PIN 2886 When Date [DATE] Start time 07:15 AM Finish time 04:30…" at bounding box center [606, 718] width 467 height 1198
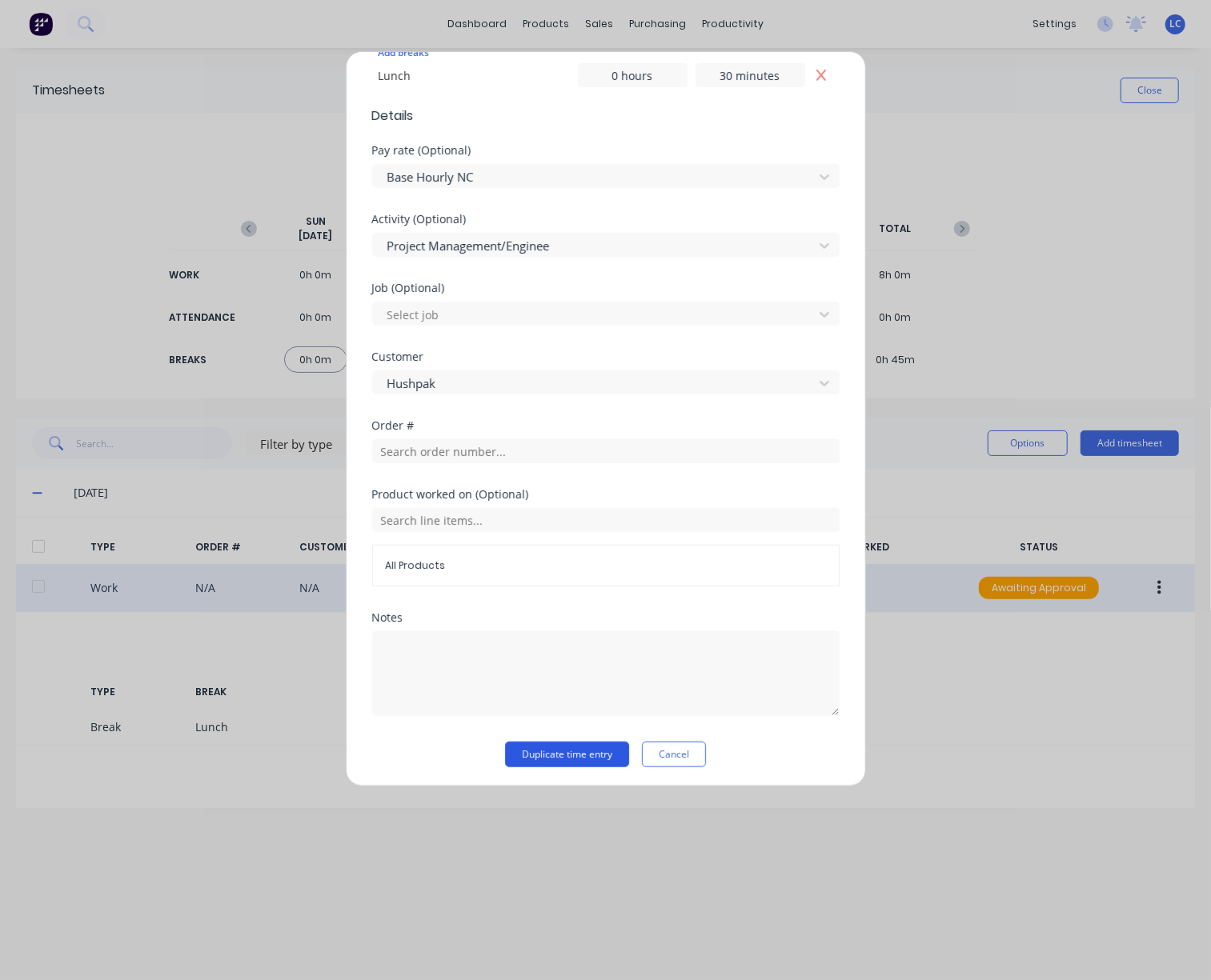
click at [585, 753] on button "Duplicate time entry" at bounding box center [567, 755] width 124 height 26
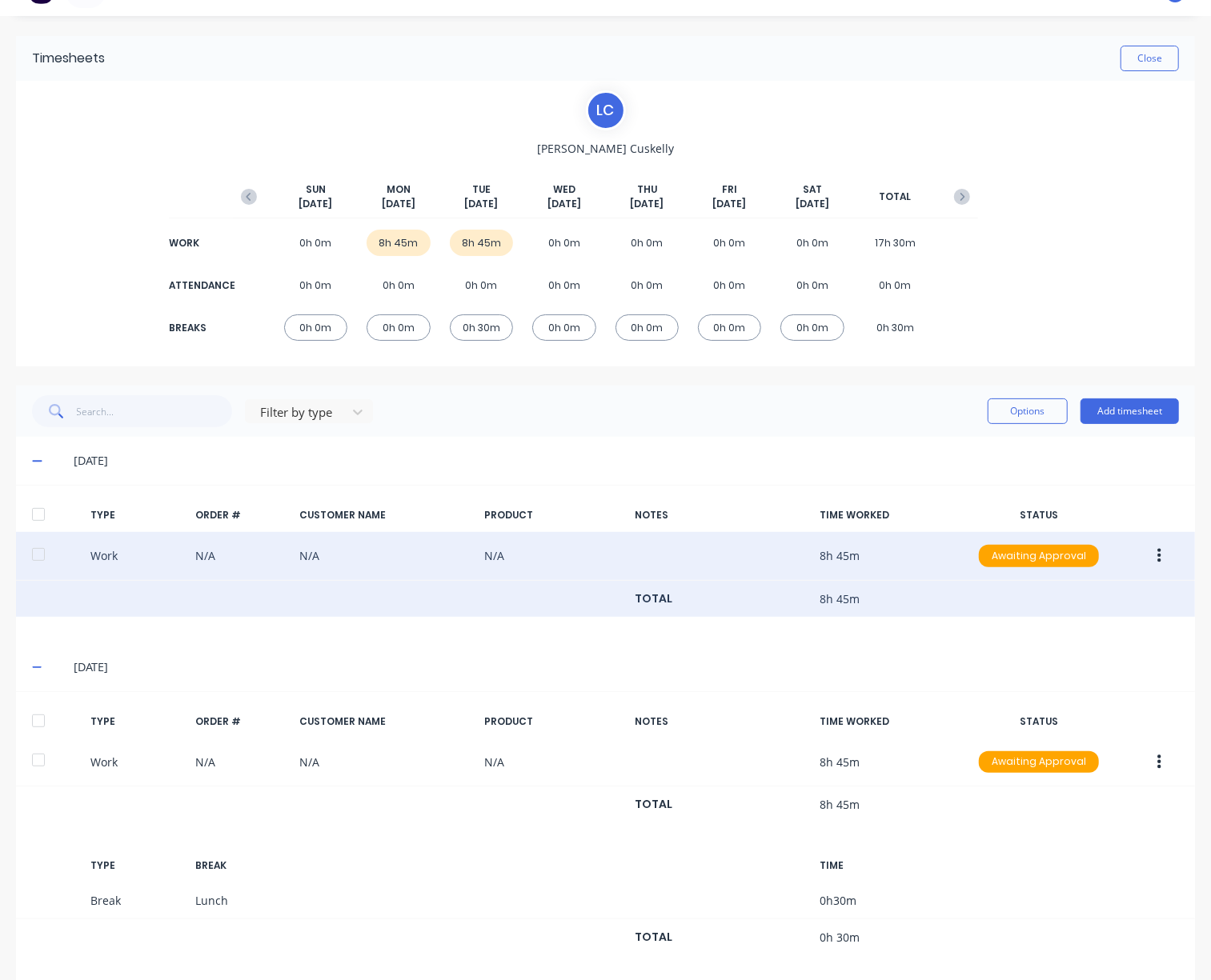
scroll to position [50, 0]
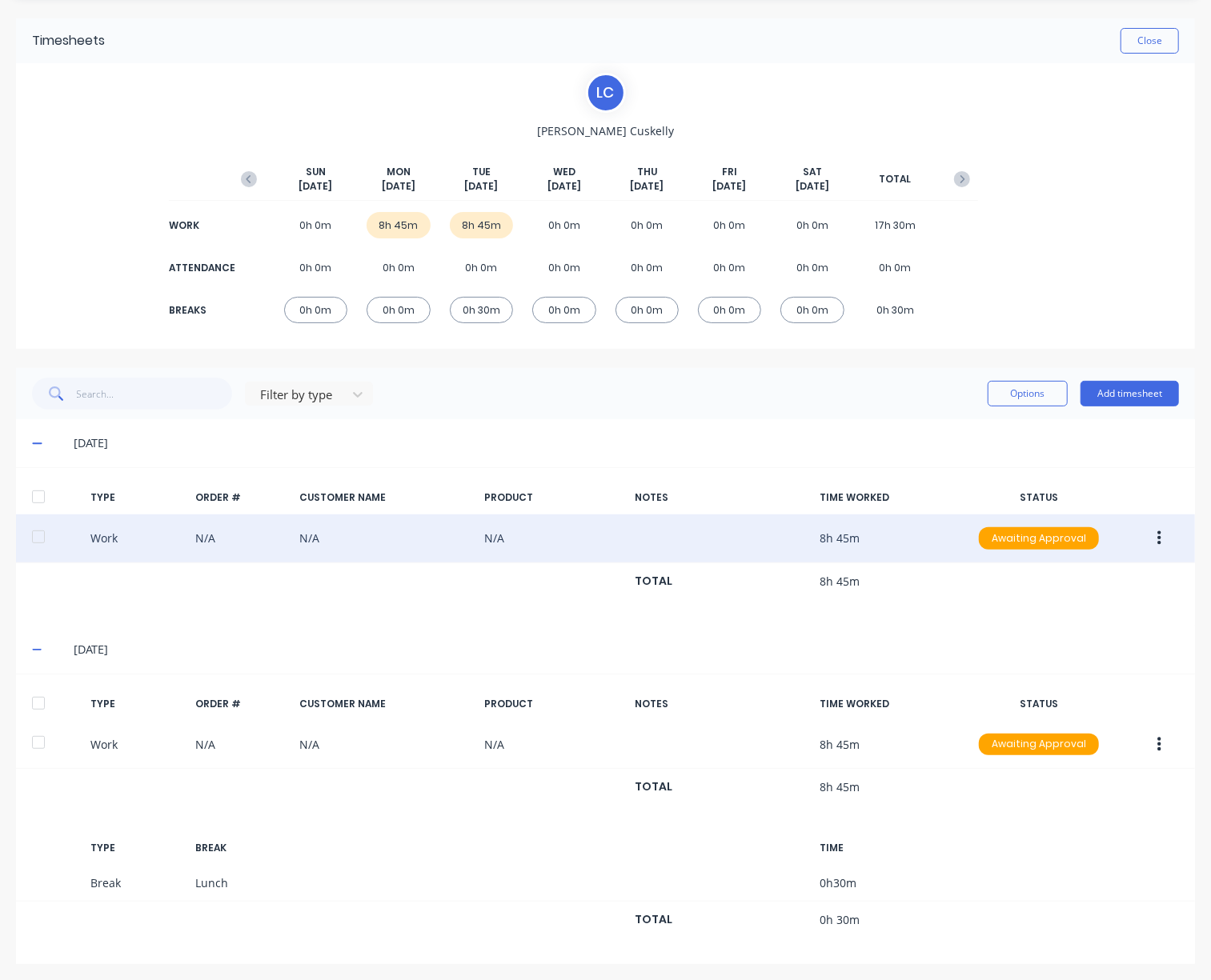
click at [1144, 526] on button "button" at bounding box center [1159, 538] width 38 height 29
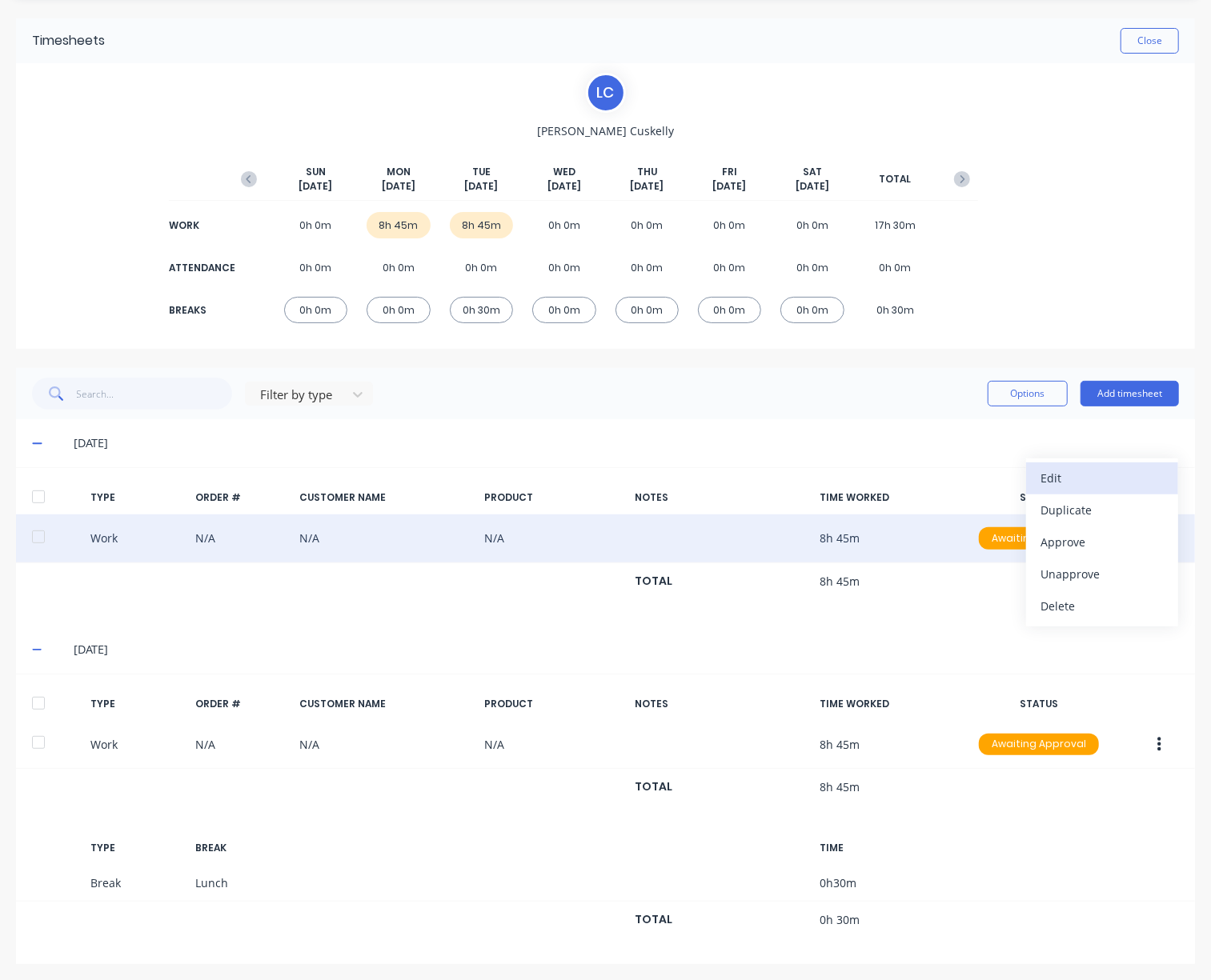
click at [1081, 481] on div "Edit" at bounding box center [1102, 478] width 123 height 23
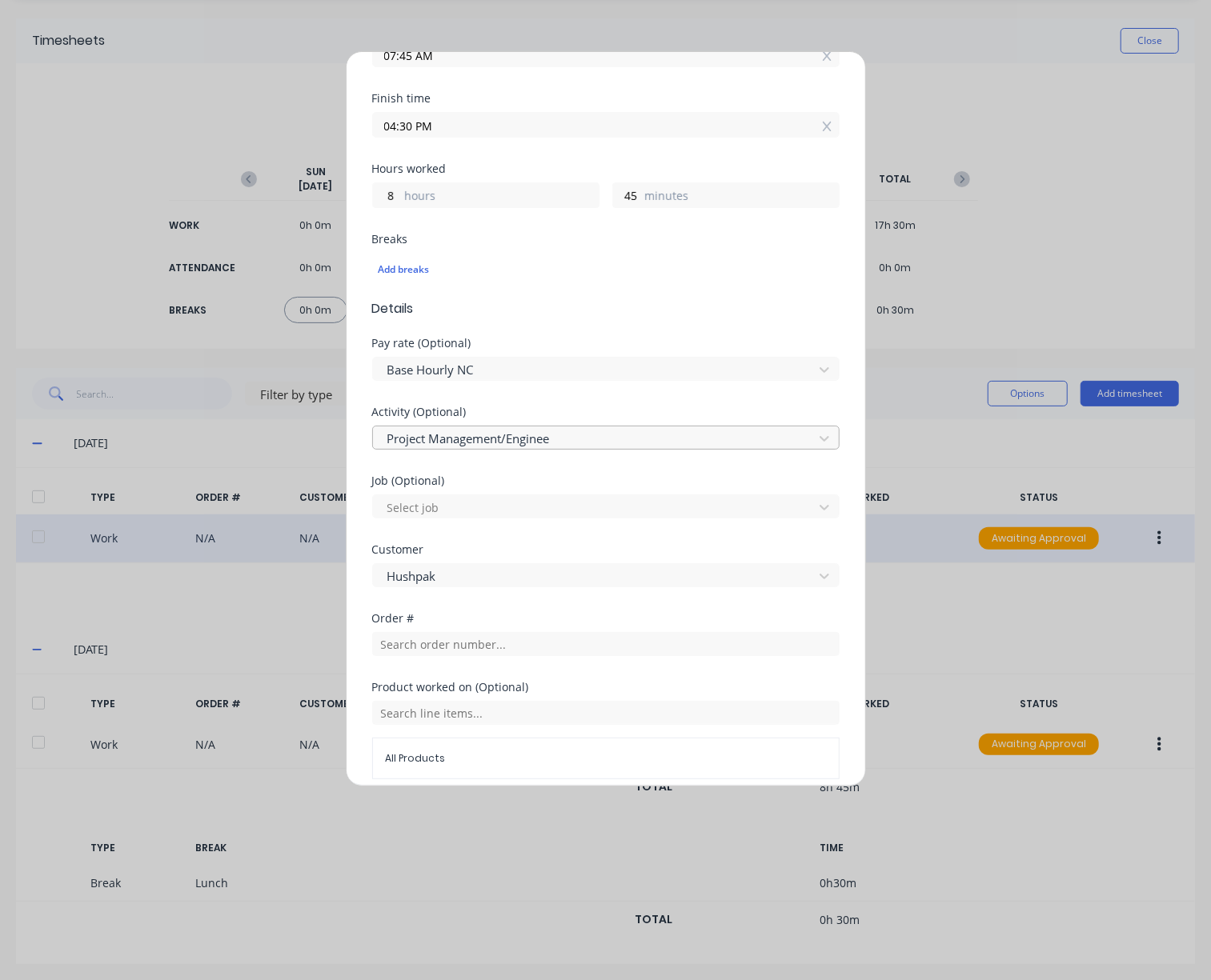
scroll to position [240, 0]
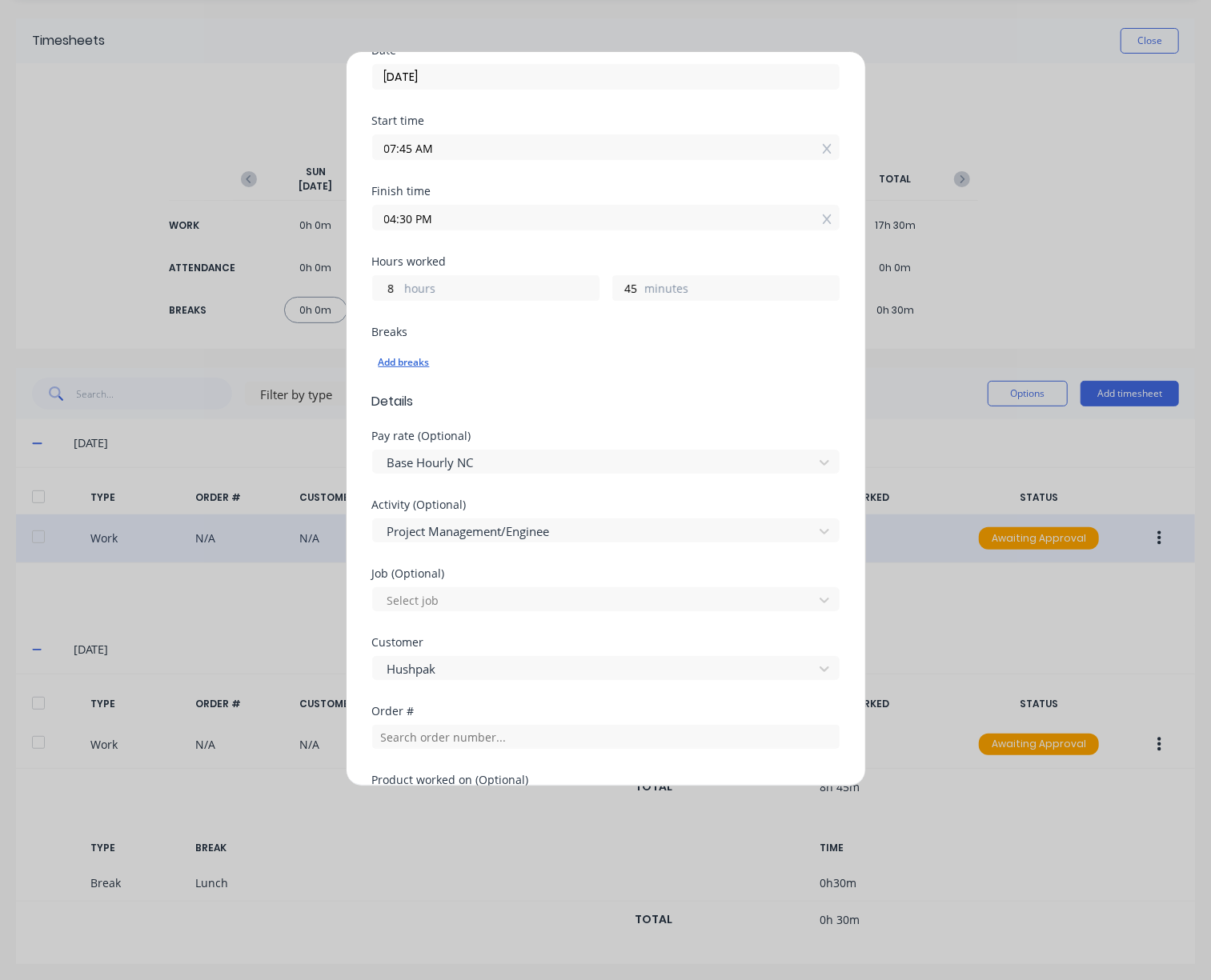
click at [425, 357] on div "Add breaks" at bounding box center [606, 362] width 455 height 20
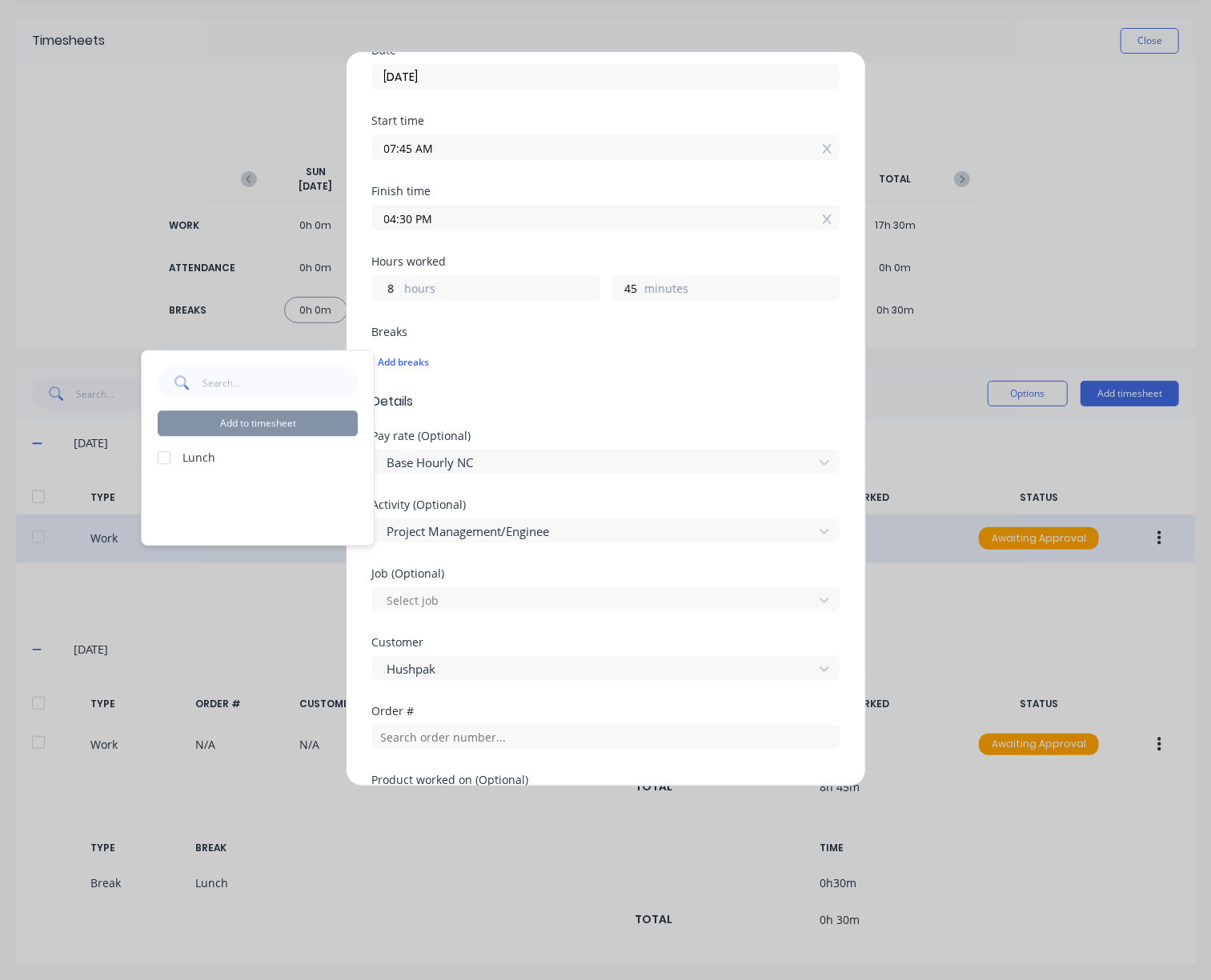
click at [184, 454] on label "Lunch" at bounding box center [270, 458] width 175 height 17
click at [173, 457] on div at bounding box center [164, 458] width 32 height 32
click at [264, 423] on button "Add to timesheet" at bounding box center [258, 423] width 200 height 26
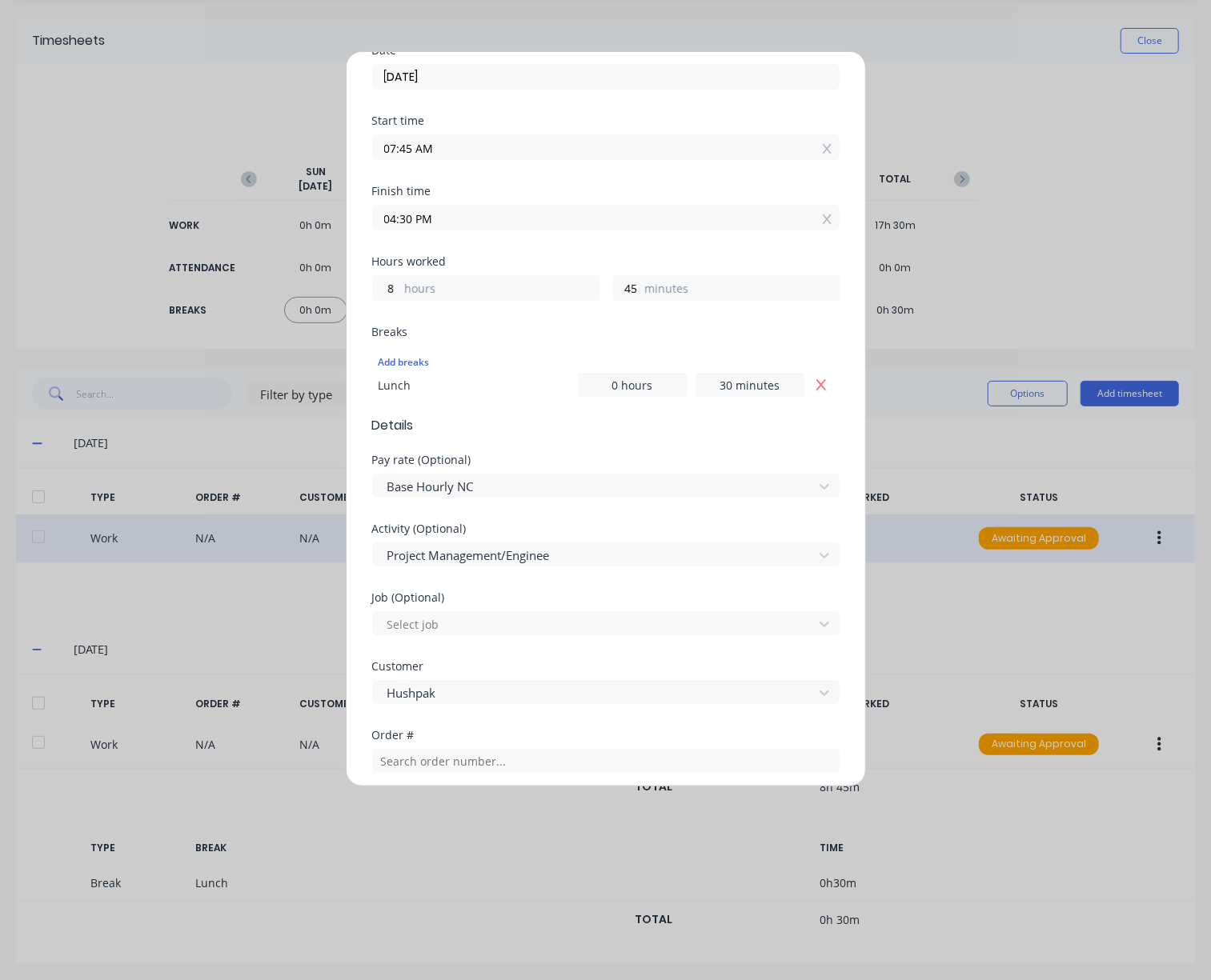
scroll to position [0, 0]
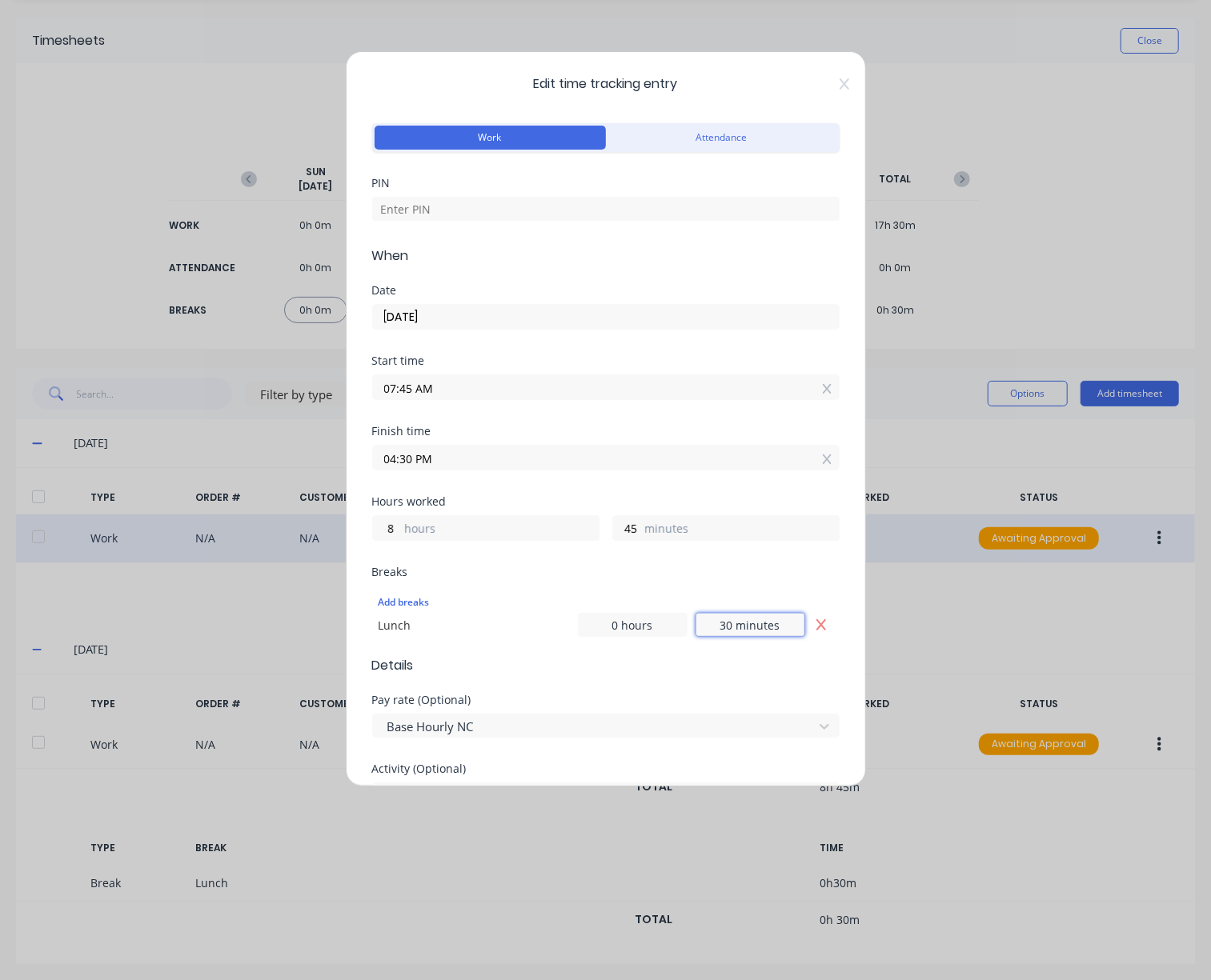
click at [722, 617] on input "30 minutes" at bounding box center [751, 625] width 109 height 24
type input "3 minutes"
type input "45 minutes"
click at [567, 220] on input at bounding box center [606, 209] width 467 height 24
type input "2886"
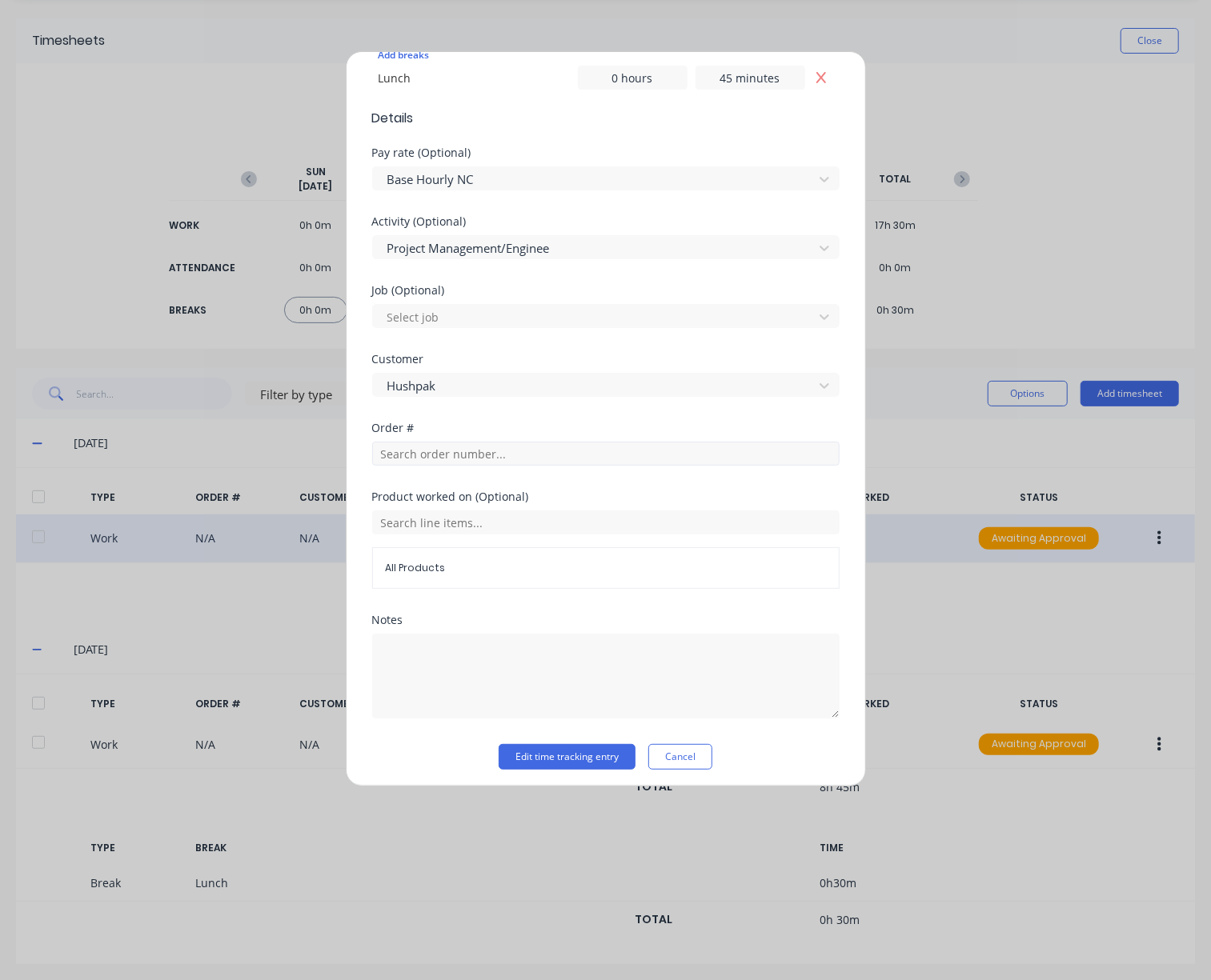
scroll to position [549, 0]
click at [579, 758] on button "Edit time tracking entry" at bounding box center [567, 755] width 137 height 26
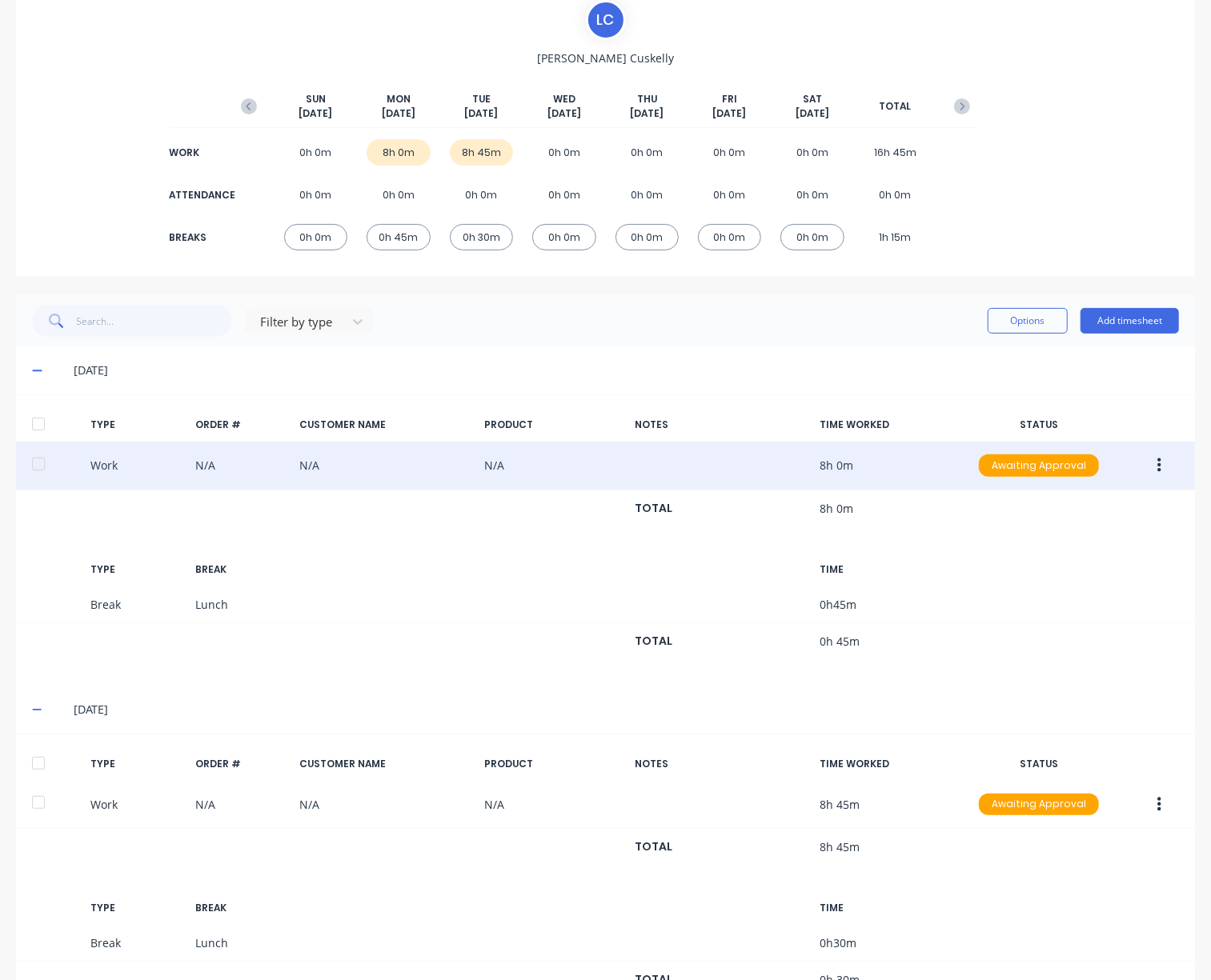
scroll to position [182, 0]
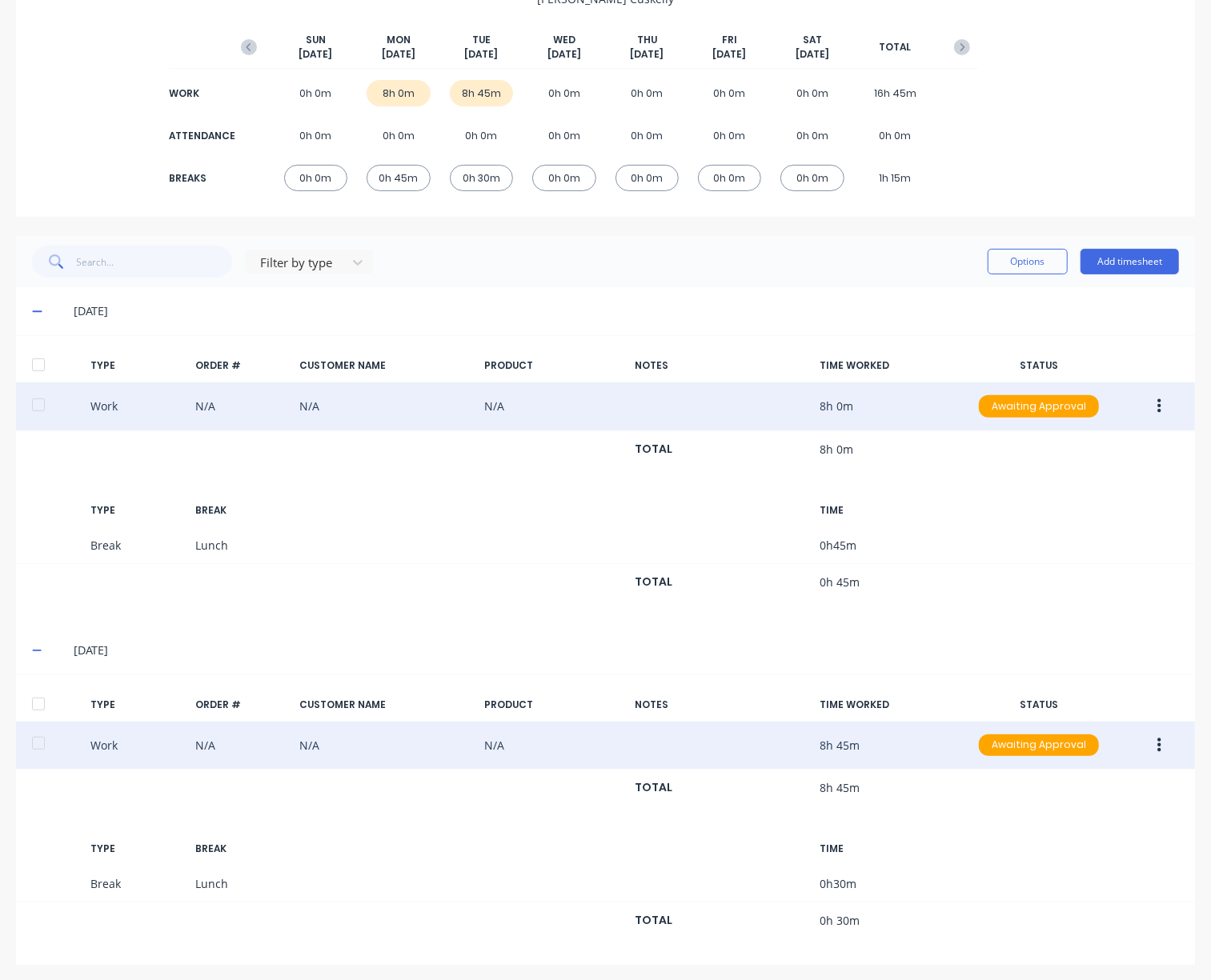
click at [1165, 742] on button "button" at bounding box center [1159, 746] width 38 height 29
click at [1100, 707] on div "Duplicate" at bounding box center [1102, 717] width 123 height 23
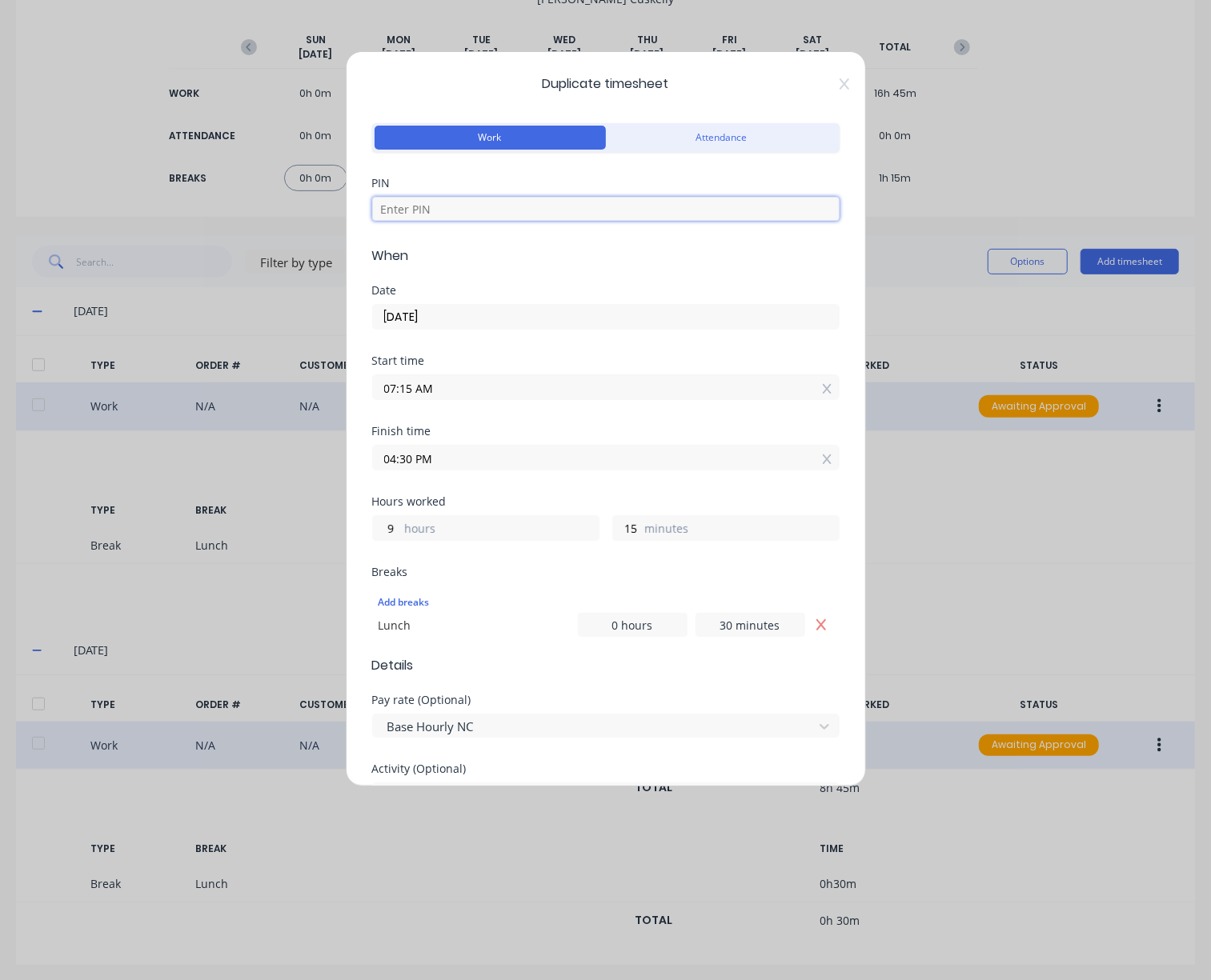
click at [514, 215] on input at bounding box center [606, 209] width 467 height 24
type input "2886"
click at [479, 387] on input "07:15 AM" at bounding box center [606, 387] width 466 height 24
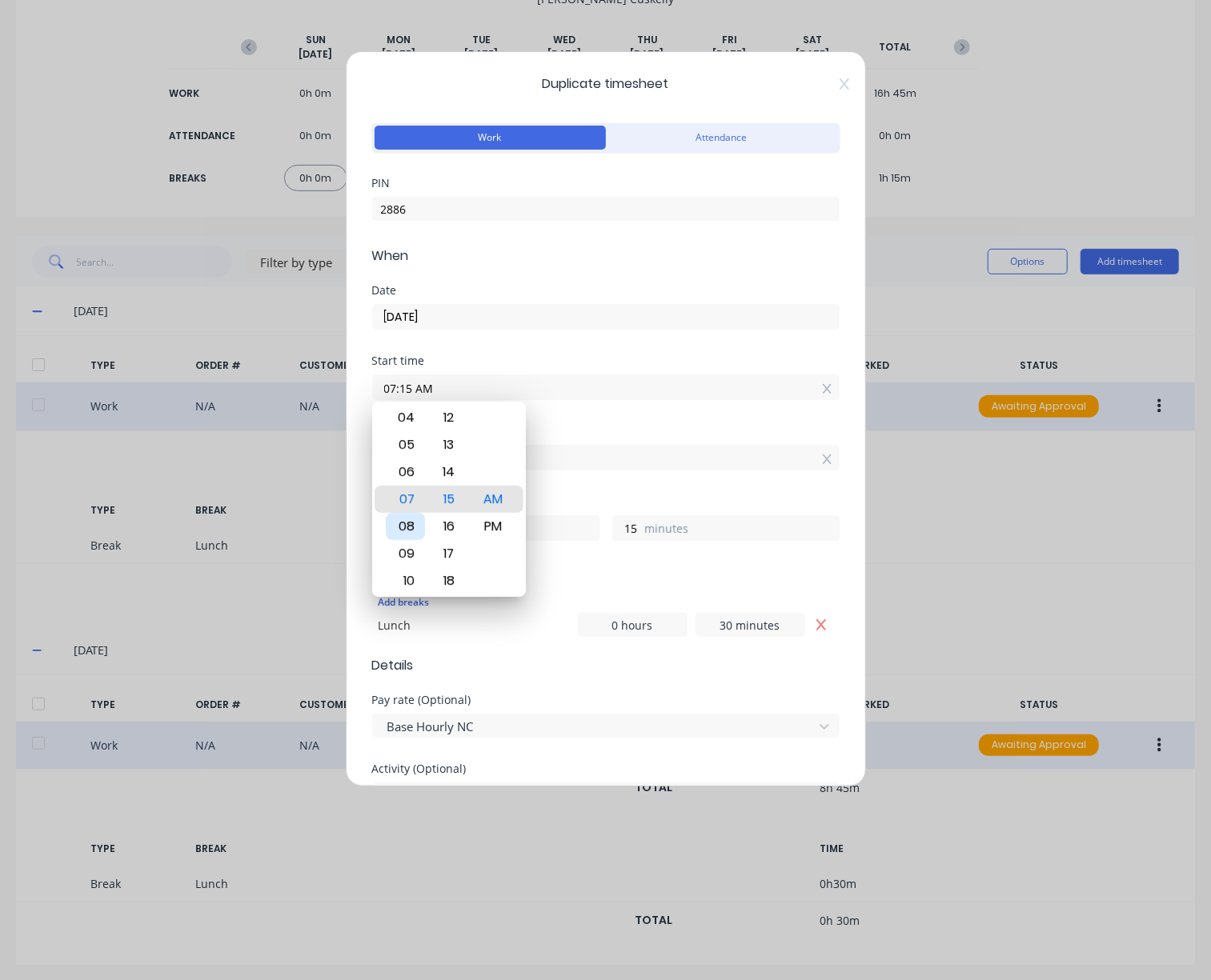
click at [411, 534] on div "08" at bounding box center [405, 526] width 39 height 27
type input "08:15 AM"
type input "8"
type input "08:18 AM"
type input "12"
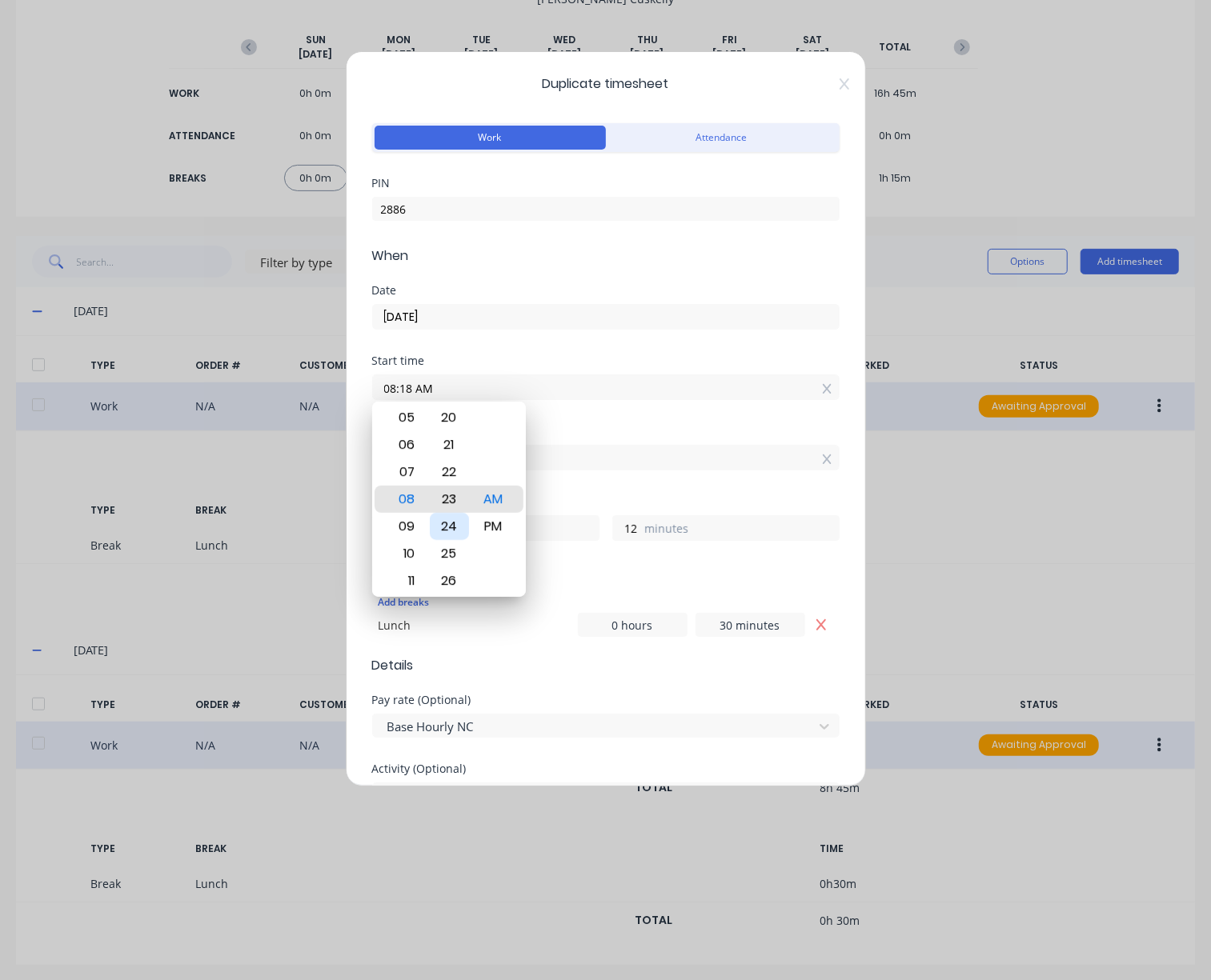
type input "08:24 AM"
type input "6"
type input "08:30 AM"
type input "0"
type input "08:36 AM"
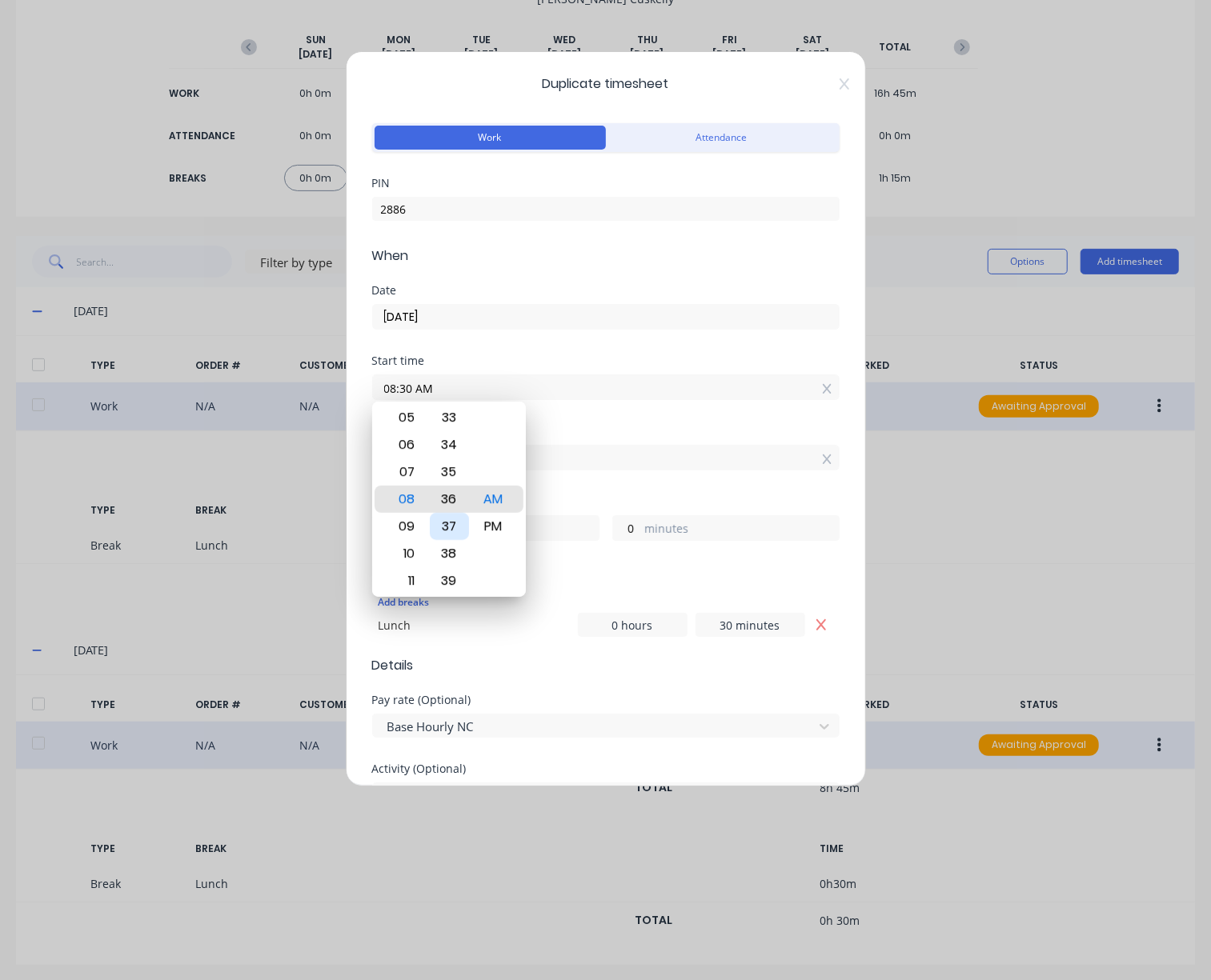
type input "7"
type input "54"
type input "08:41 AM"
type input "49"
type input "08:45 AM"
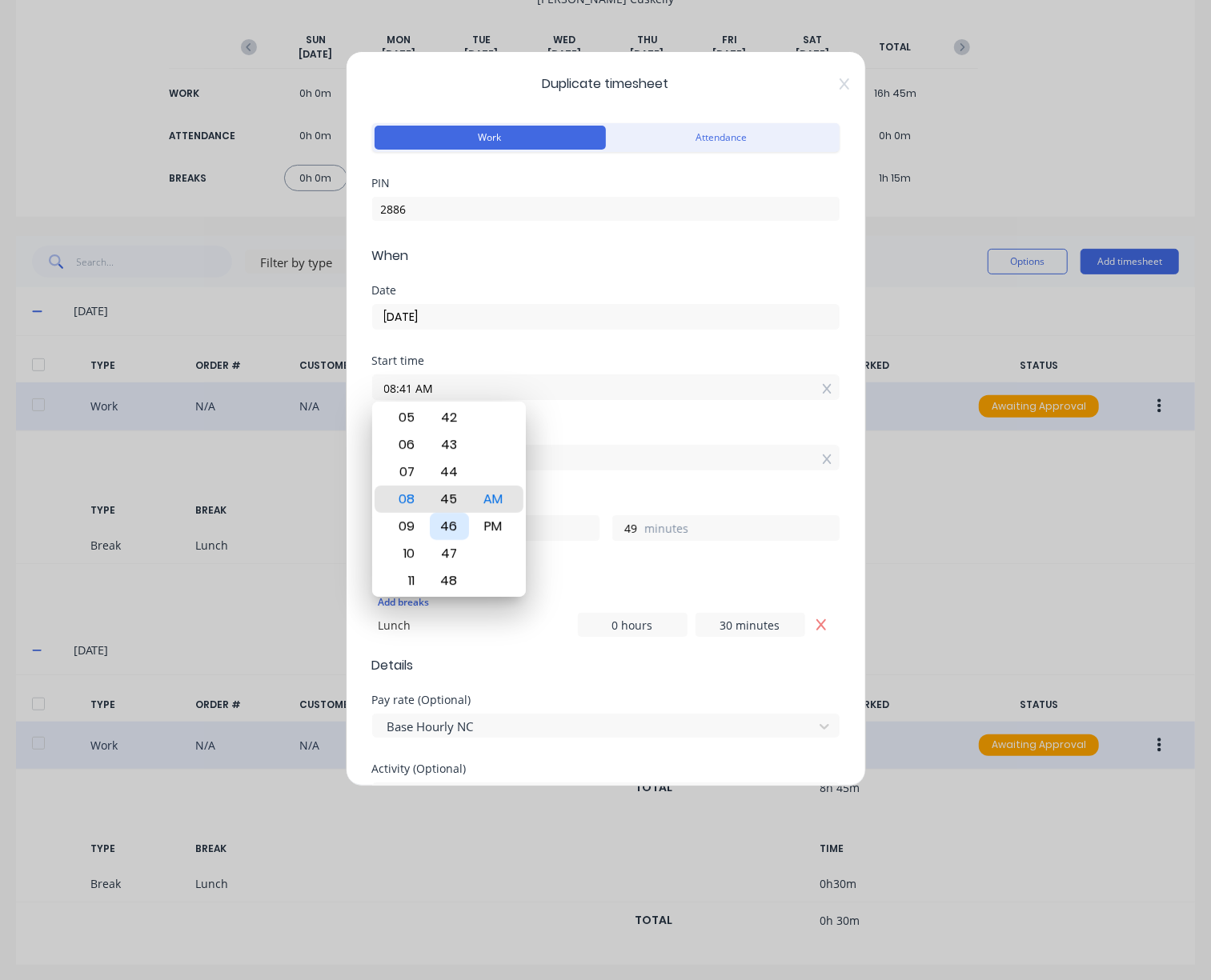
type input "45"
click at [456, 500] on div "45" at bounding box center [449, 498] width 39 height 27
click at [795, 582] on div "Add breaks Lunch 0 hours 30 minutes" at bounding box center [606, 612] width 467 height 62
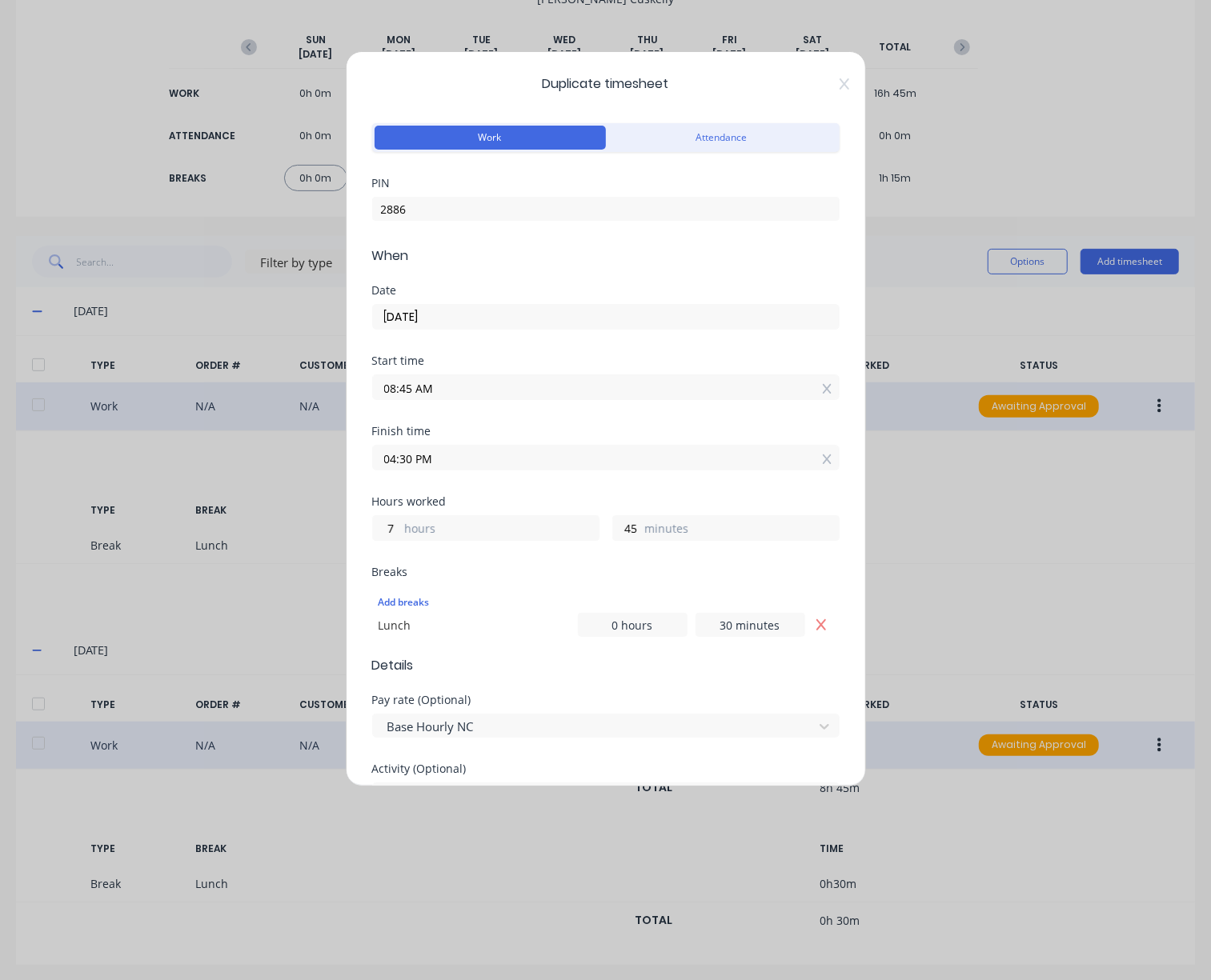
click at [447, 456] on input "04:30 PM" at bounding box center [606, 458] width 466 height 24
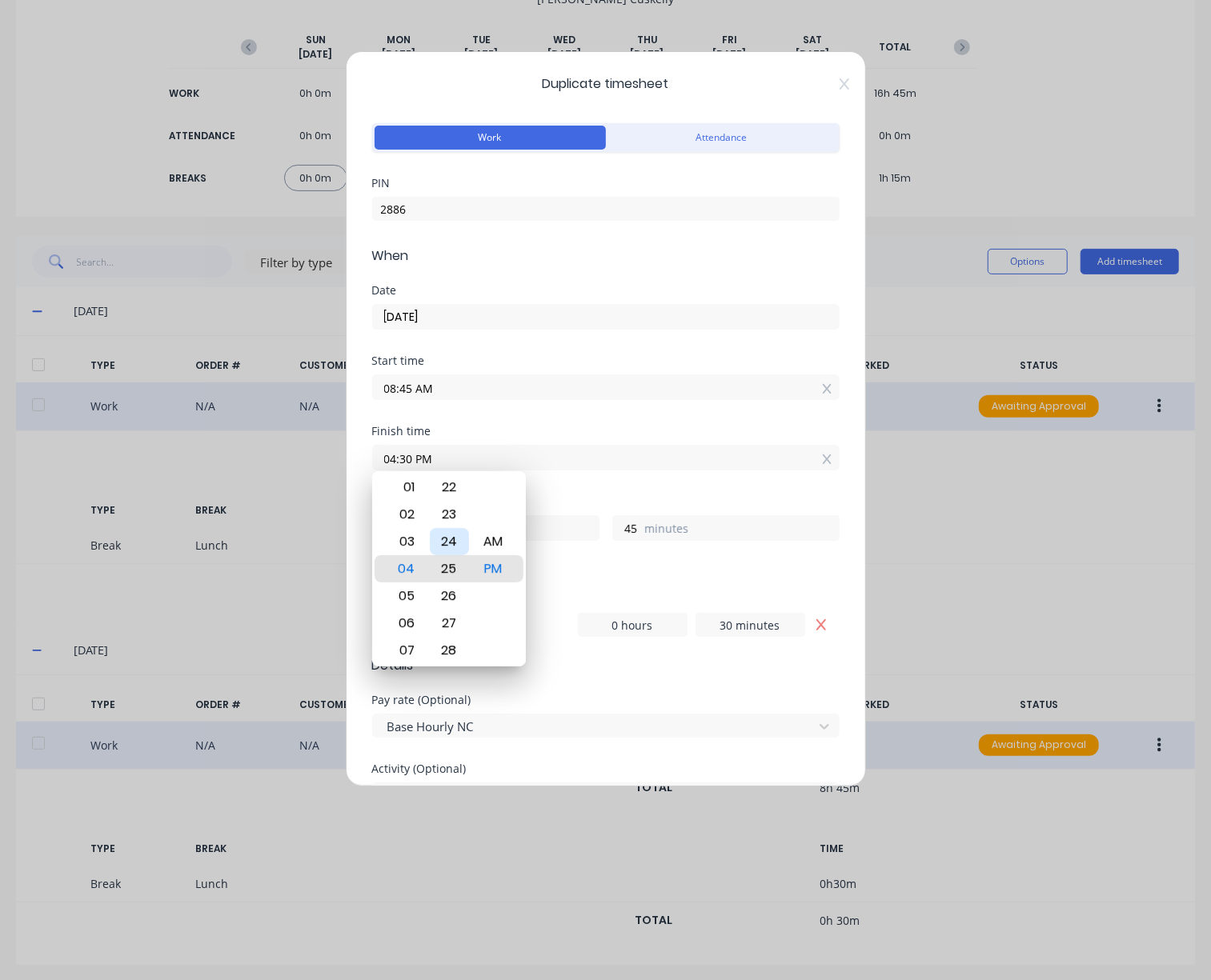
type input "04:25 PM"
type input "40"
type input "04:20 PM"
type input "35"
type input "04:19 PM"
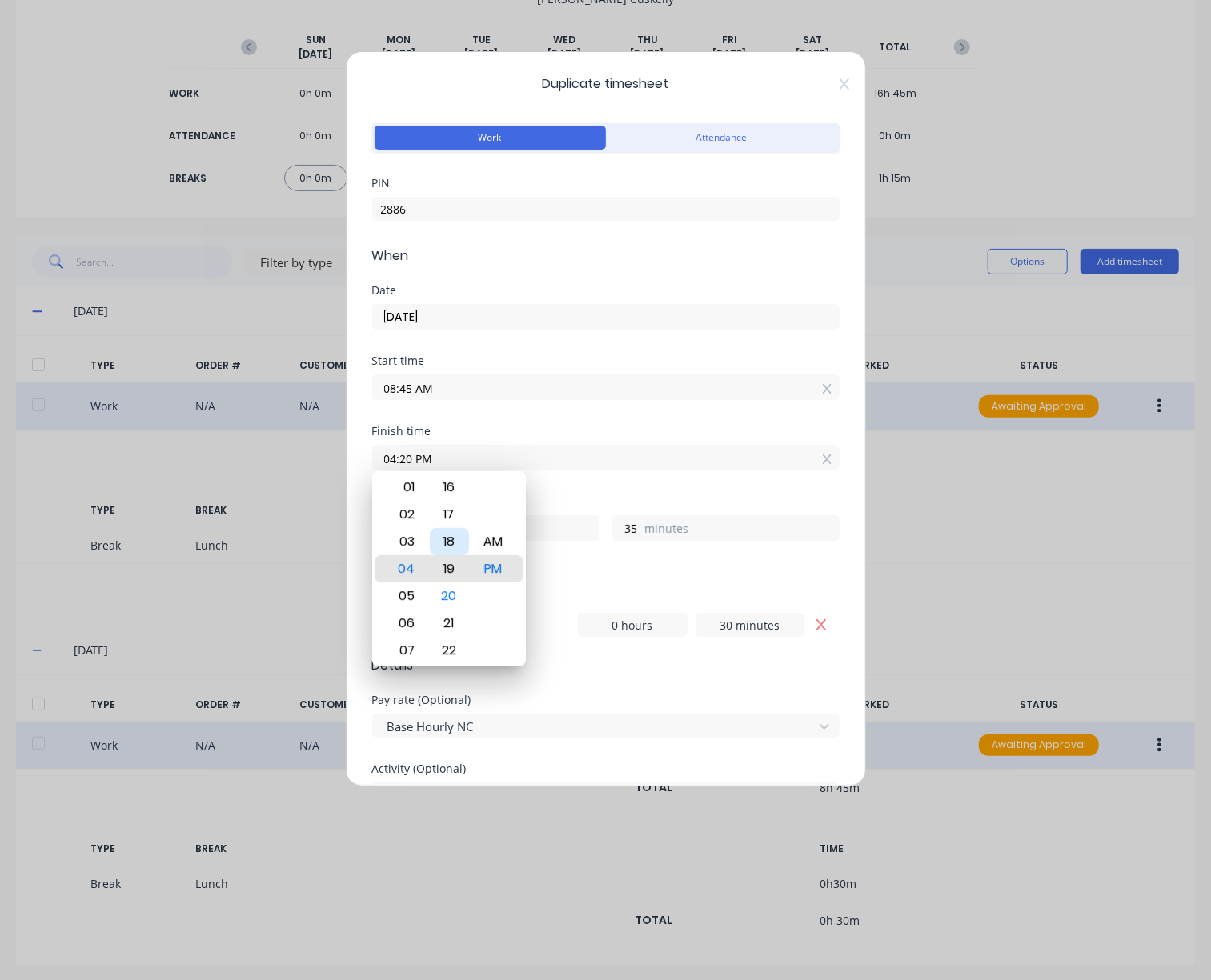
type input "34"
type input "04:15 PM"
type input "30"
type input "04:11 PM"
type input "26"
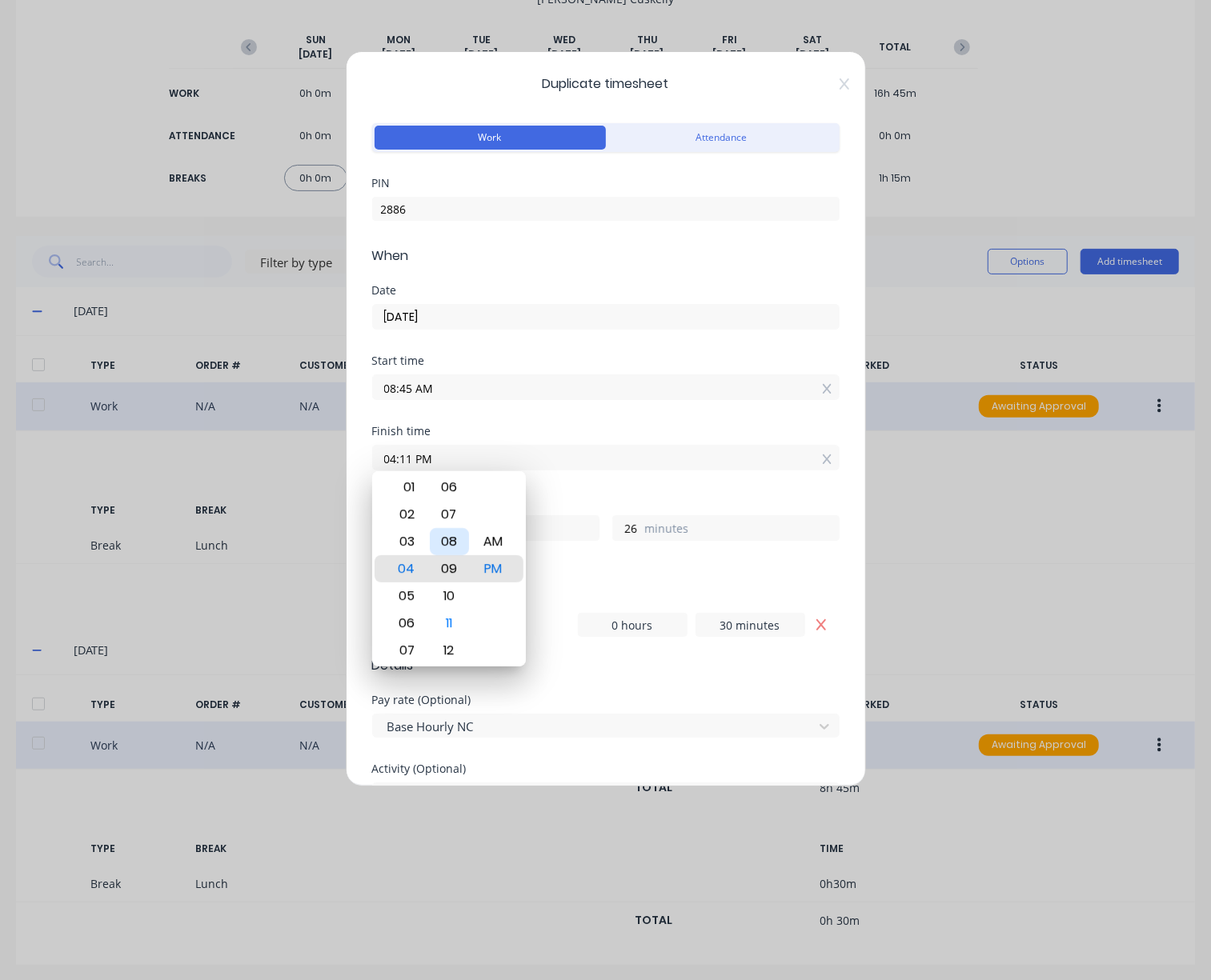
type input "04:09 PM"
type input "24"
type input "04:06 PM"
type input "21"
type input "04:04 PM"
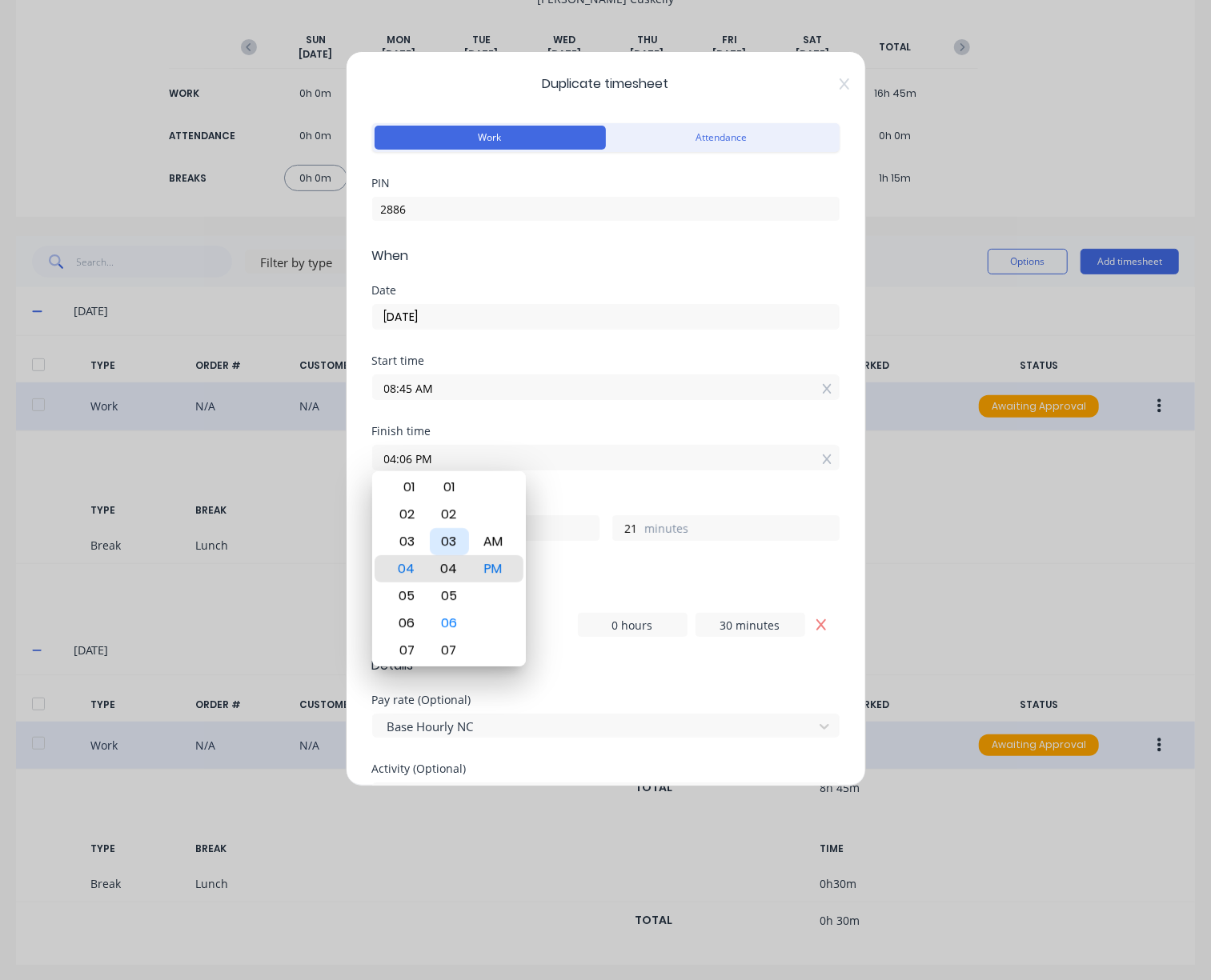
type input "19"
type input "04:03 PM"
type input "18"
type input "04:01 PM"
type input "16"
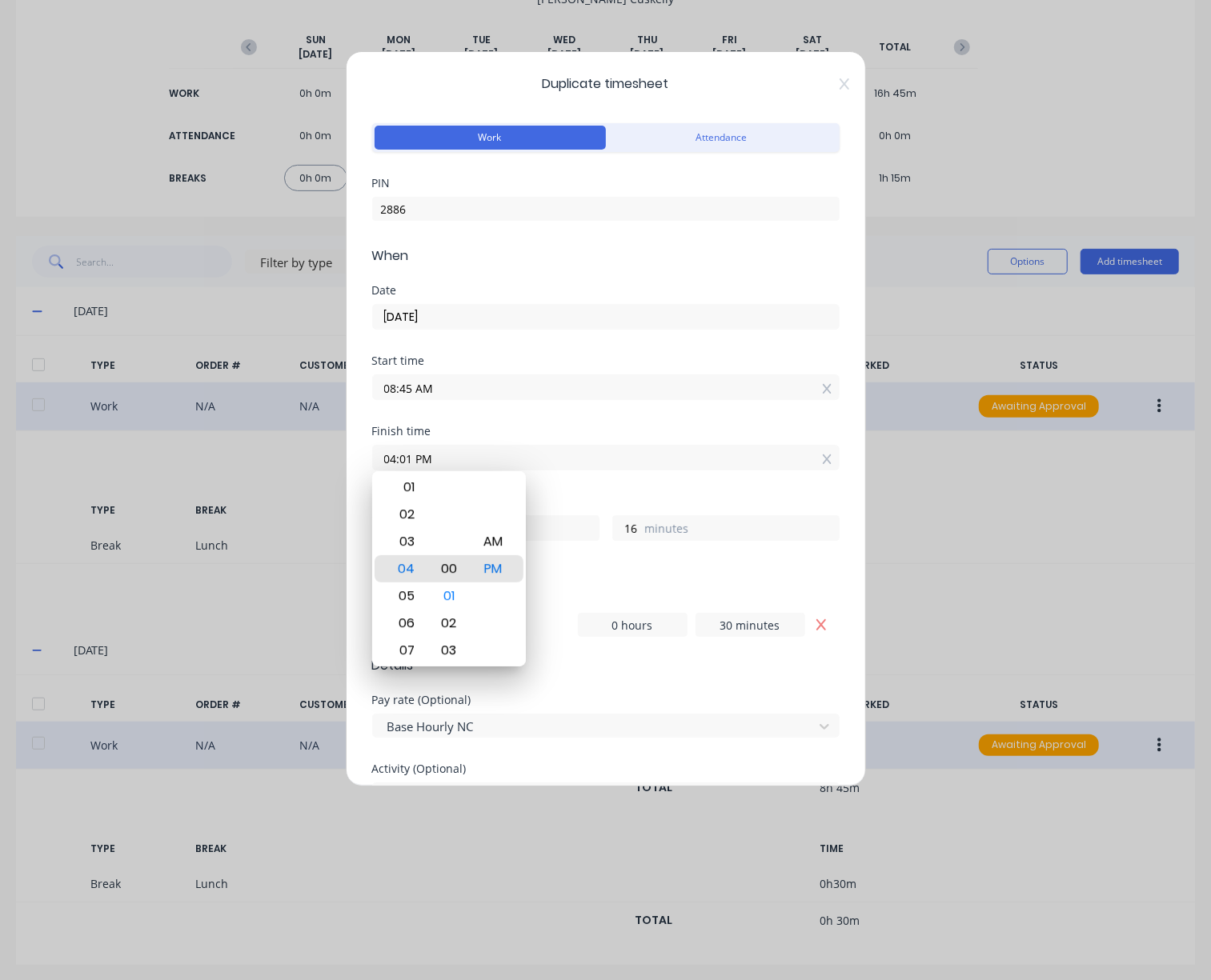
type input "04:00 PM"
type input "15"
click at [704, 690] on form "Work Attendance PIN 2886 When Date [DATE] Start time 08:45 AM Finish time 04:00…" at bounding box center [606, 718] width 467 height 1198
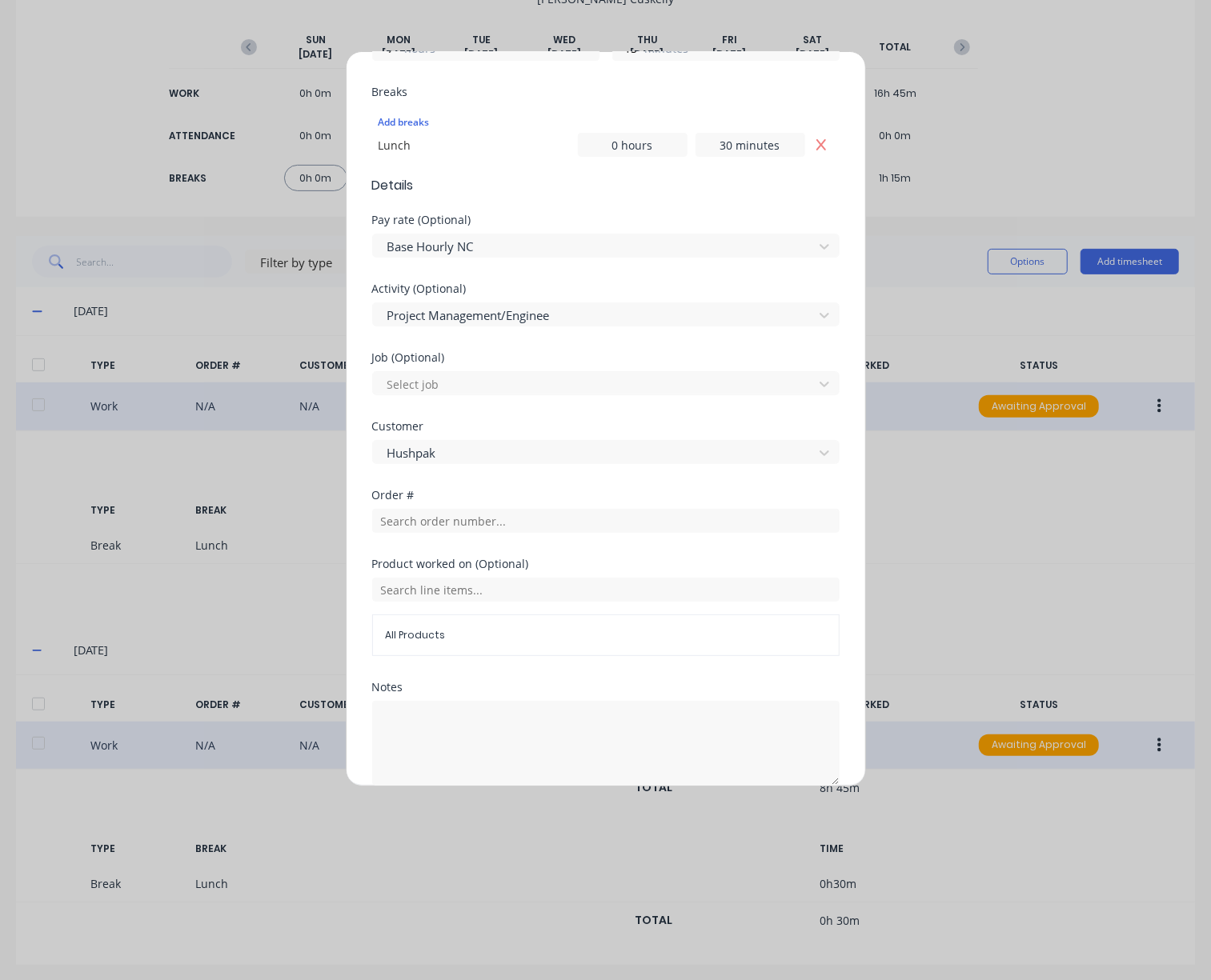
scroll to position [549, 0]
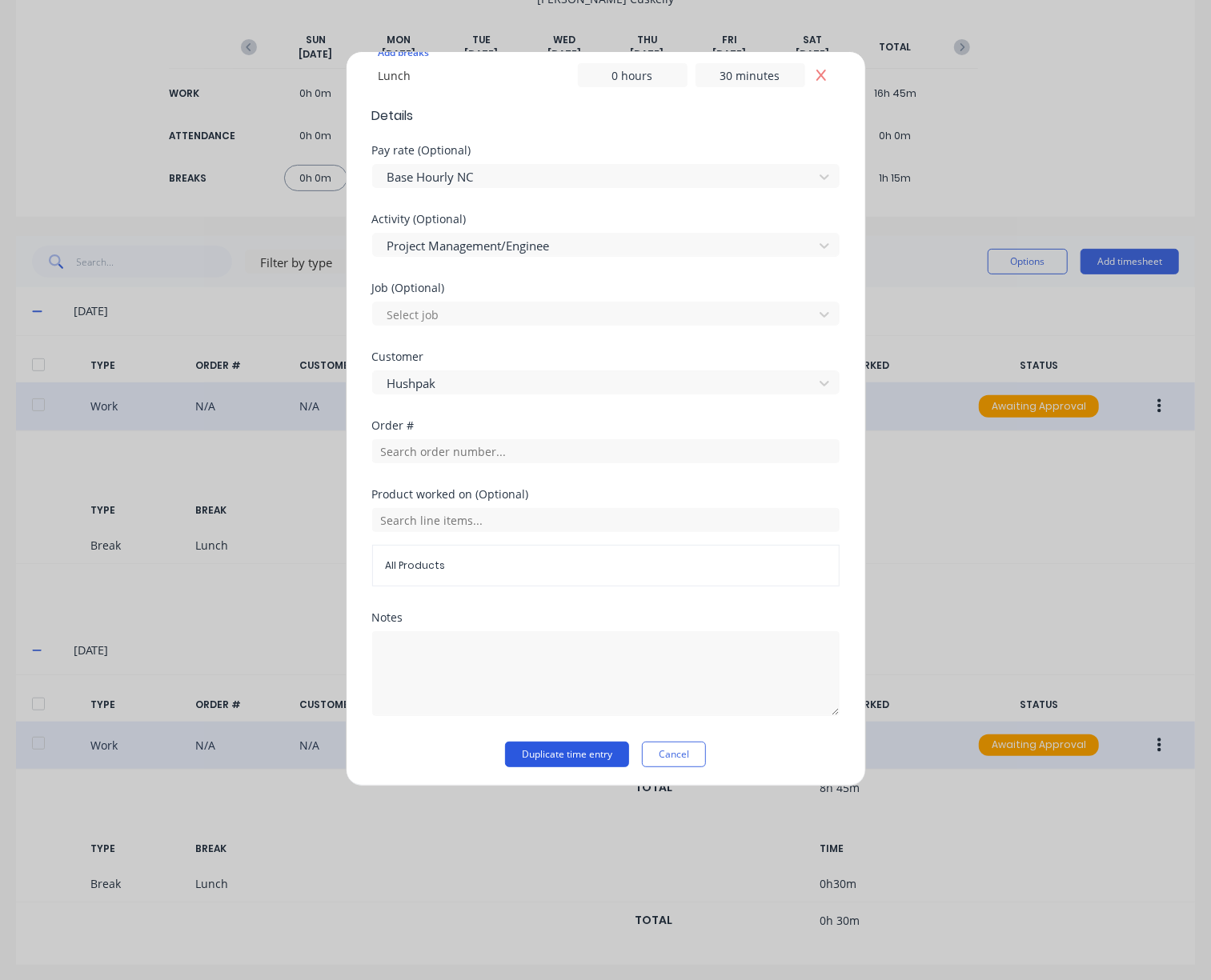
click at [583, 748] on button "Duplicate time entry" at bounding box center [567, 755] width 124 height 26
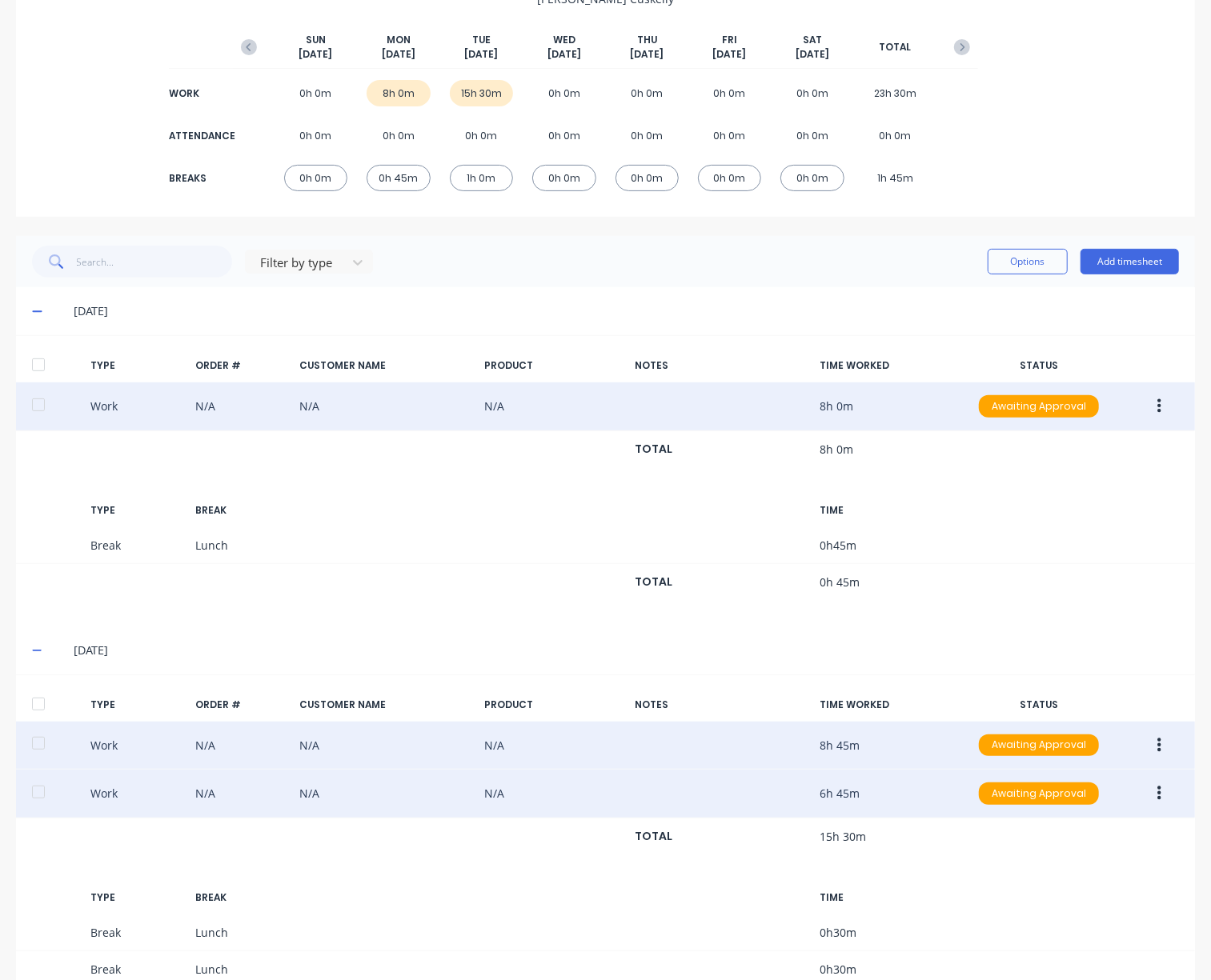
click at [1157, 787] on icon "button" at bounding box center [1159, 793] width 4 height 18
click at [1073, 734] on div "Edit" at bounding box center [1102, 733] width 123 height 23
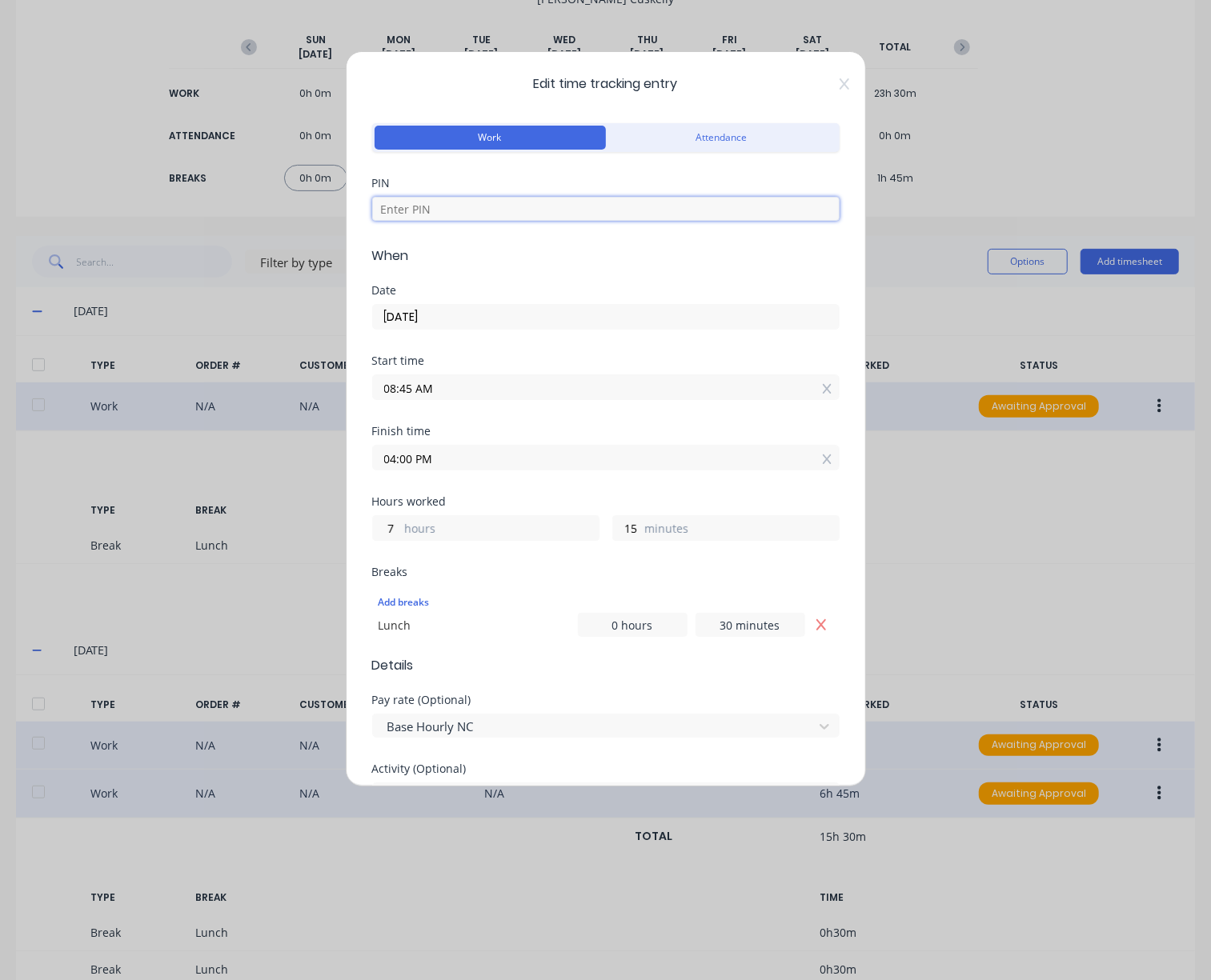
click at [455, 209] on input at bounding box center [606, 209] width 467 height 24
type input "2886"
click at [455, 310] on input "[DATE]" at bounding box center [606, 317] width 466 height 24
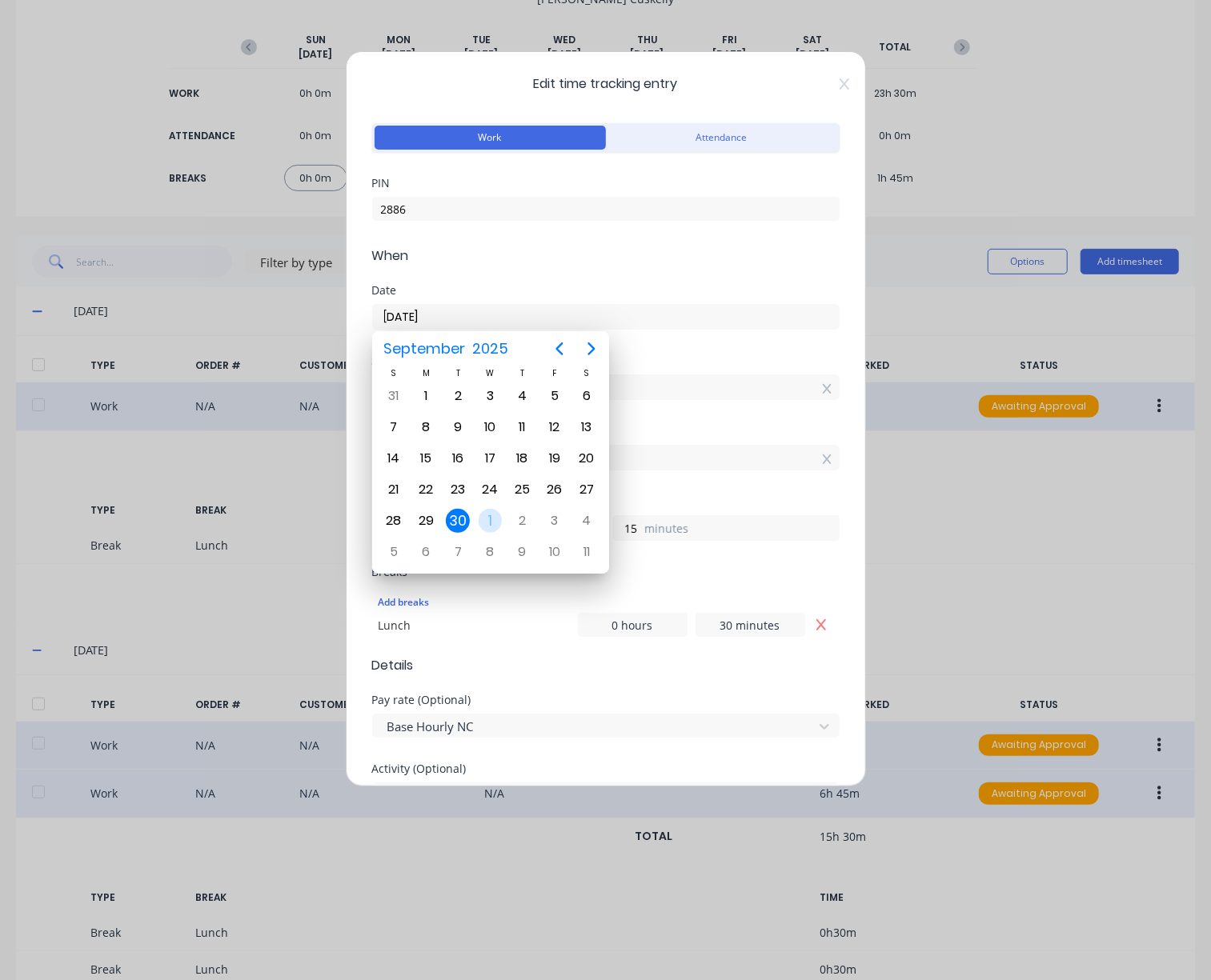
click at [485, 520] on div "1" at bounding box center [491, 521] width 24 height 24
type input "[DATE]"
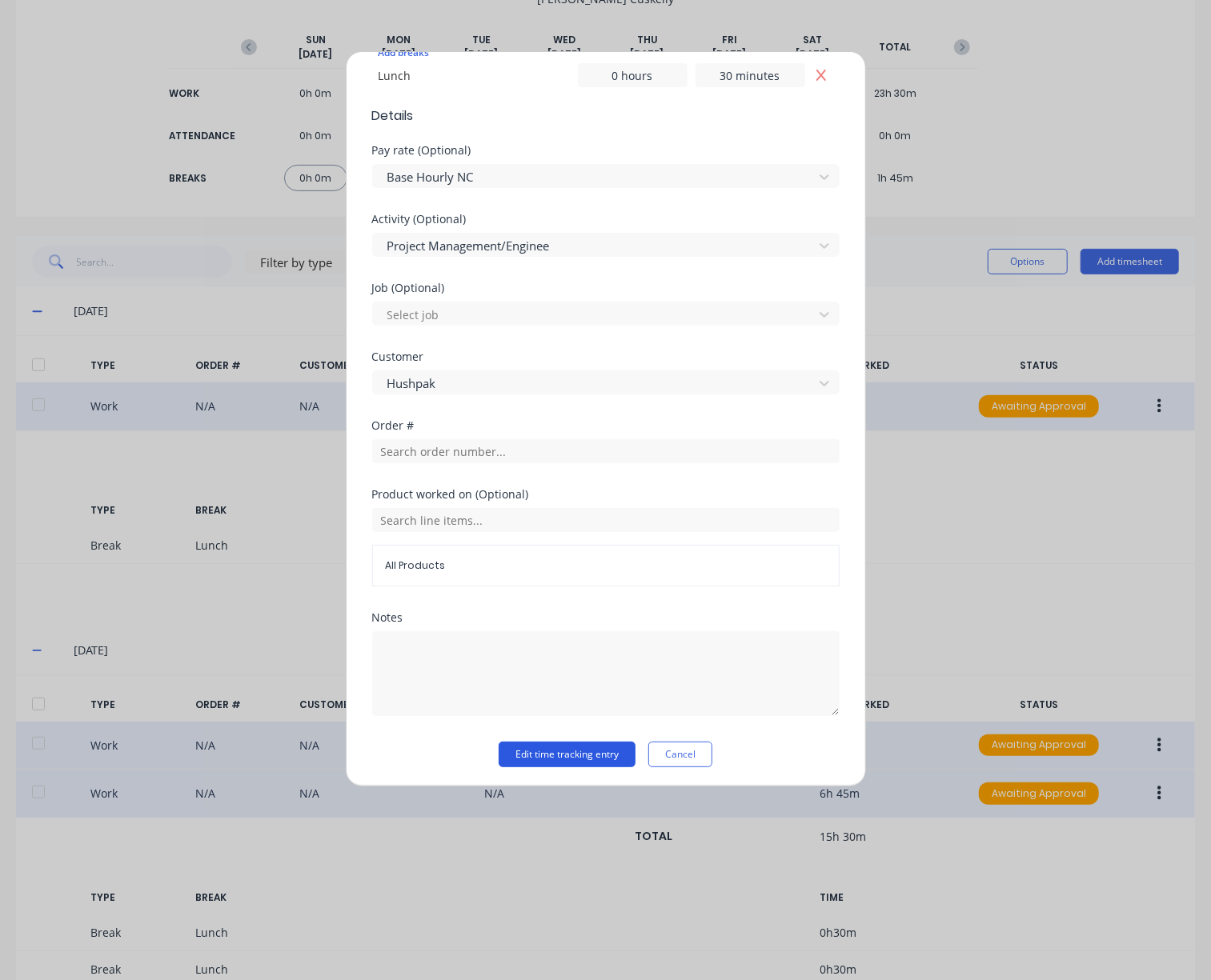
click at [571, 742] on button "Edit time tracking entry" at bounding box center [567, 755] width 137 height 26
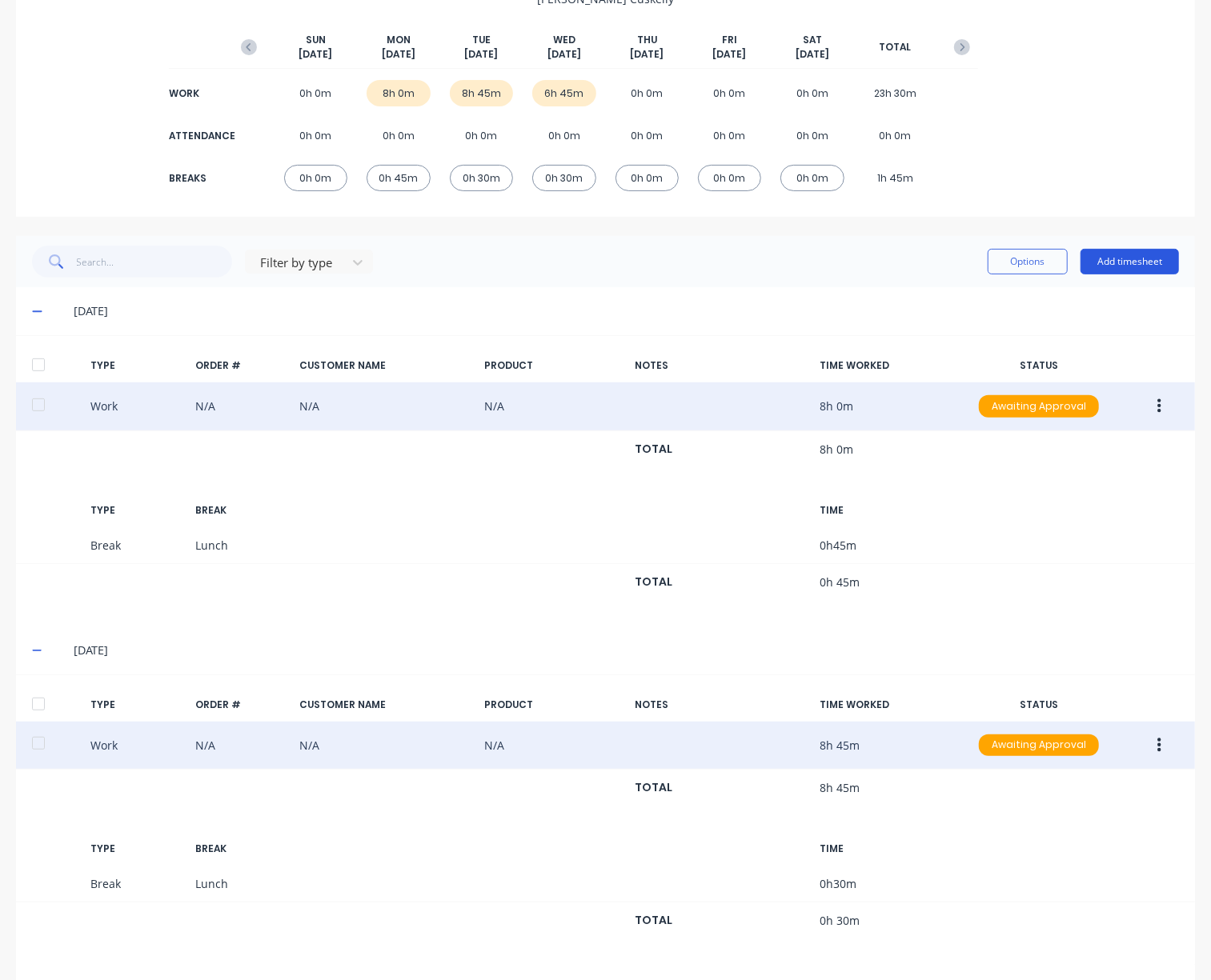
click at [1096, 257] on button "Add timesheet" at bounding box center [1129, 262] width 98 height 26
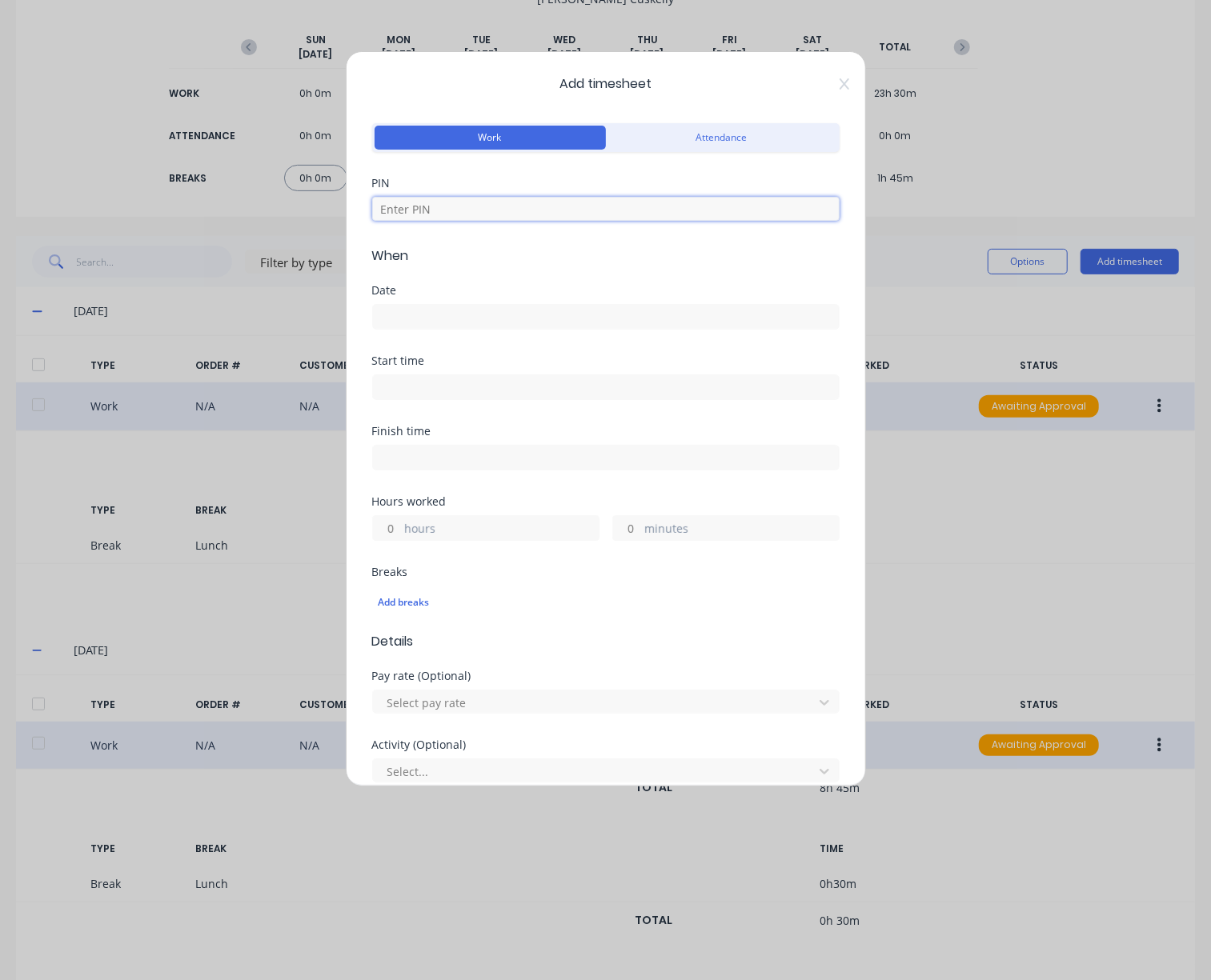
click at [482, 207] on input at bounding box center [606, 209] width 467 height 24
type input "2886"
type input "8"
type input "45"
click at [514, 312] on input at bounding box center [606, 317] width 466 height 24
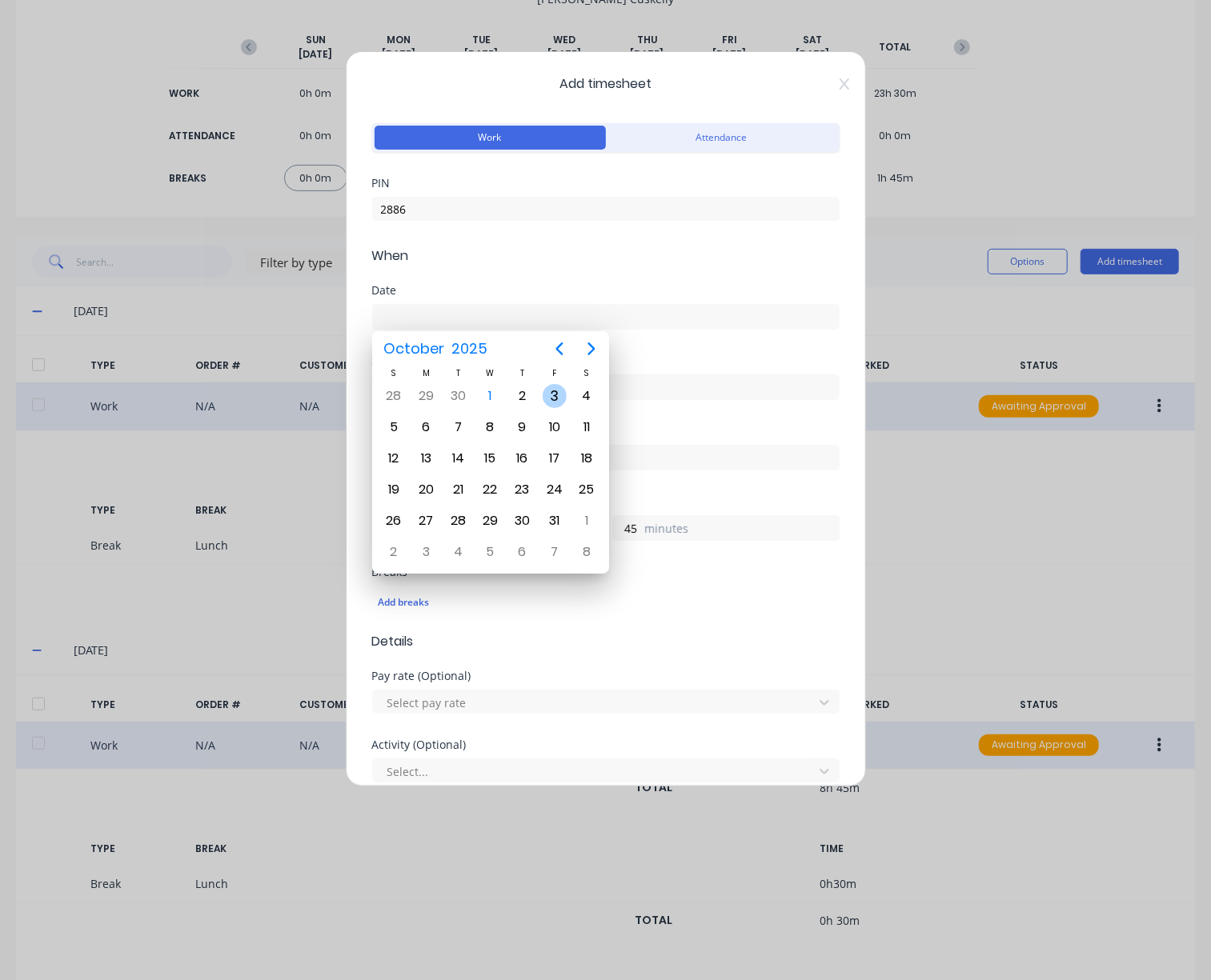
click at [547, 396] on div "3" at bounding box center [555, 396] width 24 height 24
type input "[DATE]"
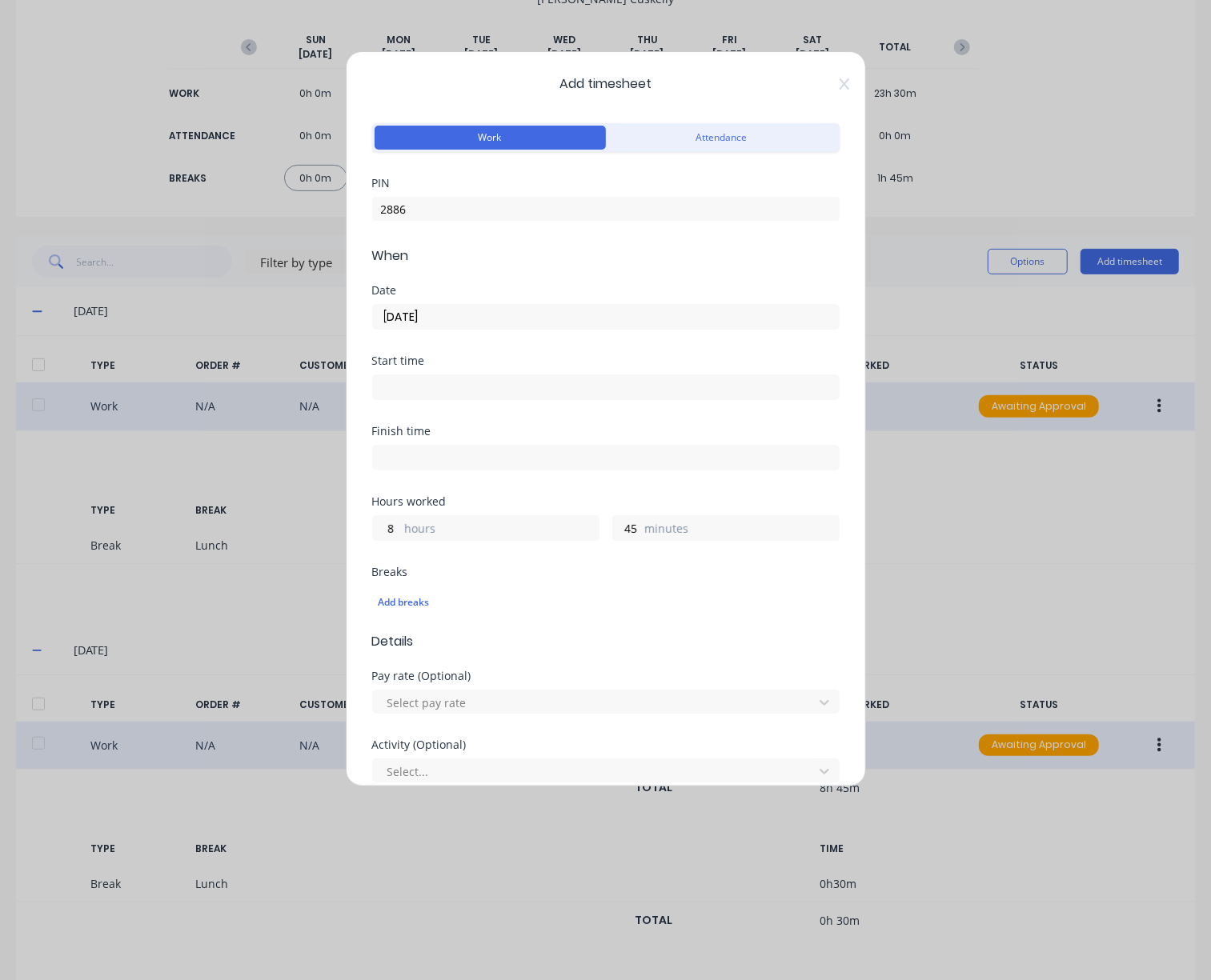
click at [537, 393] on input at bounding box center [606, 387] width 466 height 24
type input "03:32 PM"
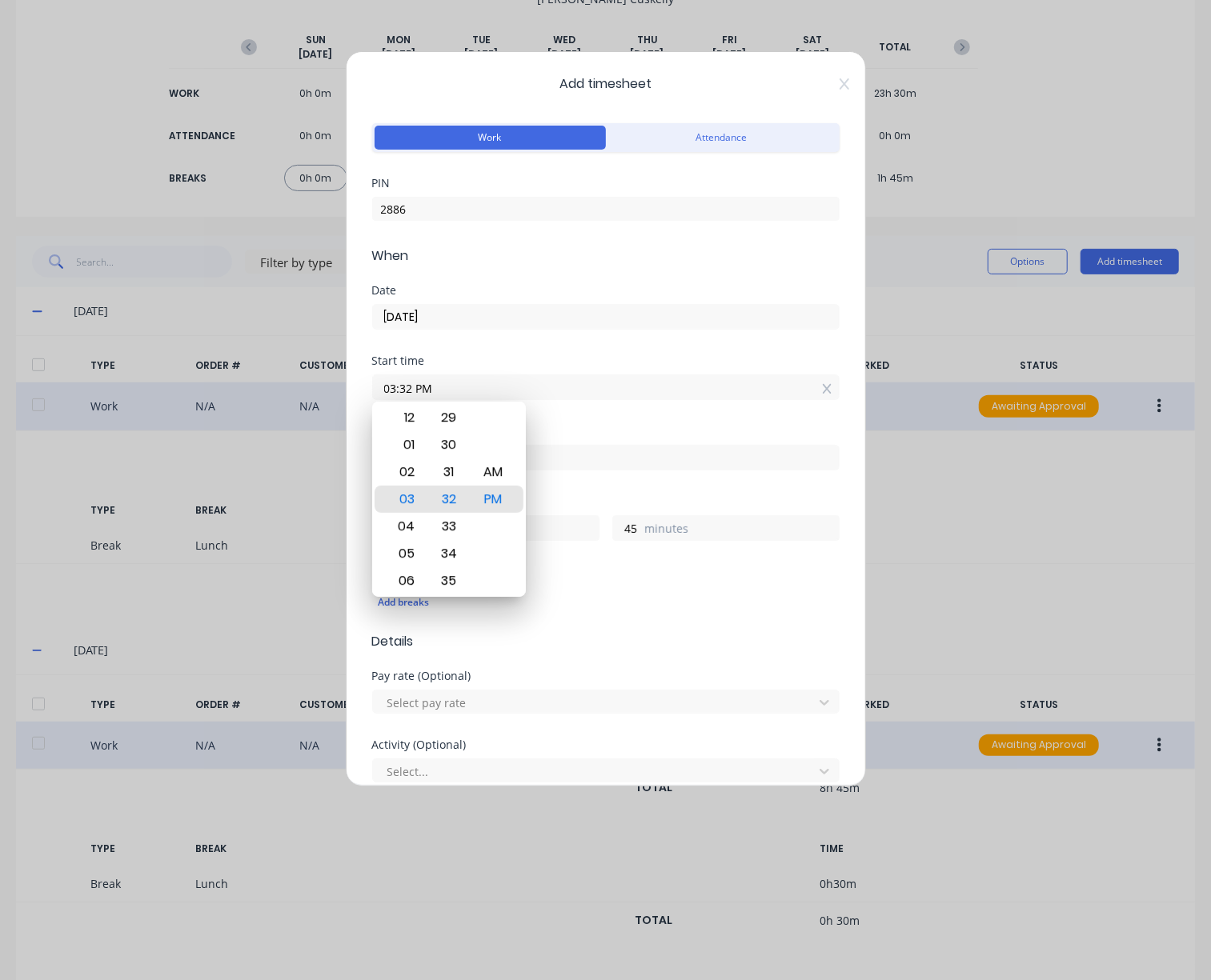
click at [537, 393] on input "03:32 PM" at bounding box center [606, 387] width 466 height 24
click at [742, 428] on div "Finish time" at bounding box center [606, 432] width 467 height 11
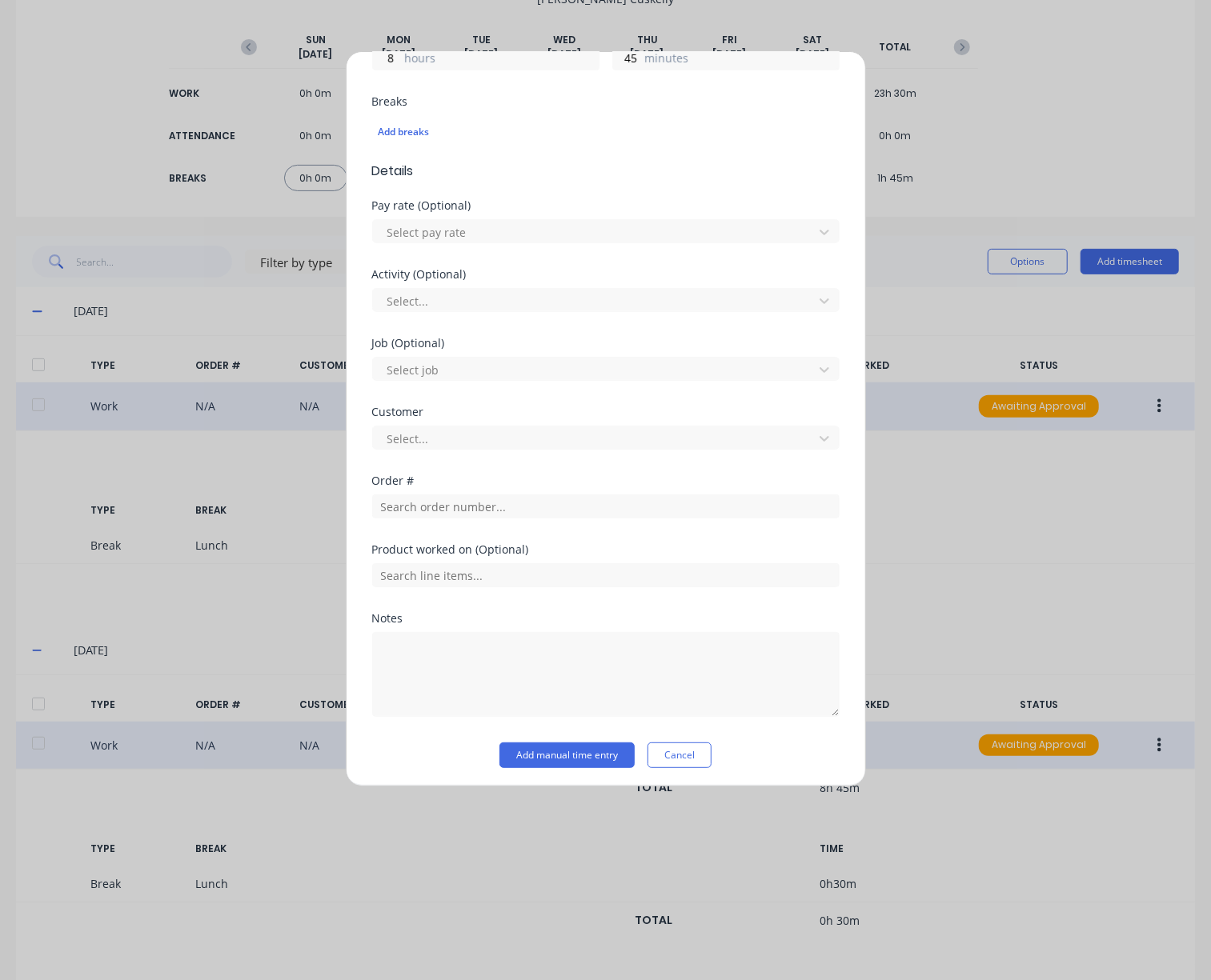
scroll to position [472, 0]
click at [685, 748] on button "Cancel" at bounding box center [679, 754] width 64 height 26
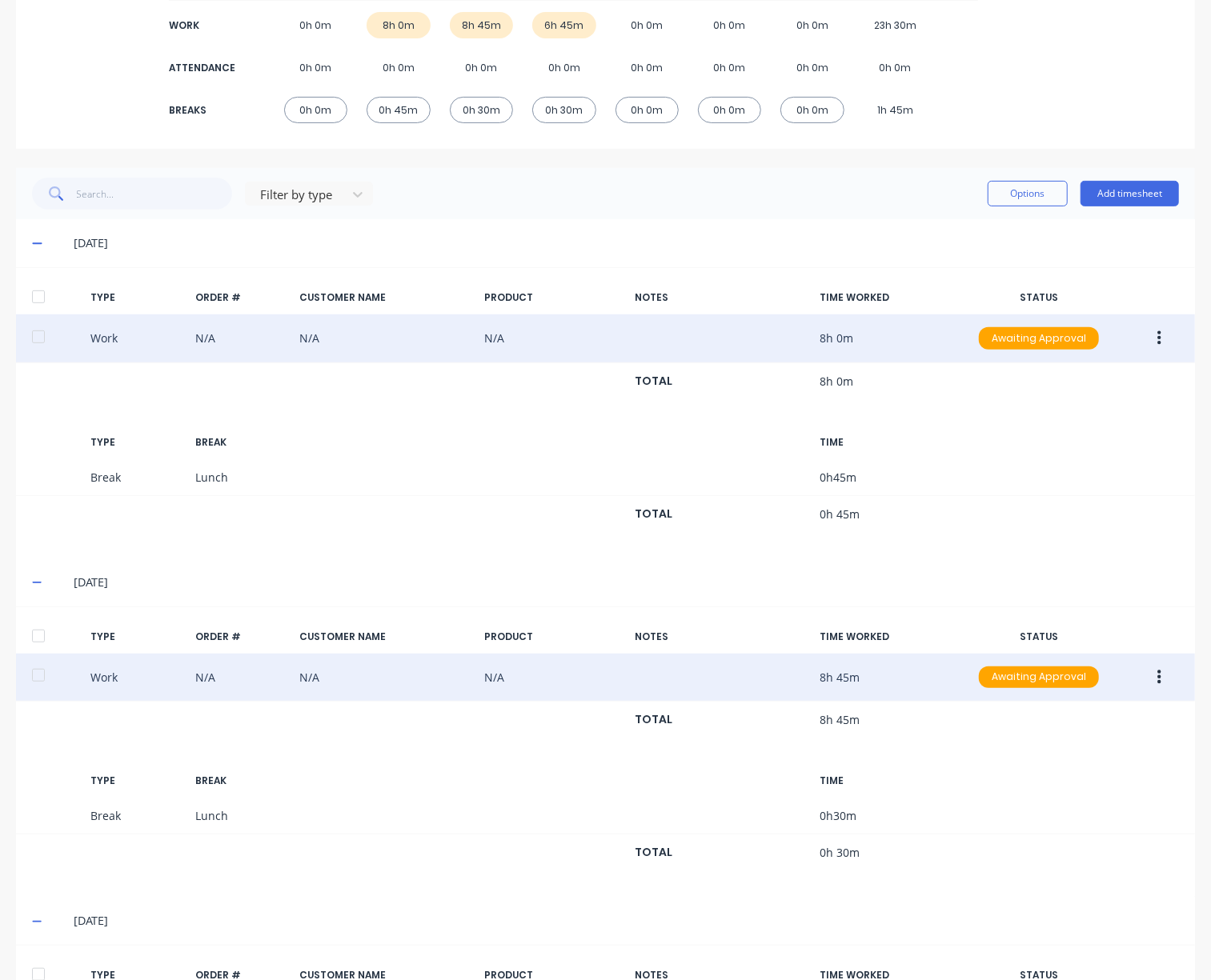
scroll to position [0, 0]
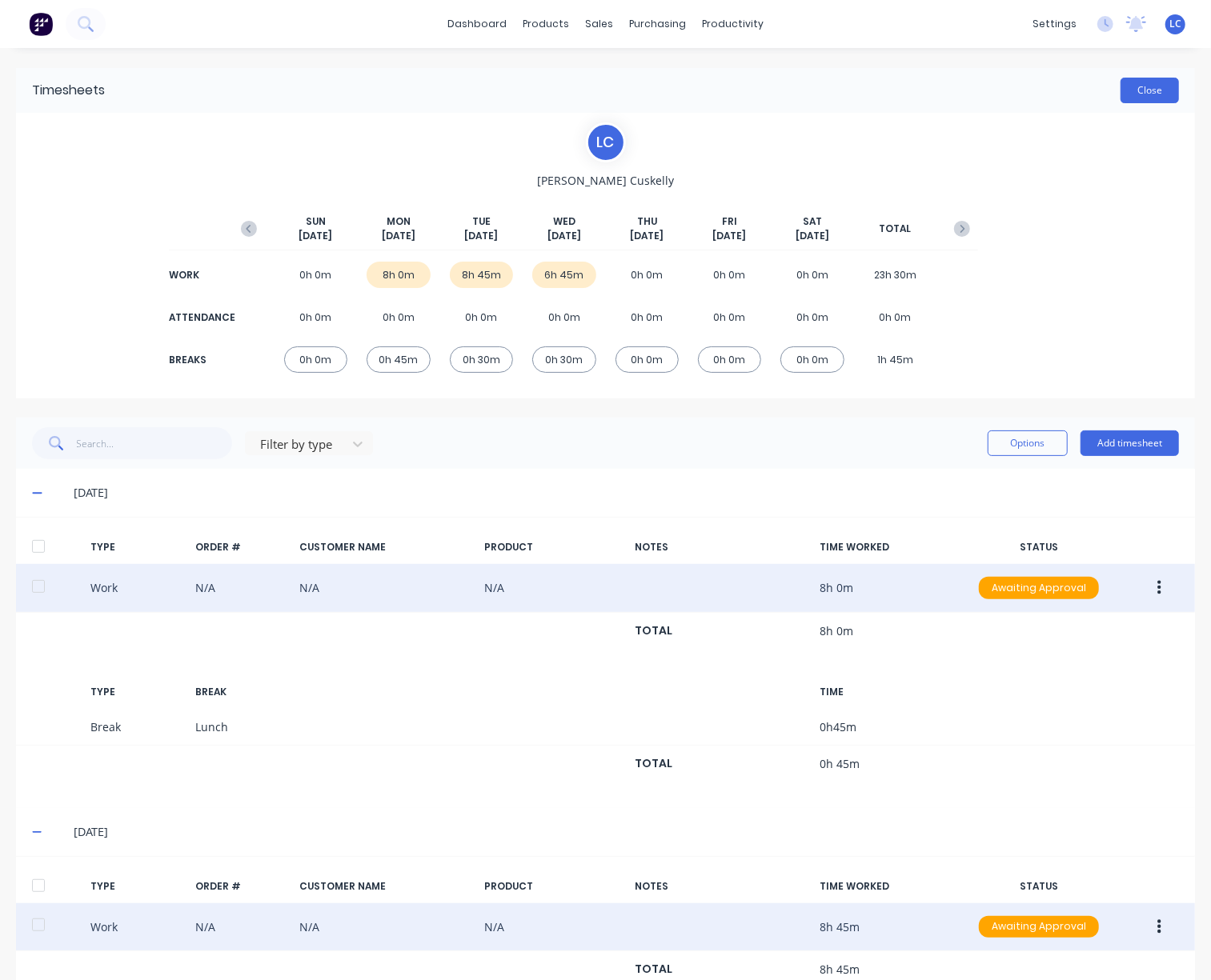
click at [1128, 85] on button "Close" at bounding box center [1149, 91] width 58 height 26
